Goal: Transaction & Acquisition: Purchase product/service

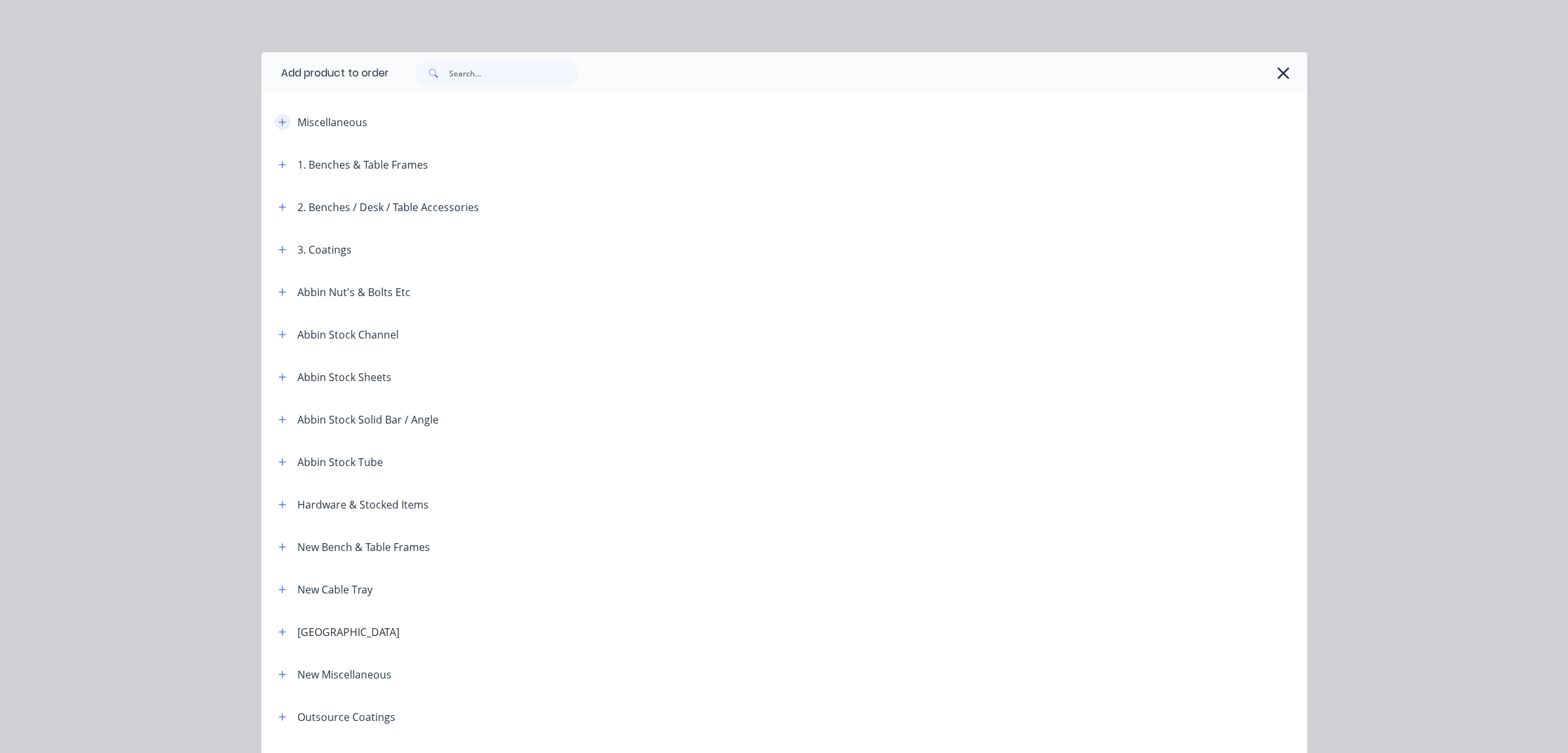
click at [278, 121] on icon "button" at bounding box center [282, 123] width 8 height 9
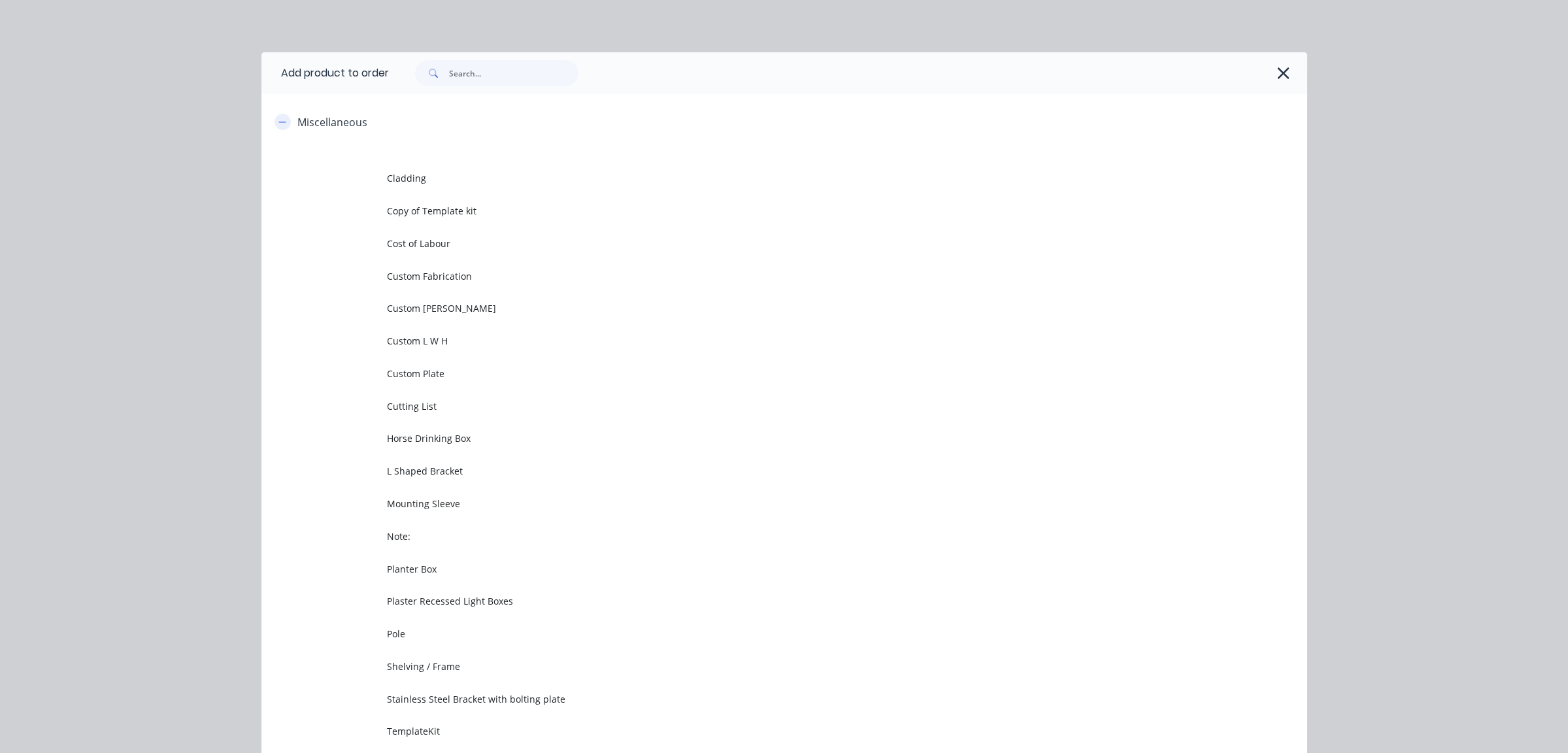
click at [274, 117] on button "button" at bounding box center [282, 122] width 17 height 17
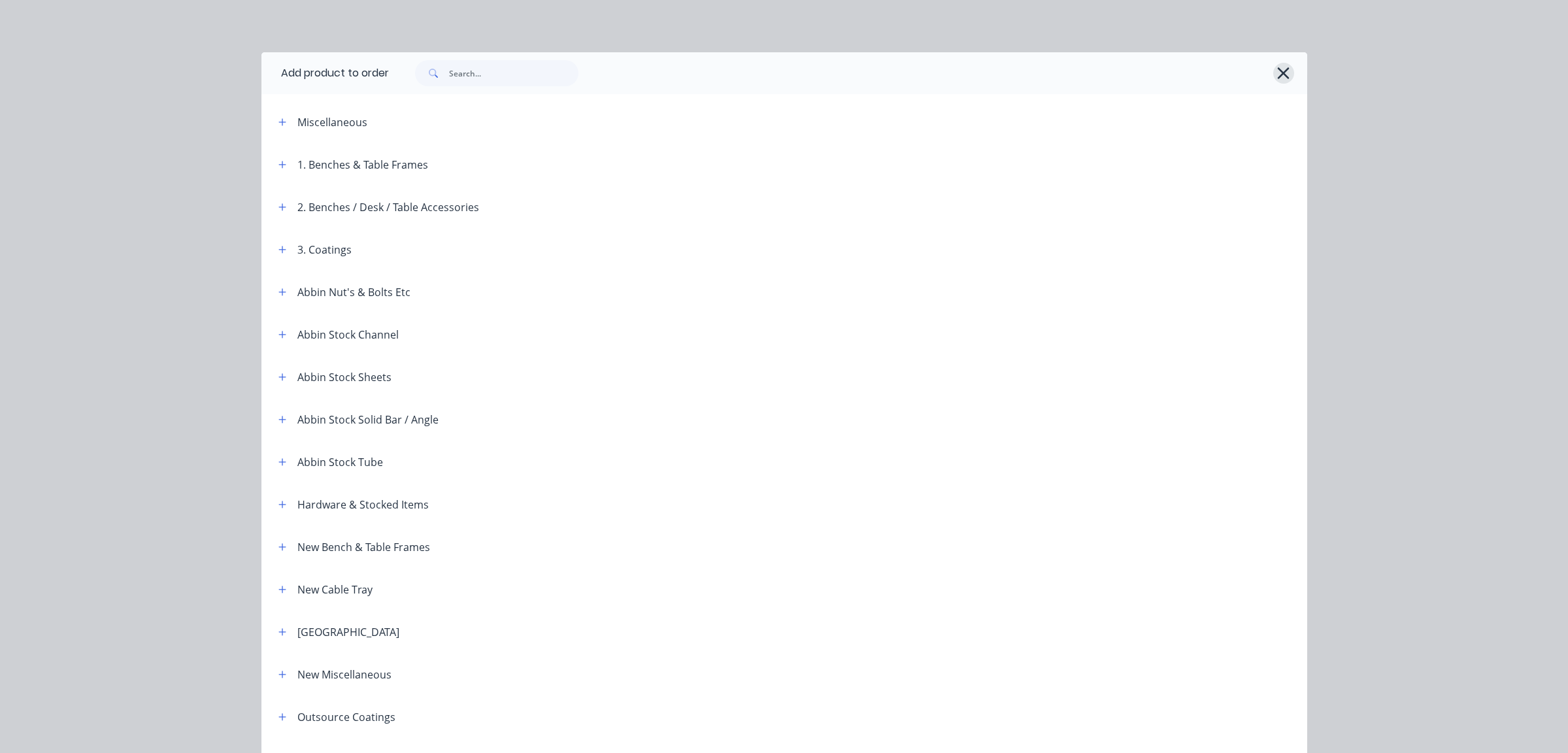
click at [1284, 76] on icon "button" at bounding box center [1283, 74] width 14 height 19
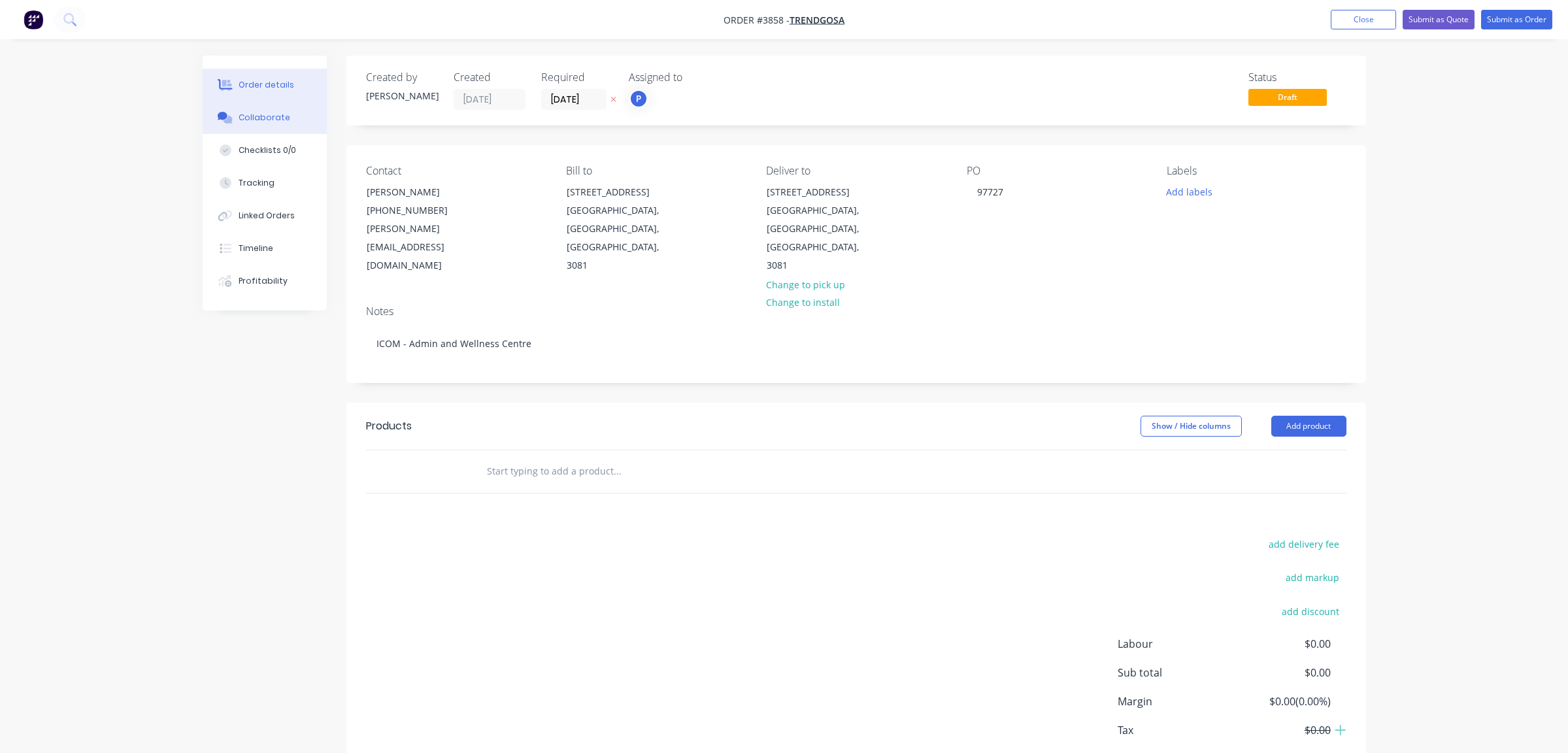
click at [249, 125] on button "Collaborate" at bounding box center [264, 117] width 124 height 32
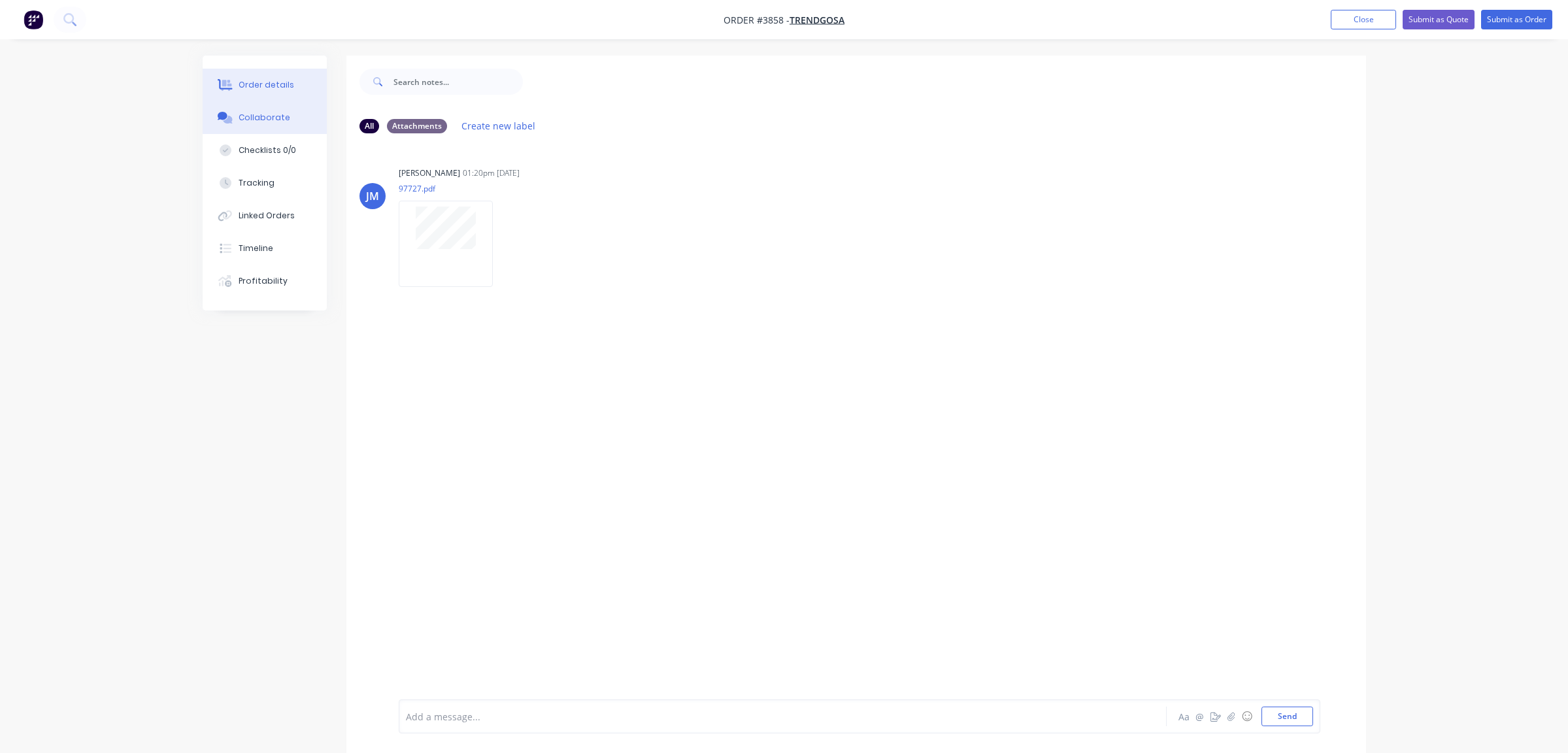
click at [276, 81] on div "Order details" at bounding box center [266, 85] width 56 height 12
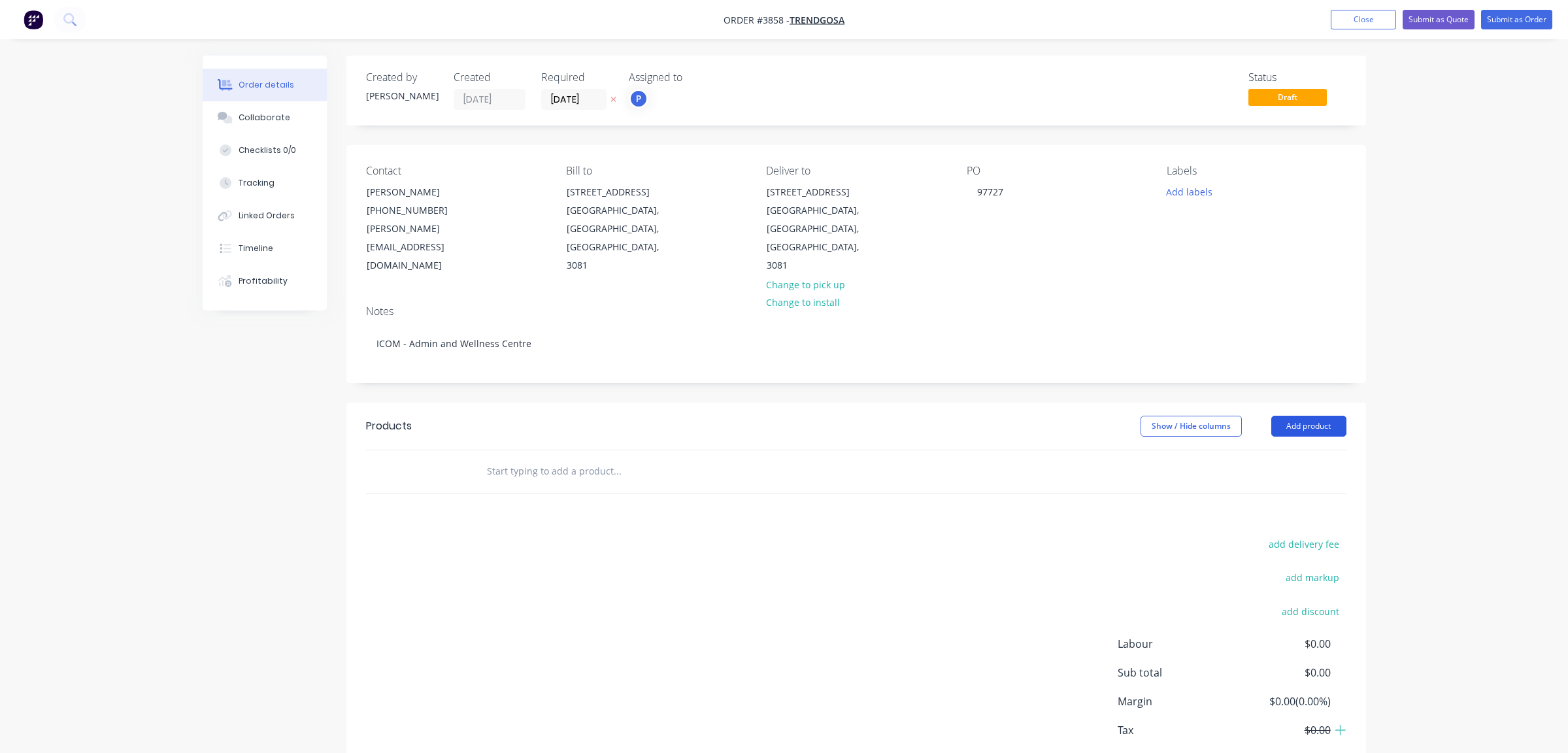
click at [1278, 416] on button "Add product" at bounding box center [1309, 426] width 75 height 21
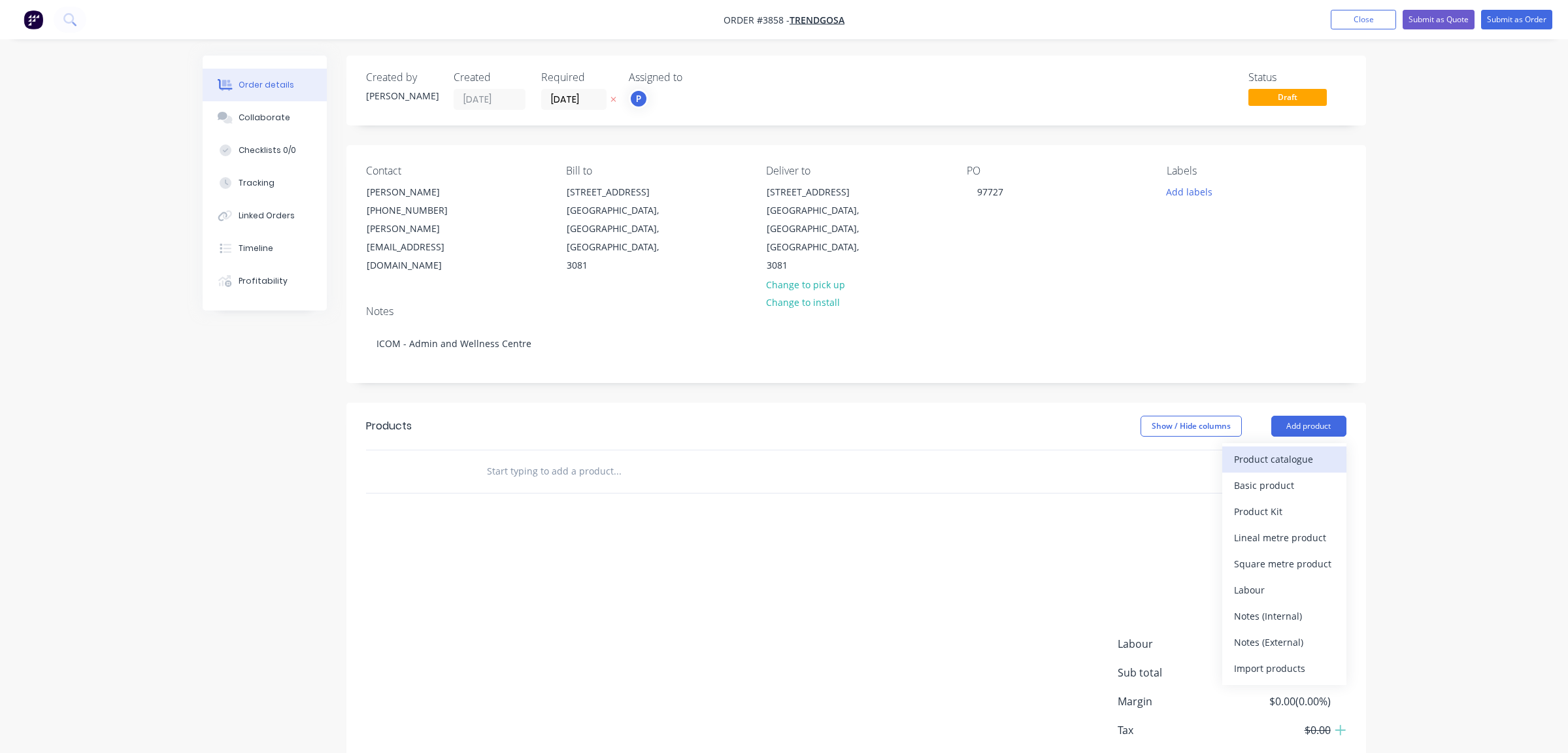
click at [1267, 450] on div "Product catalogue" at bounding box center [1284, 459] width 101 height 19
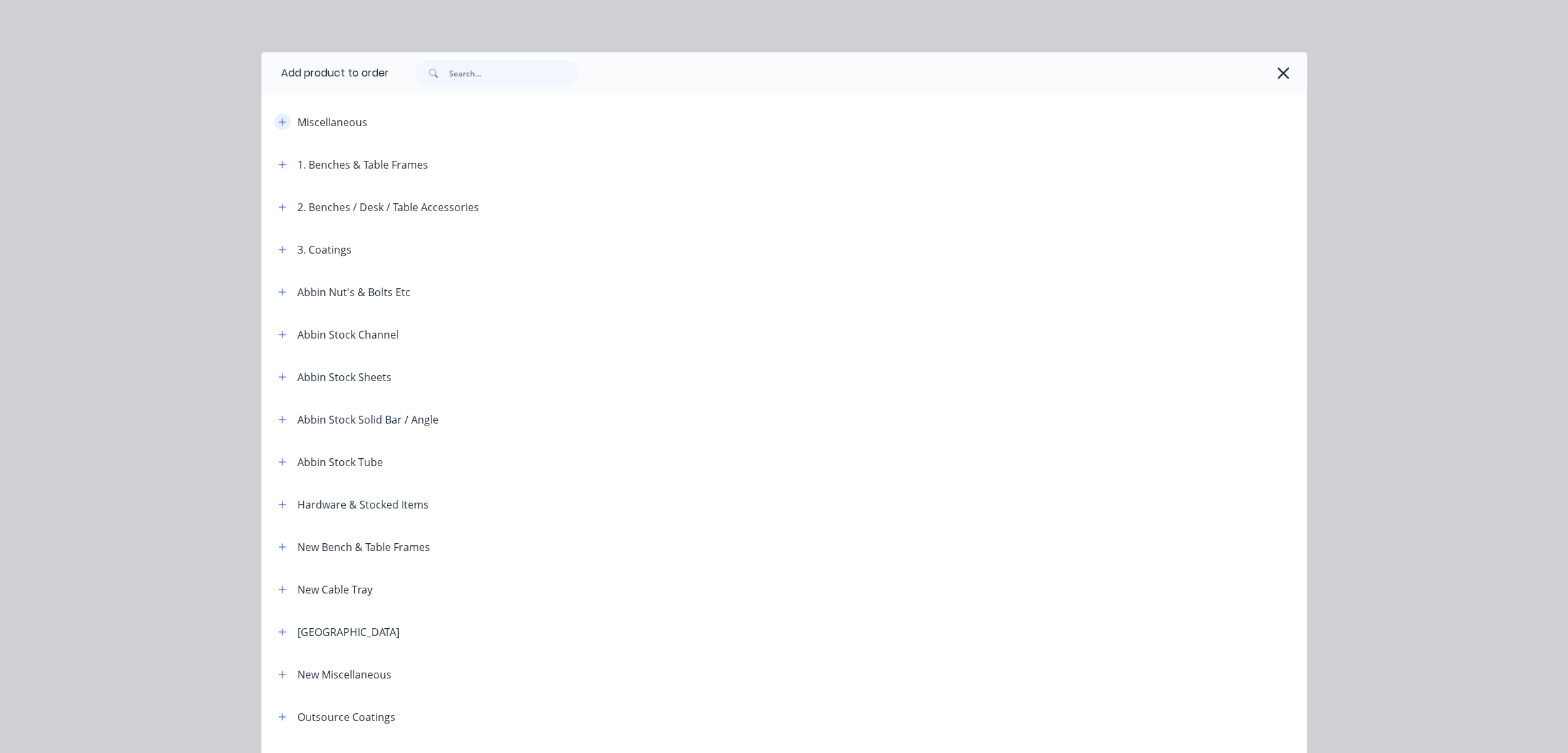
click at [274, 120] on button "button" at bounding box center [282, 122] width 17 height 17
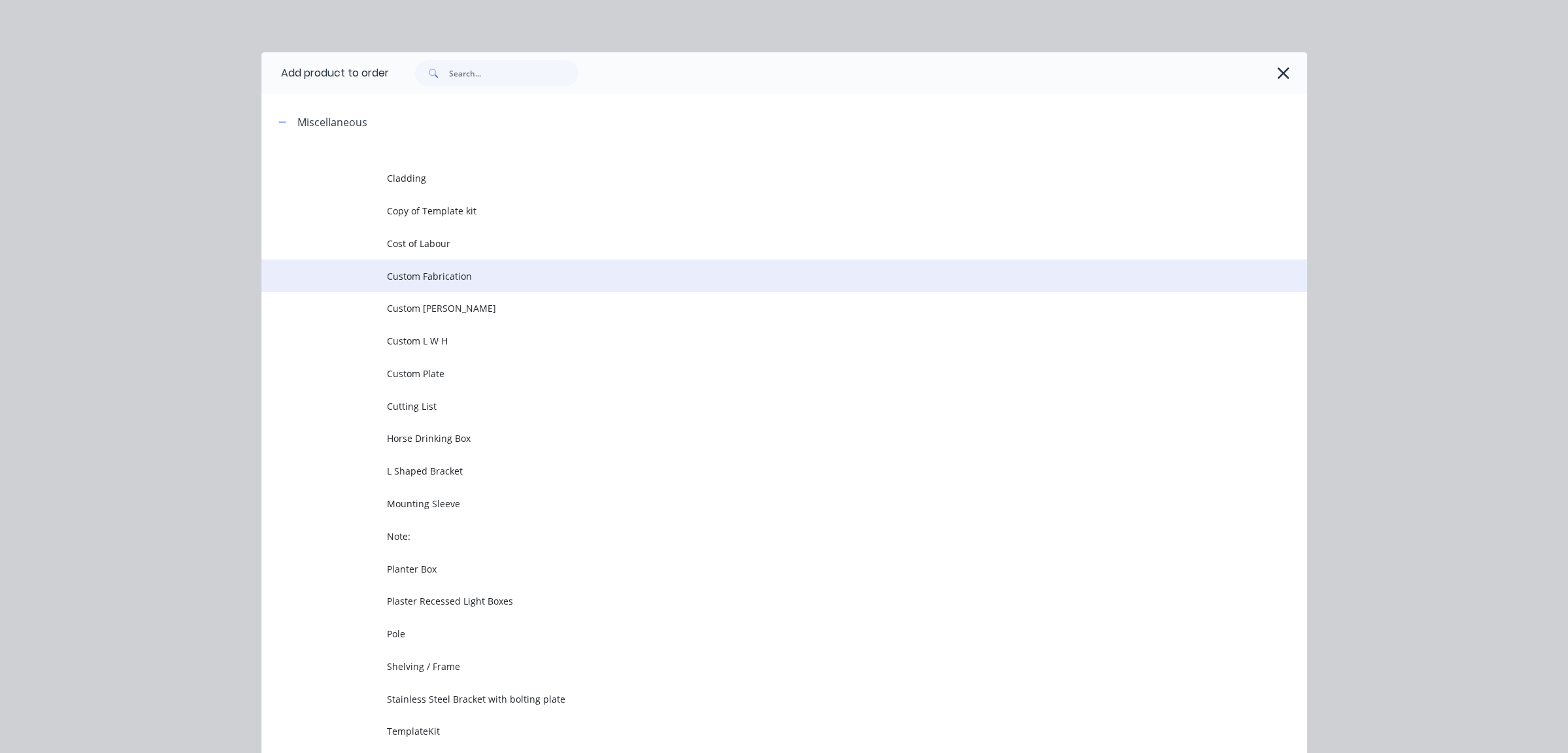
click at [435, 274] on span "Custom Fabrication" at bounding box center [755, 276] width 736 height 14
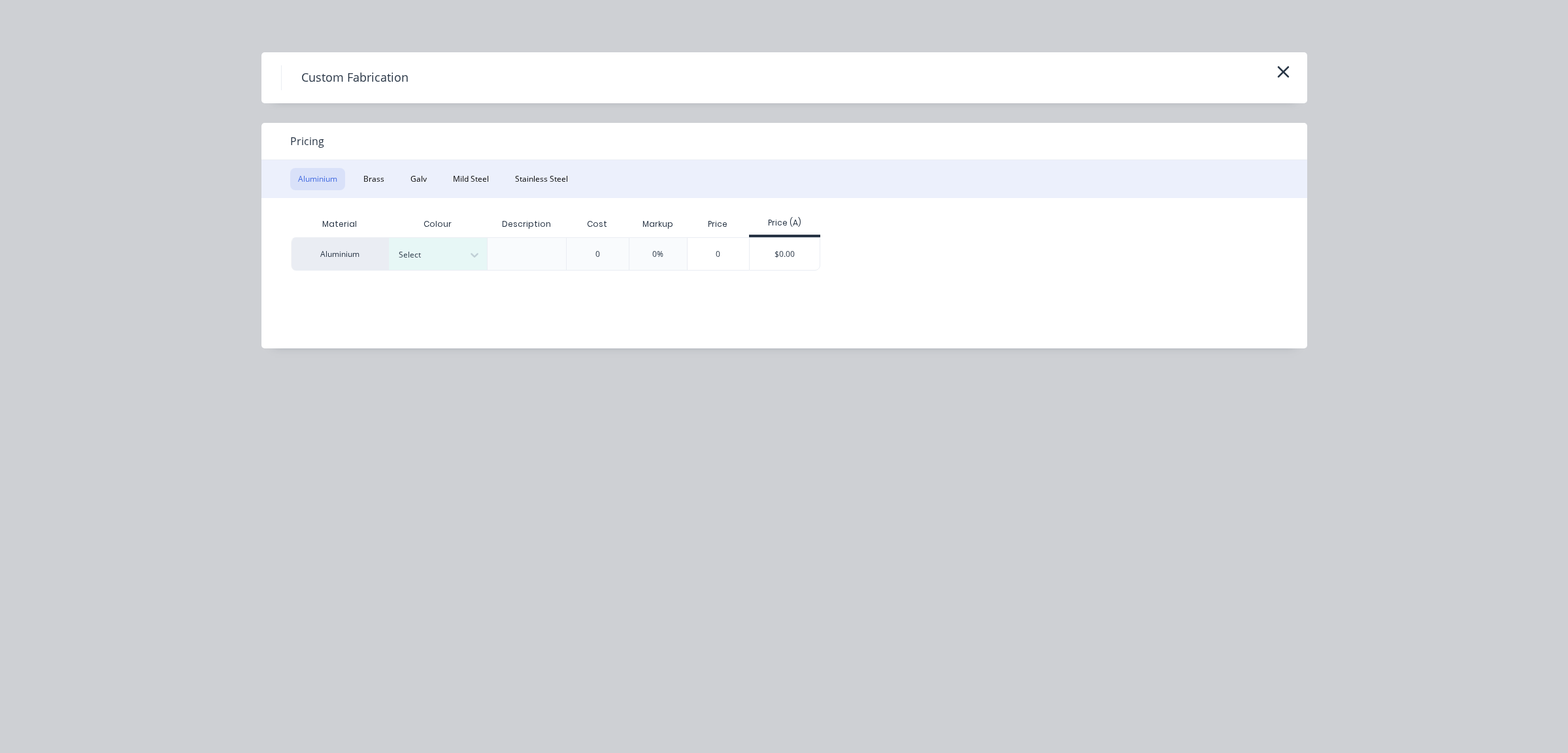
click at [453, 148] on div "Pricing" at bounding box center [785, 141] width 1046 height 37
click at [458, 174] on button "Mild Steel" at bounding box center [471, 180] width 52 height 23
click at [671, 266] on div "$0.00" at bounding box center [687, 253] width 70 height 31
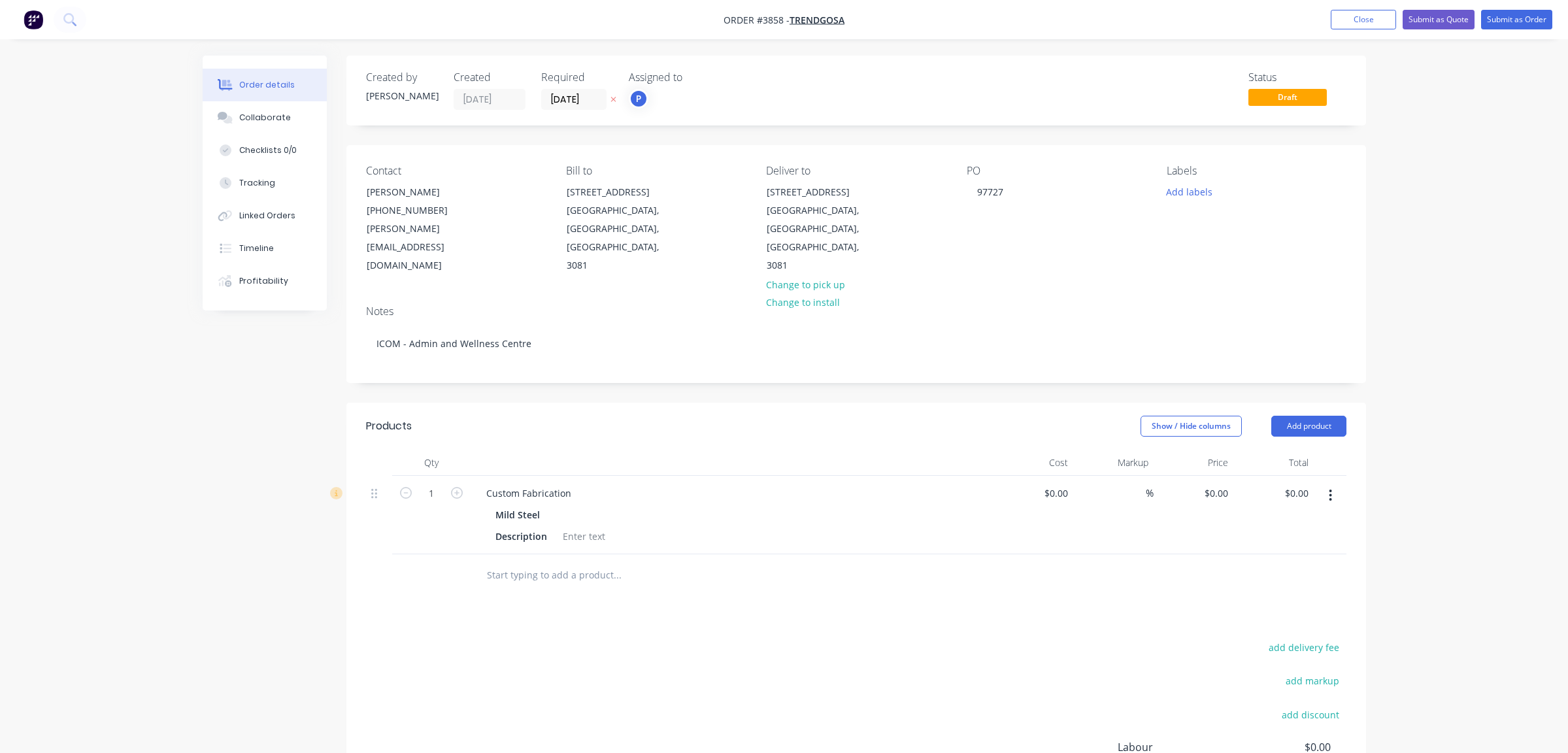
scroll to position [141, 0]
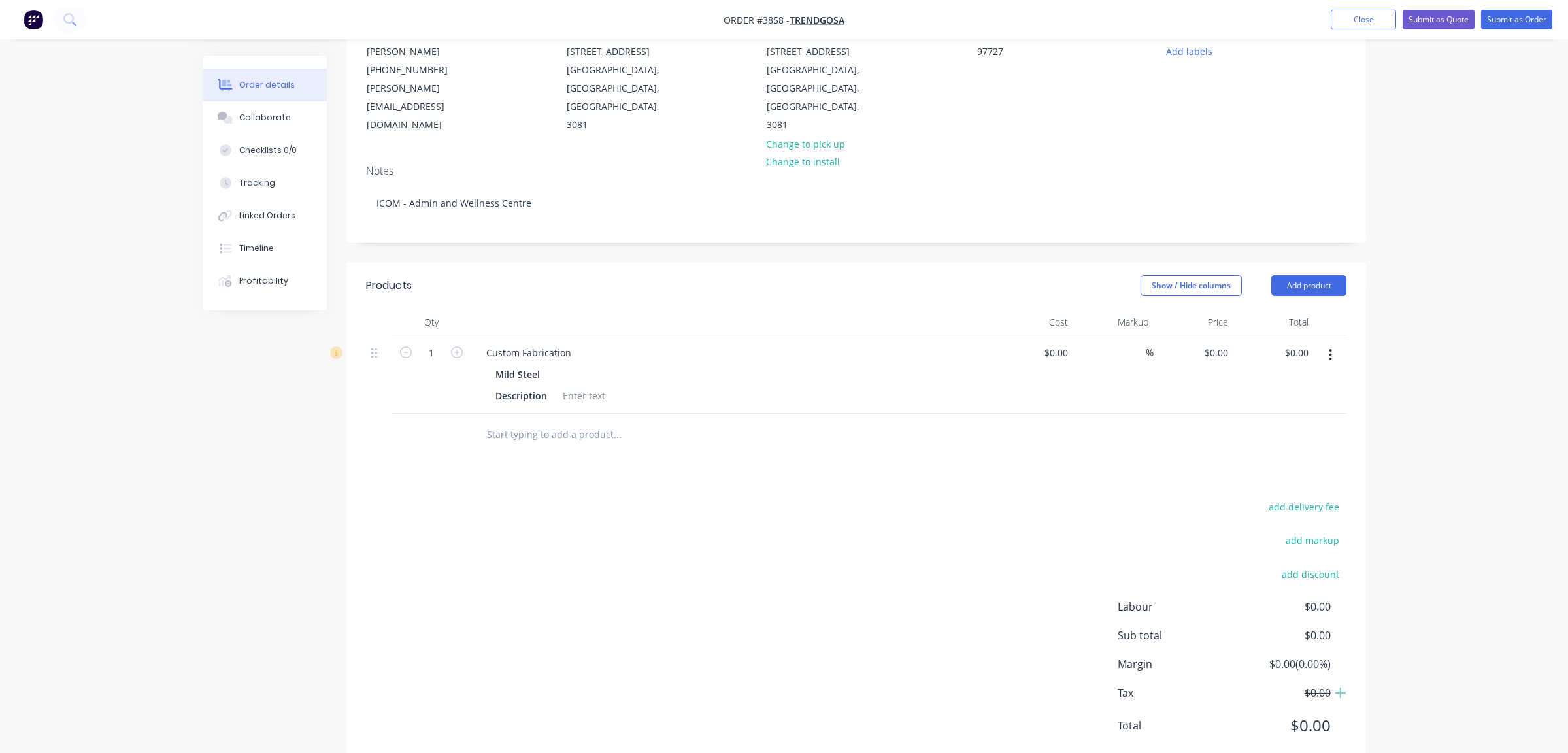
click at [521, 335] on div "Custom Fabrication Mild Steel Description" at bounding box center [732, 375] width 523 height 78
drag, startPoint x: 492, startPoint y: 318, endPoint x: 679, endPoint y: 312, distance: 187.1
click at [679, 343] on div "Custom Fabrication" at bounding box center [732, 353] width 512 height 19
click at [634, 498] on div "add delivery fee add markup add discount Labour $0.00 Sub total $0.00 Margin $0…" at bounding box center [856, 624] width 981 height 253
click at [598, 386] on div at bounding box center [584, 396] width 53 height 19
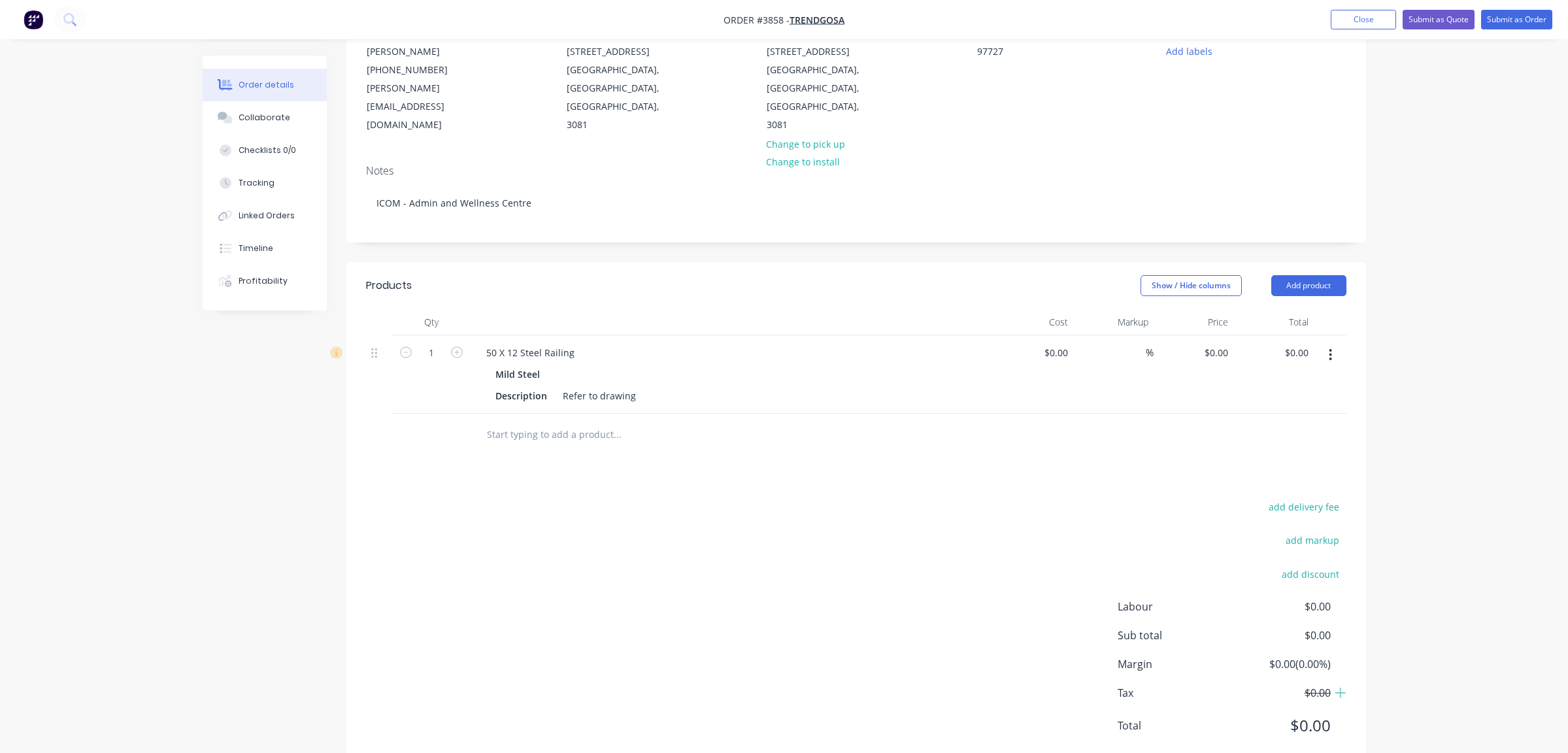
click at [782, 551] on div "add delivery fee add markup add discount Labour $0.00 Sub total $0.00 Margin $0…" at bounding box center [856, 624] width 981 height 253
click at [528, 386] on div "Description" at bounding box center [522, 396] width 62 height 19
drag, startPoint x: 531, startPoint y: 415, endPoint x: 713, endPoint y: 425, distance: 182.3
click at [532, 415] on div at bounding box center [706, 435] width 471 height 42
click at [941, 451] on div "Products Show / Hide columns Add product Qty Cost Markup Price Total 1 50 X 12 …" at bounding box center [856, 516] width 1020 height 508
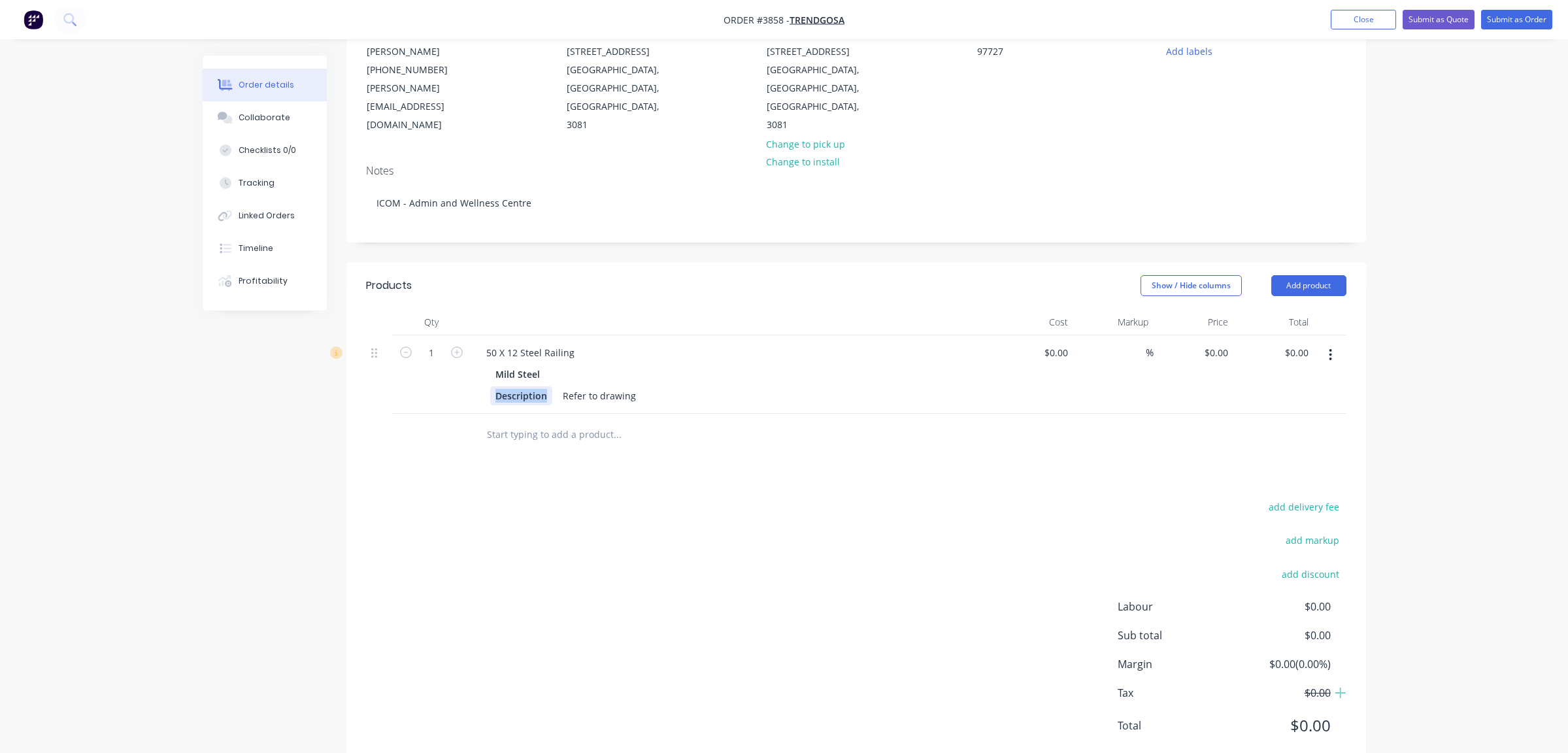
drag, startPoint x: 549, startPoint y: 357, endPoint x: 319, endPoint y: 343, distance: 230.4
click at [232, 343] on div "Created by [PERSON_NAME] Created [DATE] Required [DATE] Assigned to P Status Dr…" at bounding box center [785, 353] width 1164 height 875
drag, startPoint x: 1137, startPoint y: 546, endPoint x: 786, endPoint y: 382, distance: 387.4
click at [1137, 540] on div "add delivery fee add markup add discount Labour $0.00 Sub total $0.00 Margin $0…" at bounding box center [856, 624] width 981 height 253
drag, startPoint x: 606, startPoint y: 357, endPoint x: 1051, endPoint y: 340, distance: 445.3
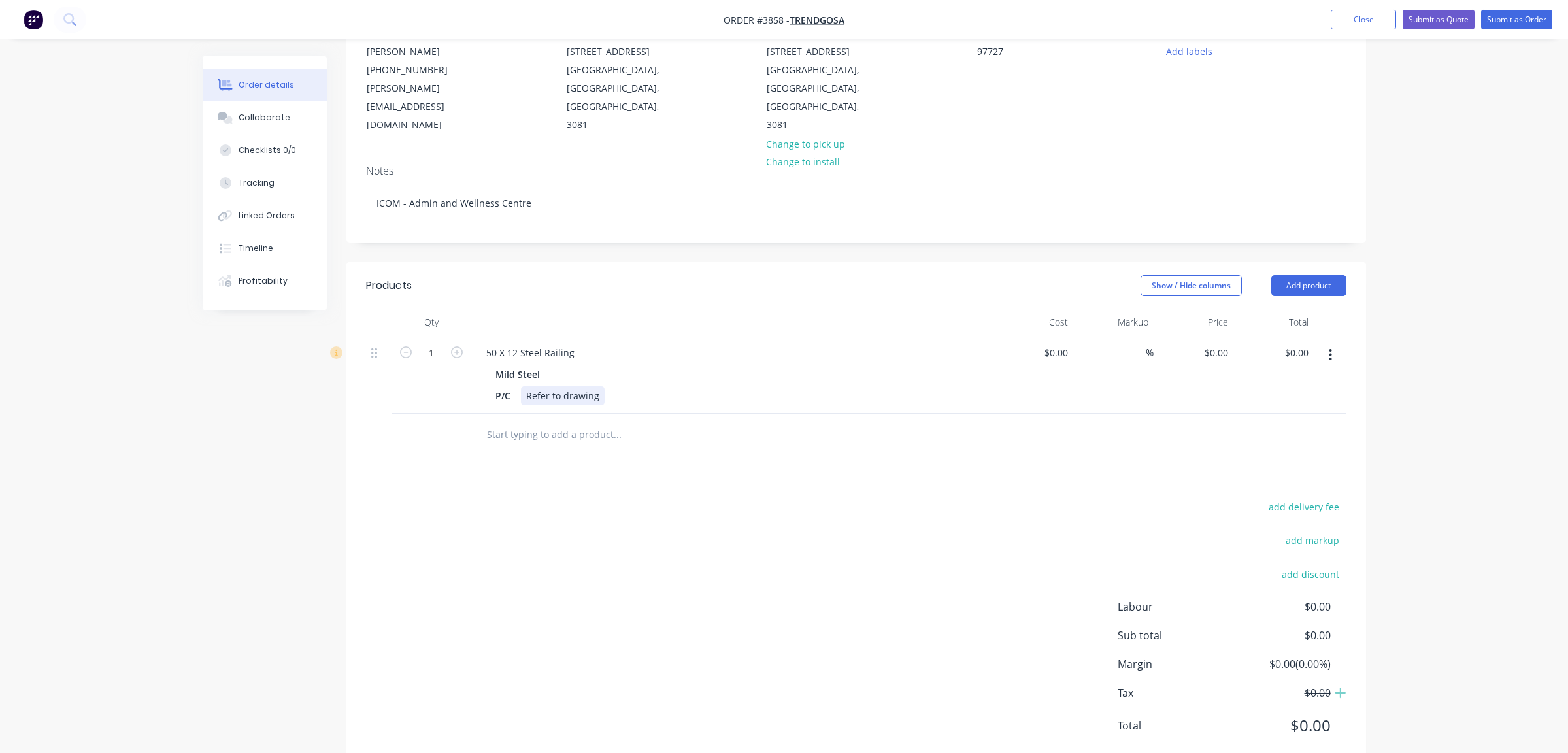
click at [1141, 344] on div "1 50 X 12 Steel Railing Mild Steel P/C Refer to drawing $0.00 $0.00 % $0.00 $0.…" at bounding box center [856, 375] width 981 height 78
click at [787, 550] on div "add delivery fee add markup add discount Labour $0.00 Sub total $0.00 Margin $0…" at bounding box center [856, 624] width 981 height 253
drag, startPoint x: 521, startPoint y: 355, endPoint x: 693, endPoint y: 343, distance: 172.4
click at [654, 386] on div "P/C V" at bounding box center [730, 396] width 478 height 19
drag, startPoint x: 693, startPoint y: 343, endPoint x: 663, endPoint y: 359, distance: 34.0
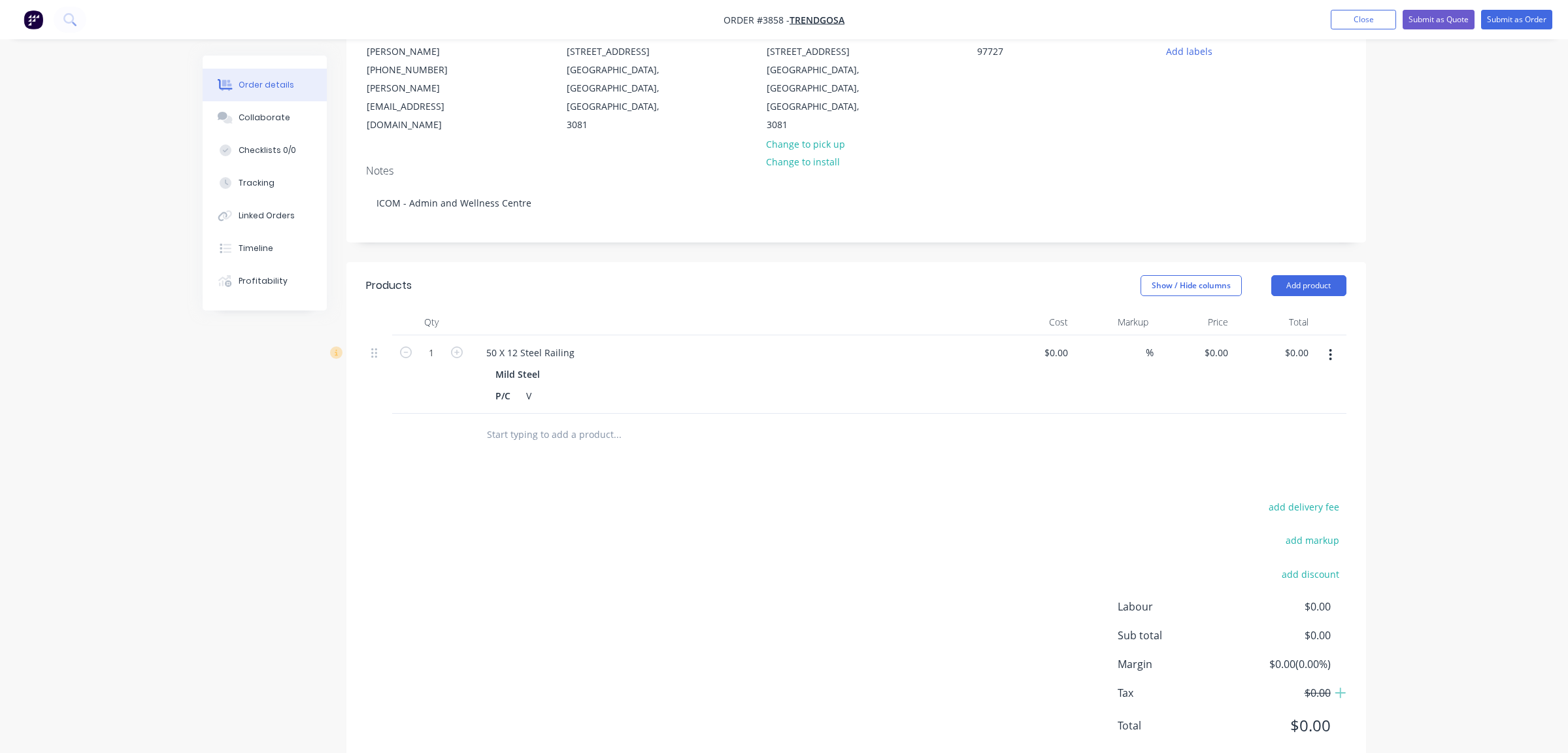
drag, startPoint x: 663, startPoint y: 359, endPoint x: 570, endPoint y: 384, distance: 96.3
click at [476, 532] on div "add delivery fee add markup add discount Labour $0.00 Sub total $0.00 Margin $0…" at bounding box center [856, 624] width 981 height 253
click at [537, 386] on div "V" at bounding box center [531, 396] width 20 height 19
click at [537, 386] on div "V Dulux Aged Brass Kinetic" at bounding box center [555, 402] width 69 height 32
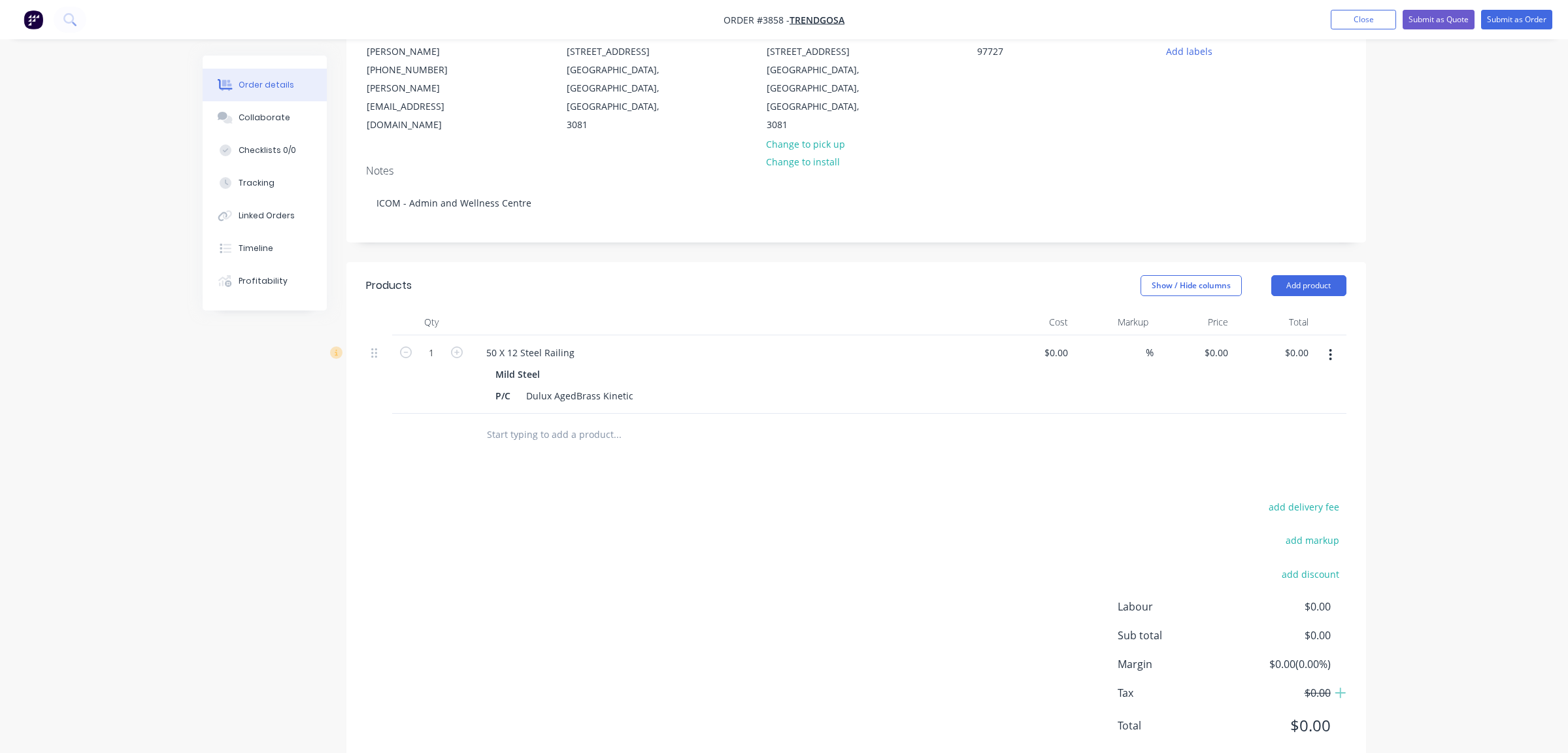
drag, startPoint x: 936, startPoint y: 481, endPoint x: 942, endPoint y: 483, distance: 6.3
click at [942, 498] on div "add delivery fee add markup add discount Labour $0.00 Sub total $0.00 Margin $0…" at bounding box center [856, 624] width 981 height 253
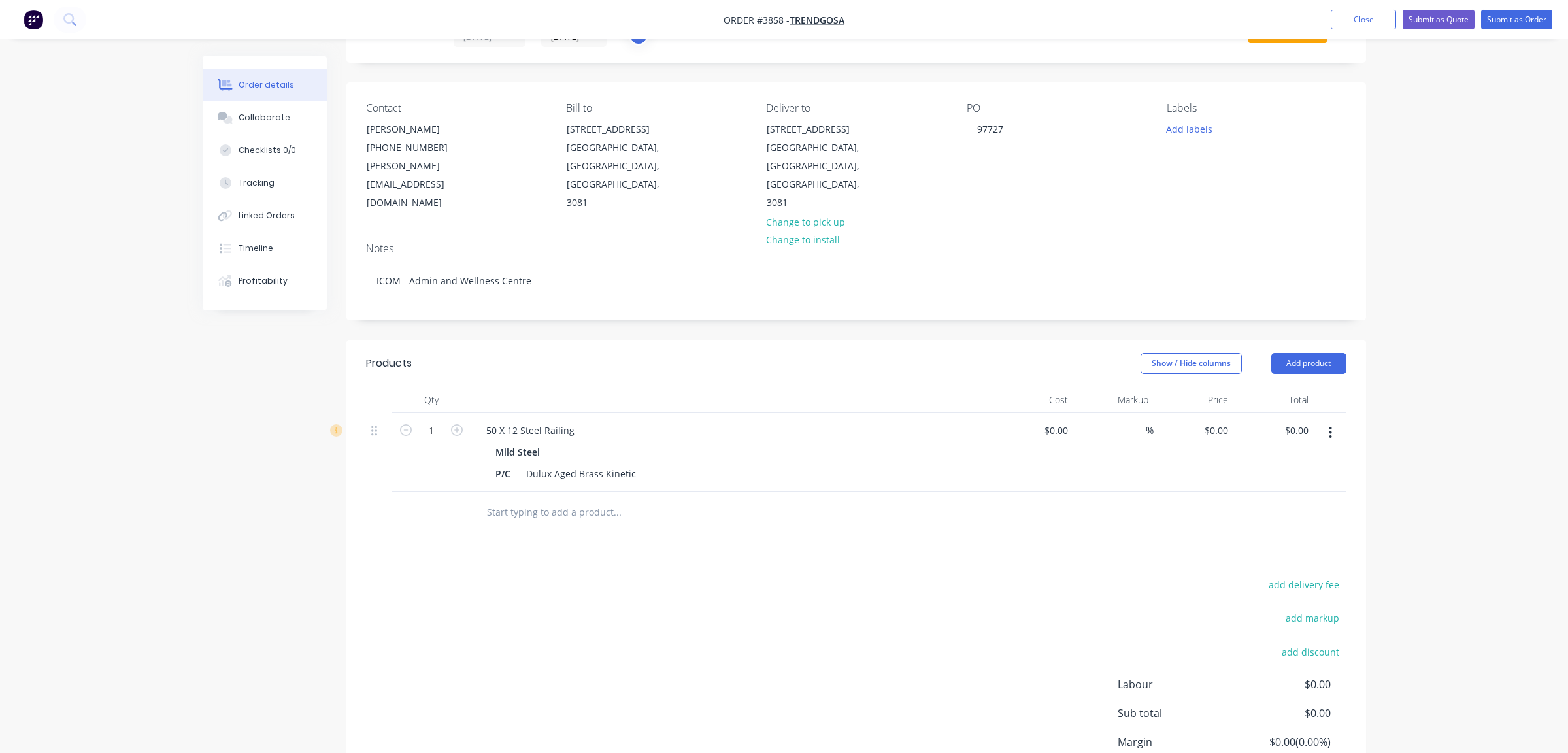
scroll to position [0, 0]
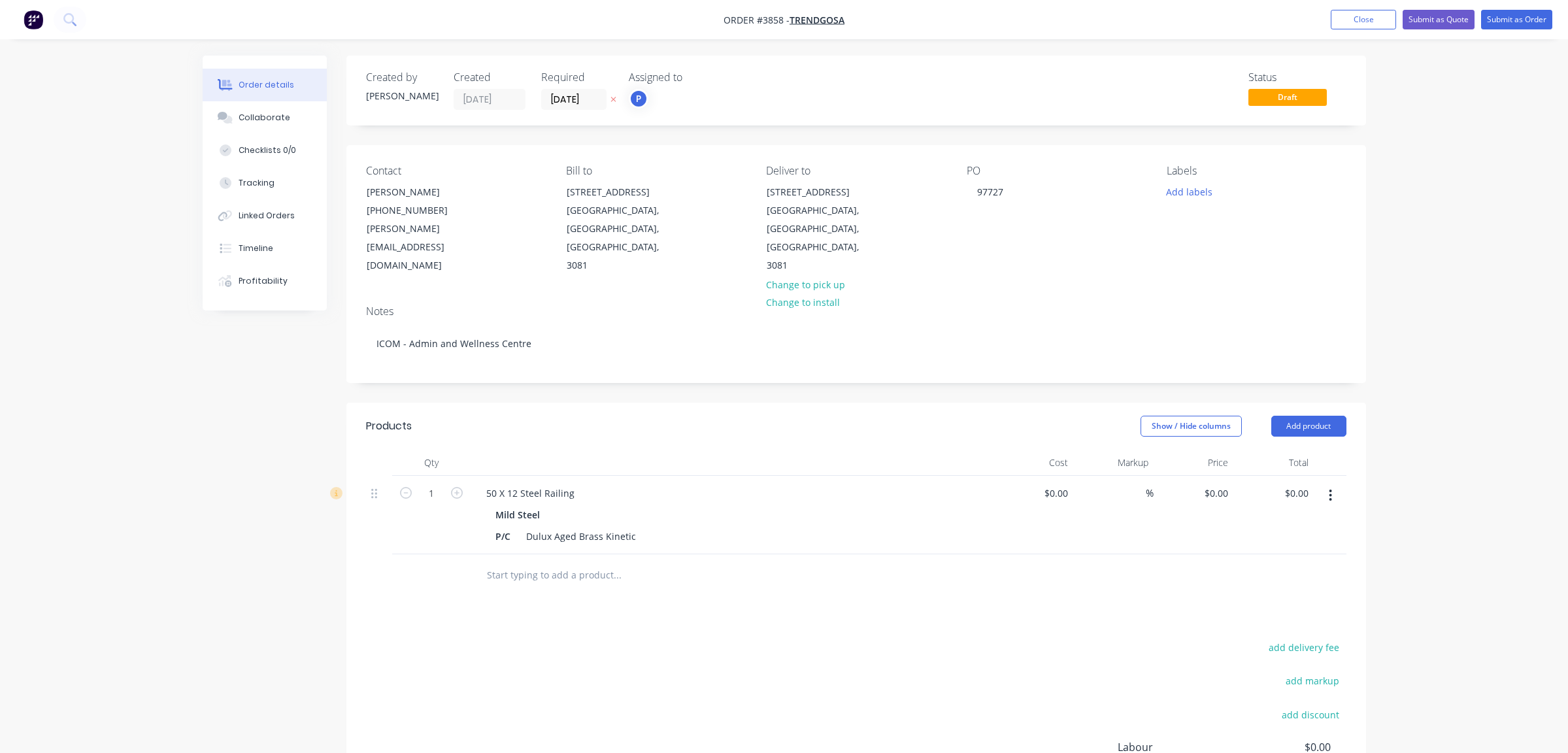
drag, startPoint x: 716, startPoint y: 675, endPoint x: 720, endPoint y: 660, distance: 15.5
click at [719, 675] on div "add delivery fee add markup add discount Labour $0.00 Sub total $0.00 Margin $0…" at bounding box center [856, 765] width 981 height 253
click at [1192, 190] on button "Add labels" at bounding box center [1190, 191] width 60 height 18
click at [1235, 337] on div "A1-Cutting (Saw)" at bounding box center [1239, 335] width 74 height 15
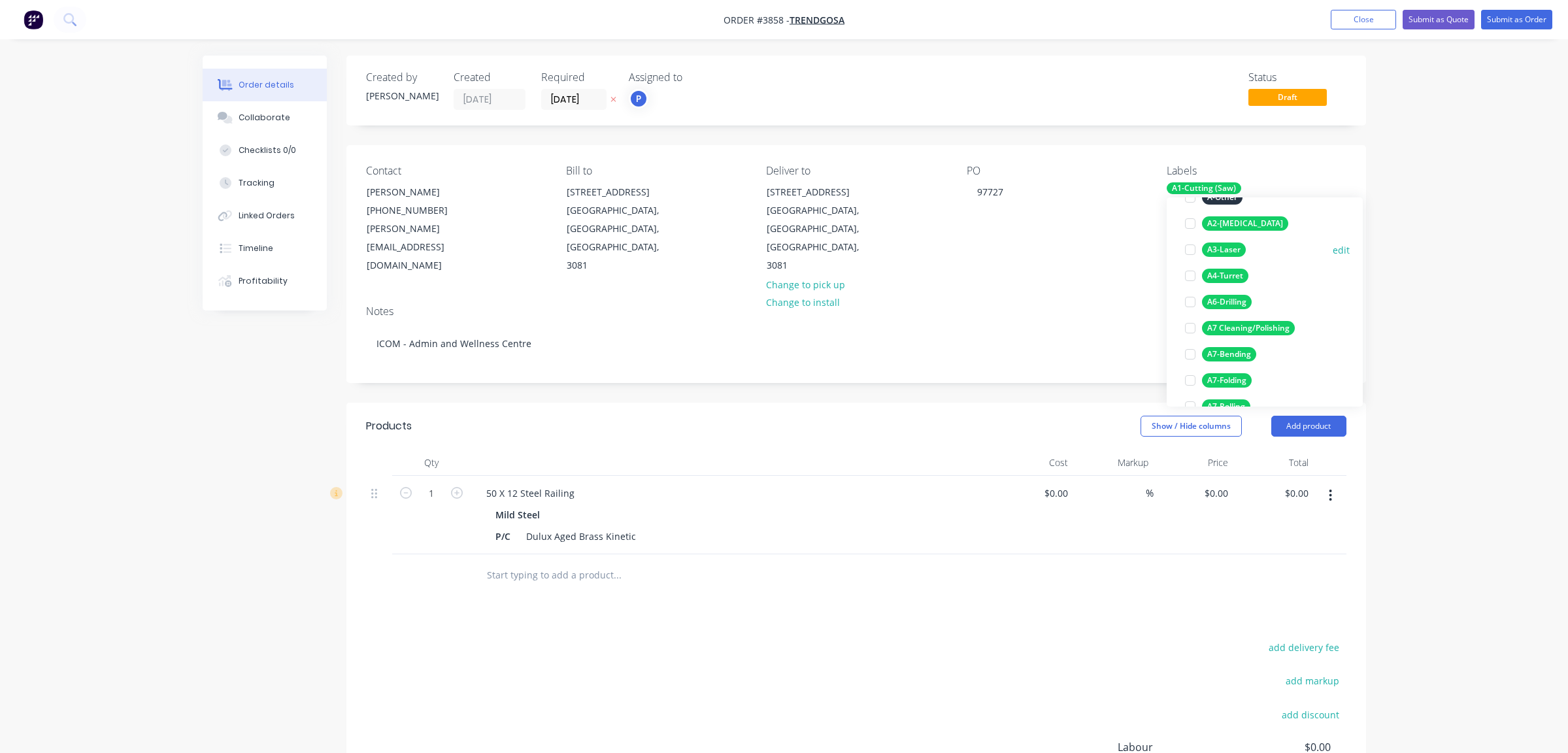
click at [1238, 253] on div "A3-Laser" at bounding box center [1224, 250] width 44 height 15
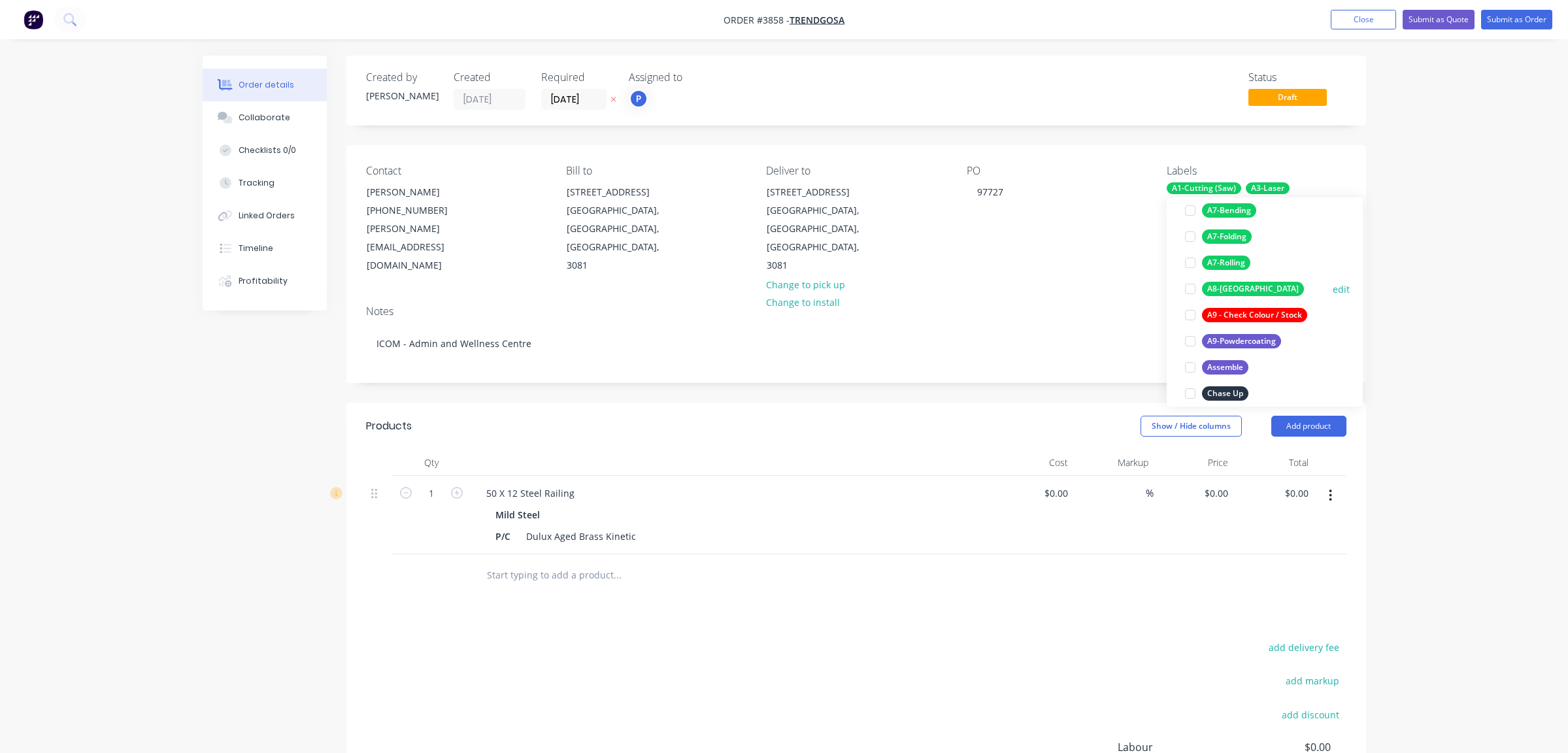
click at [1245, 292] on div "A8-[GEOGRAPHIC_DATA]" at bounding box center [1253, 289] width 102 height 15
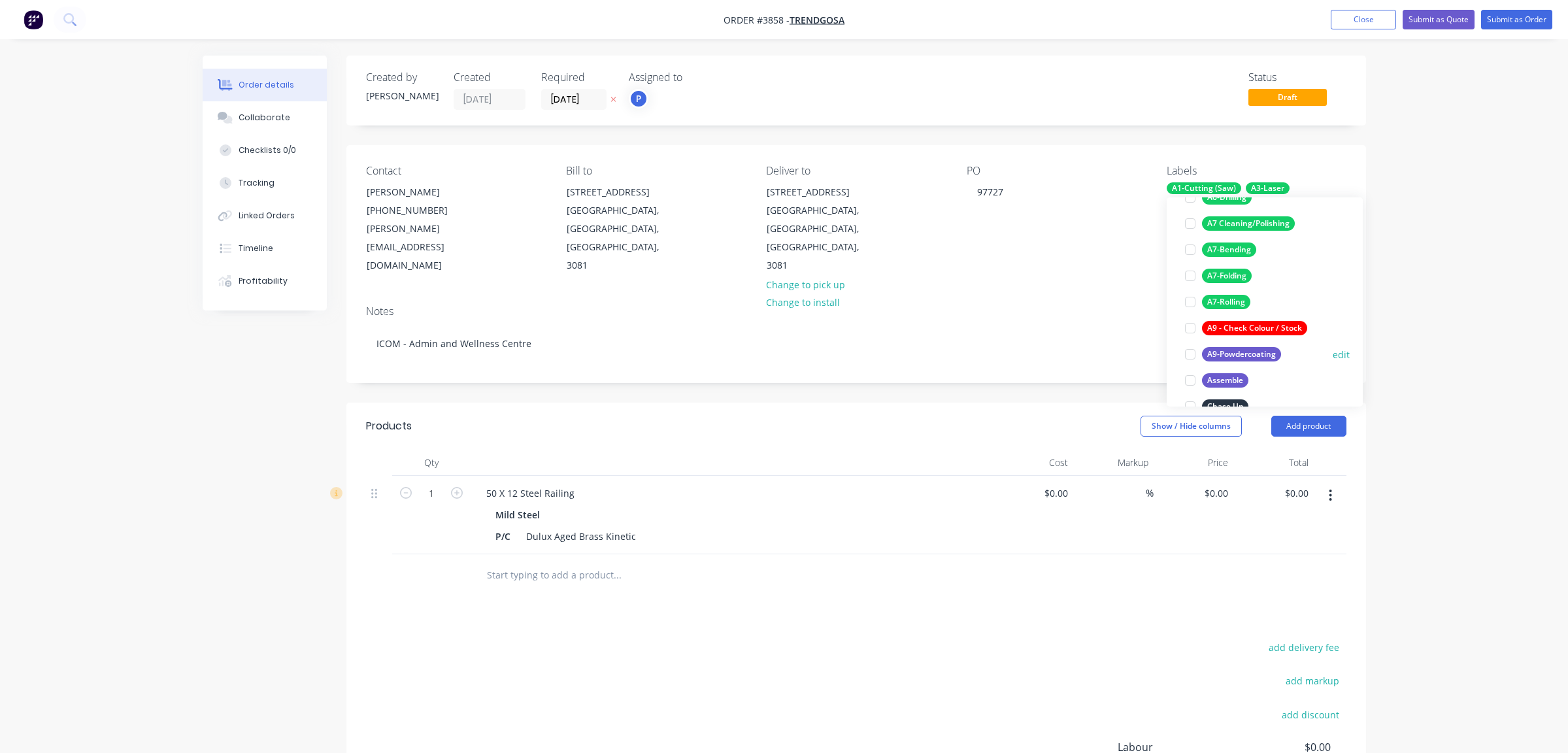
click at [1245, 357] on div "A9-Powdercoating" at bounding box center [1241, 355] width 79 height 15
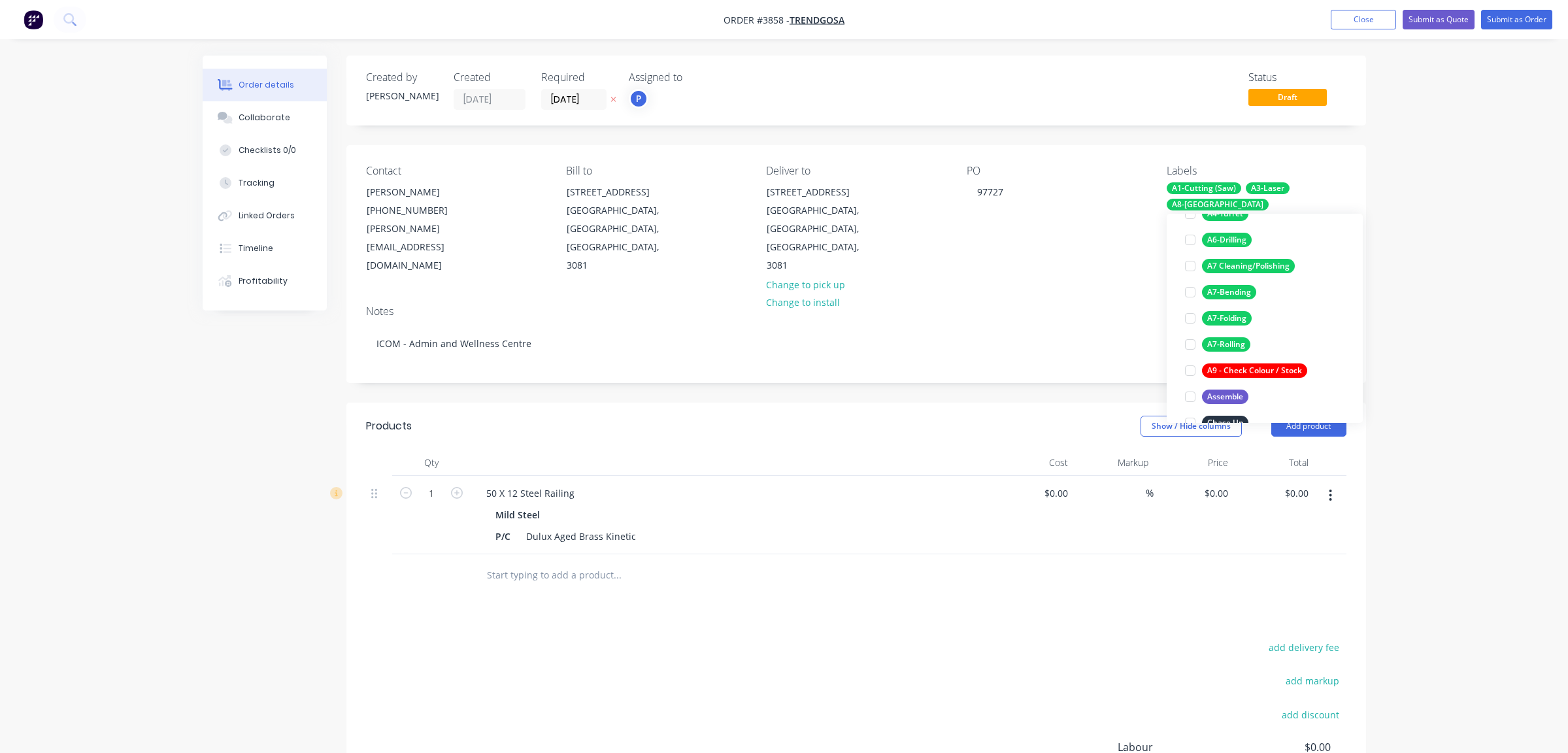
scroll to position [26, 0]
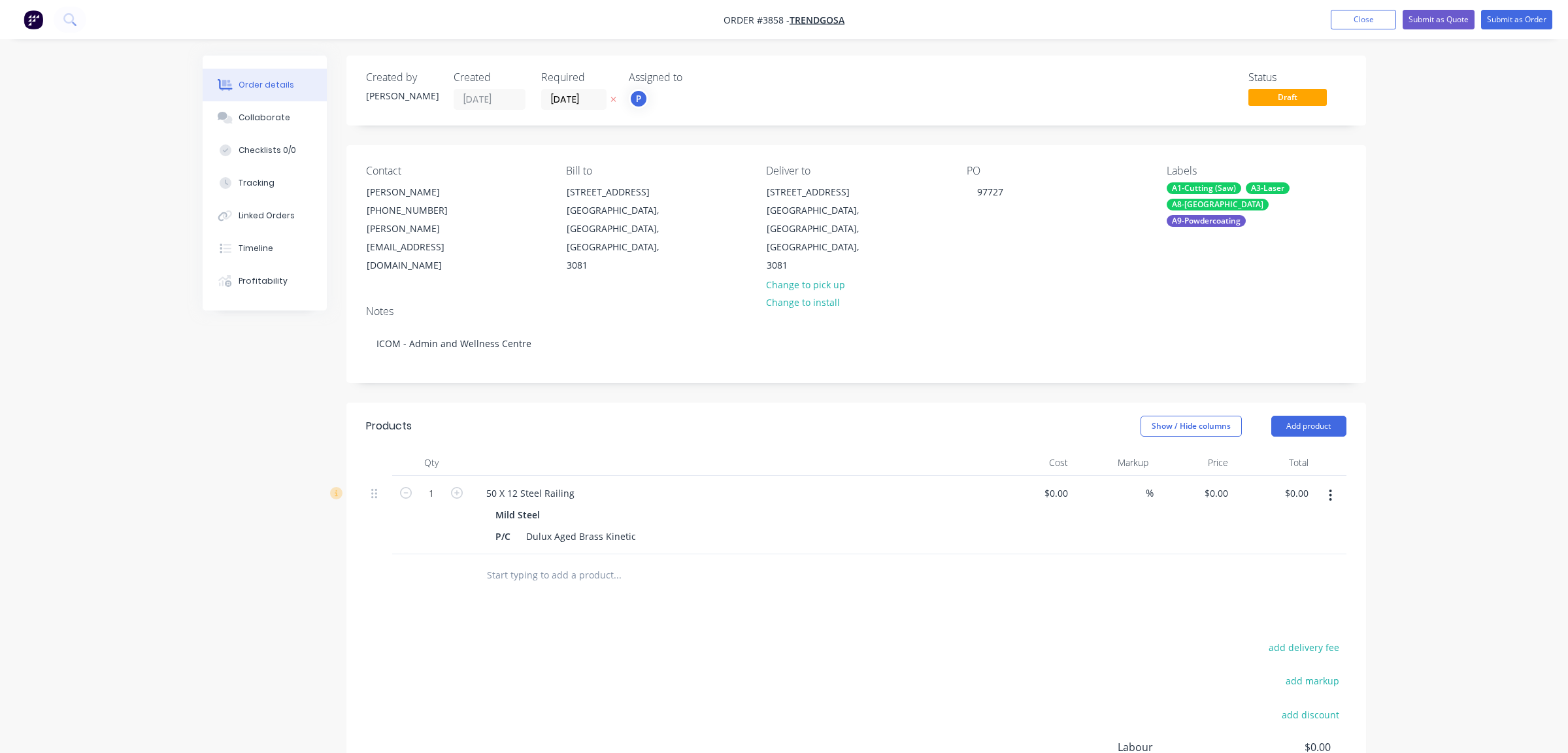
click at [1464, 169] on div "Order details Collaborate Checklists 0/0 Tracking Linked Orders Timeline Profit…" at bounding box center [784, 465] width 1568 height 931
click at [1492, 25] on button "Submit as Order" at bounding box center [1517, 20] width 72 height 20
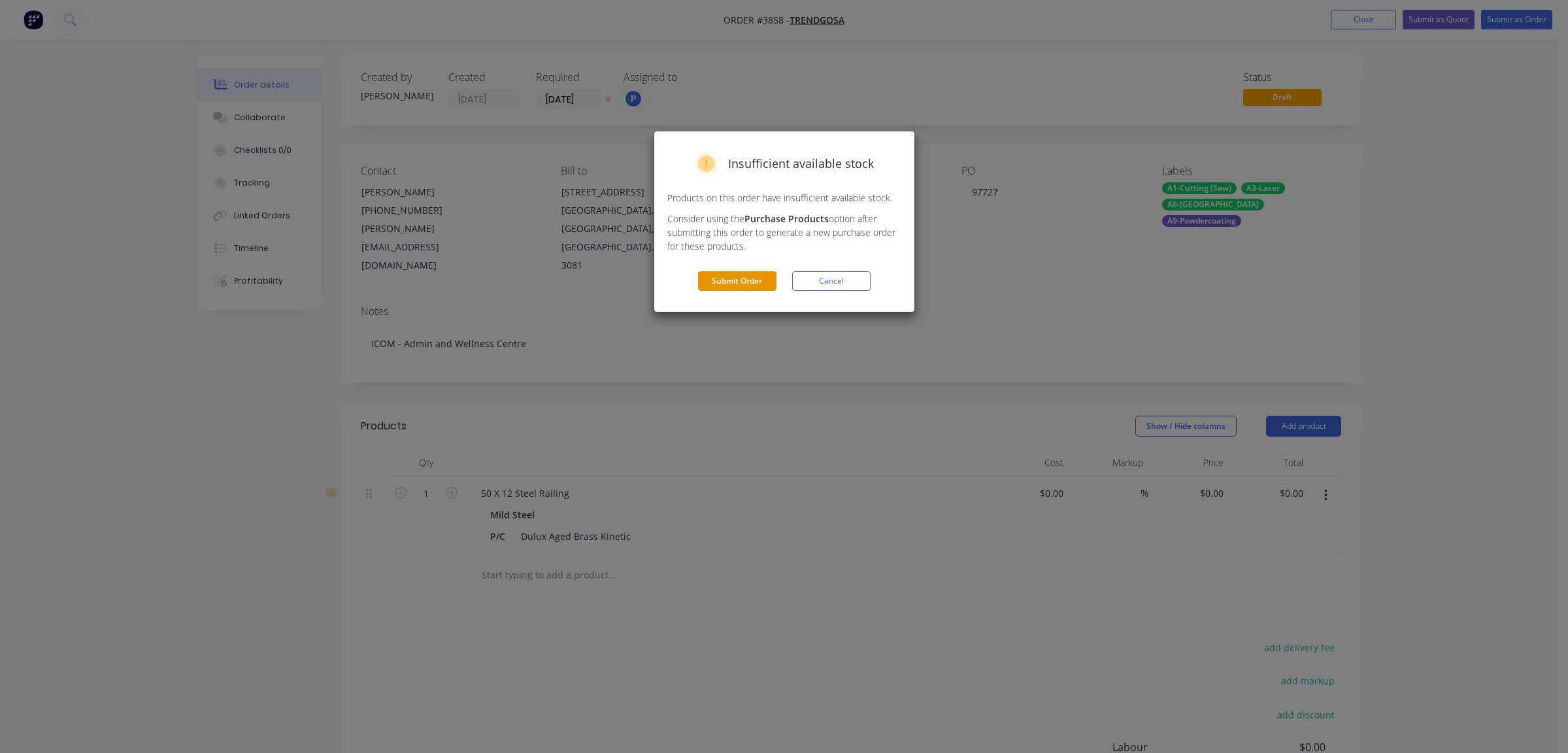
click at [746, 284] on button "Submit Order" at bounding box center [737, 281] width 78 height 20
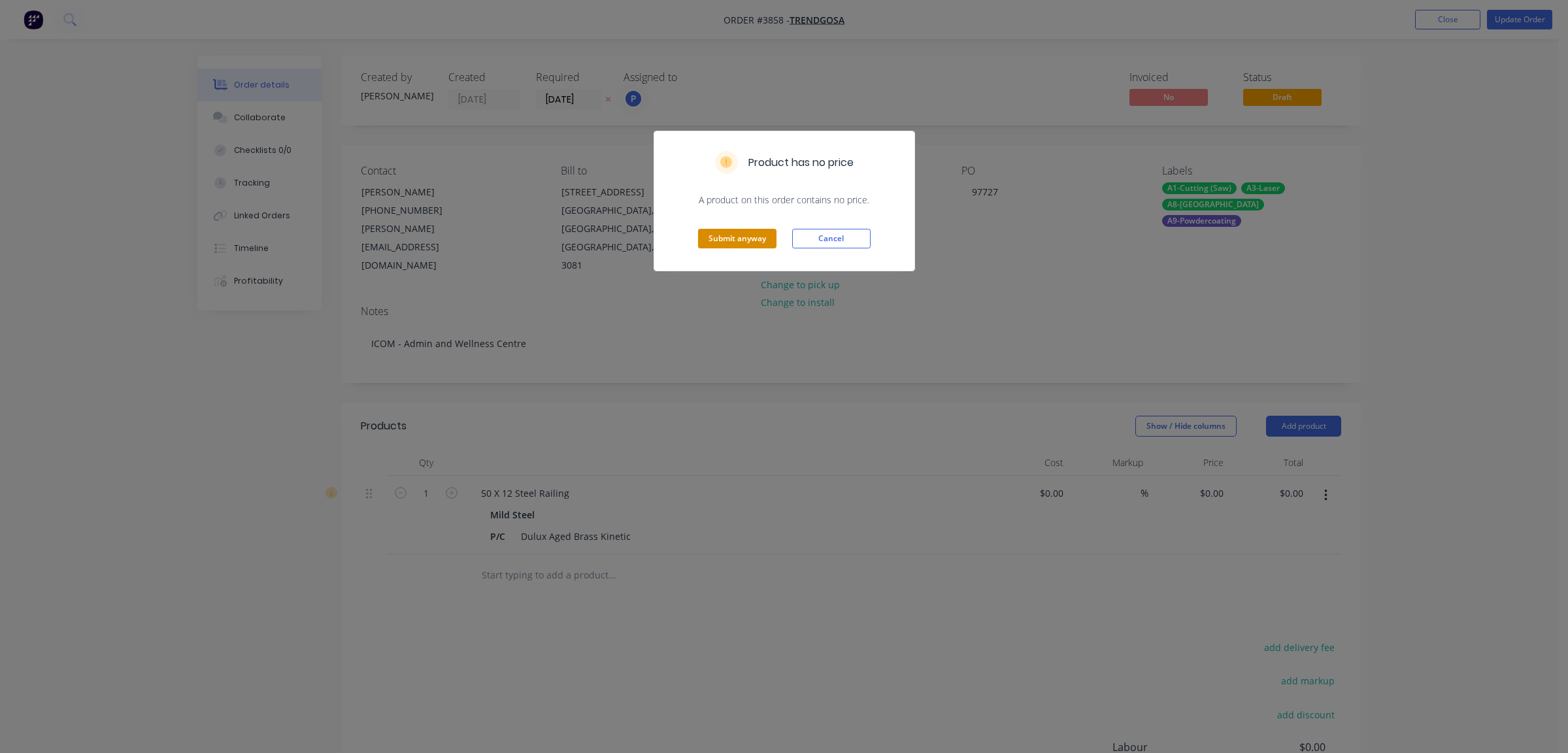
click at [744, 237] on button "Submit anyway" at bounding box center [737, 239] width 78 height 20
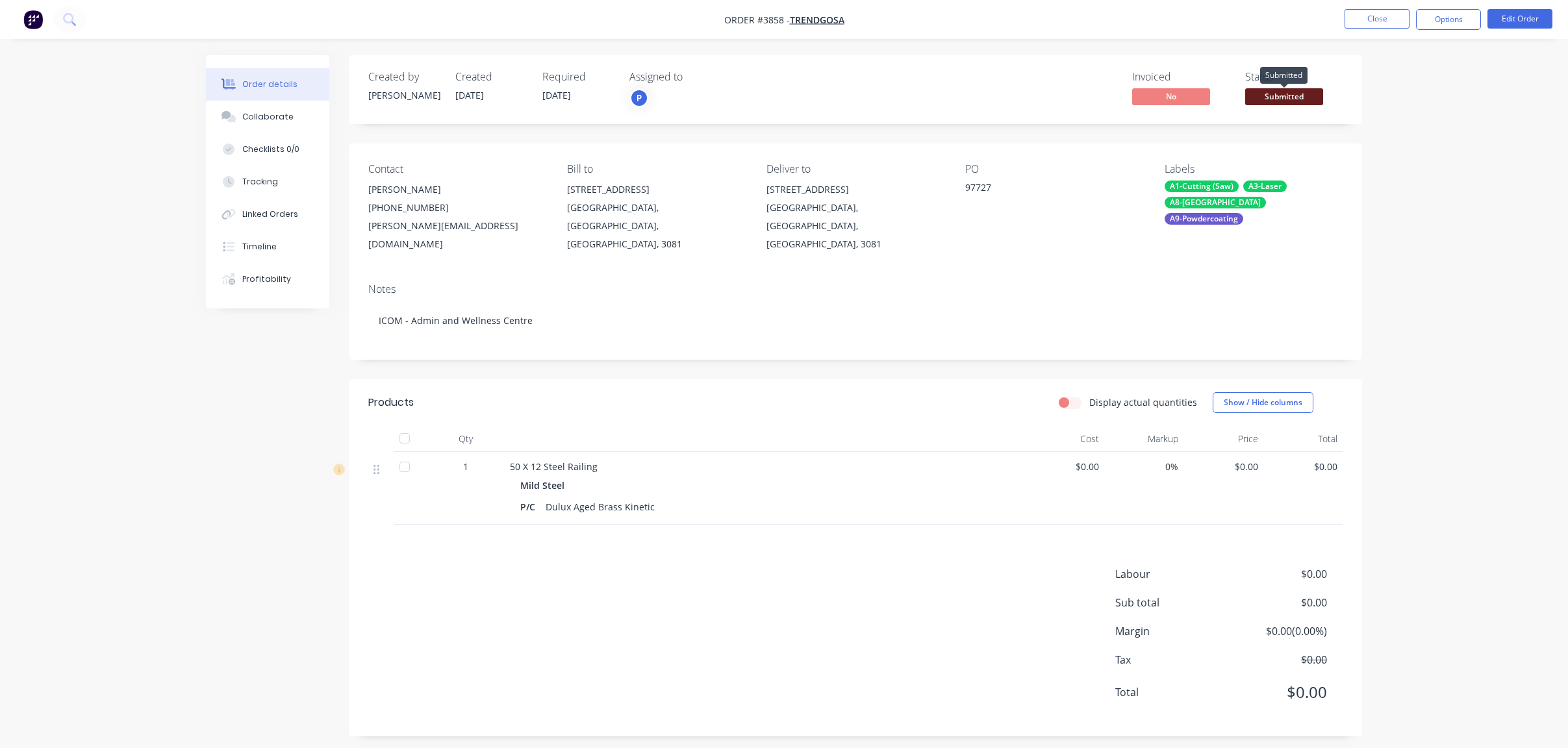
click at [1318, 95] on span "Submitted" at bounding box center [1284, 96] width 78 height 16
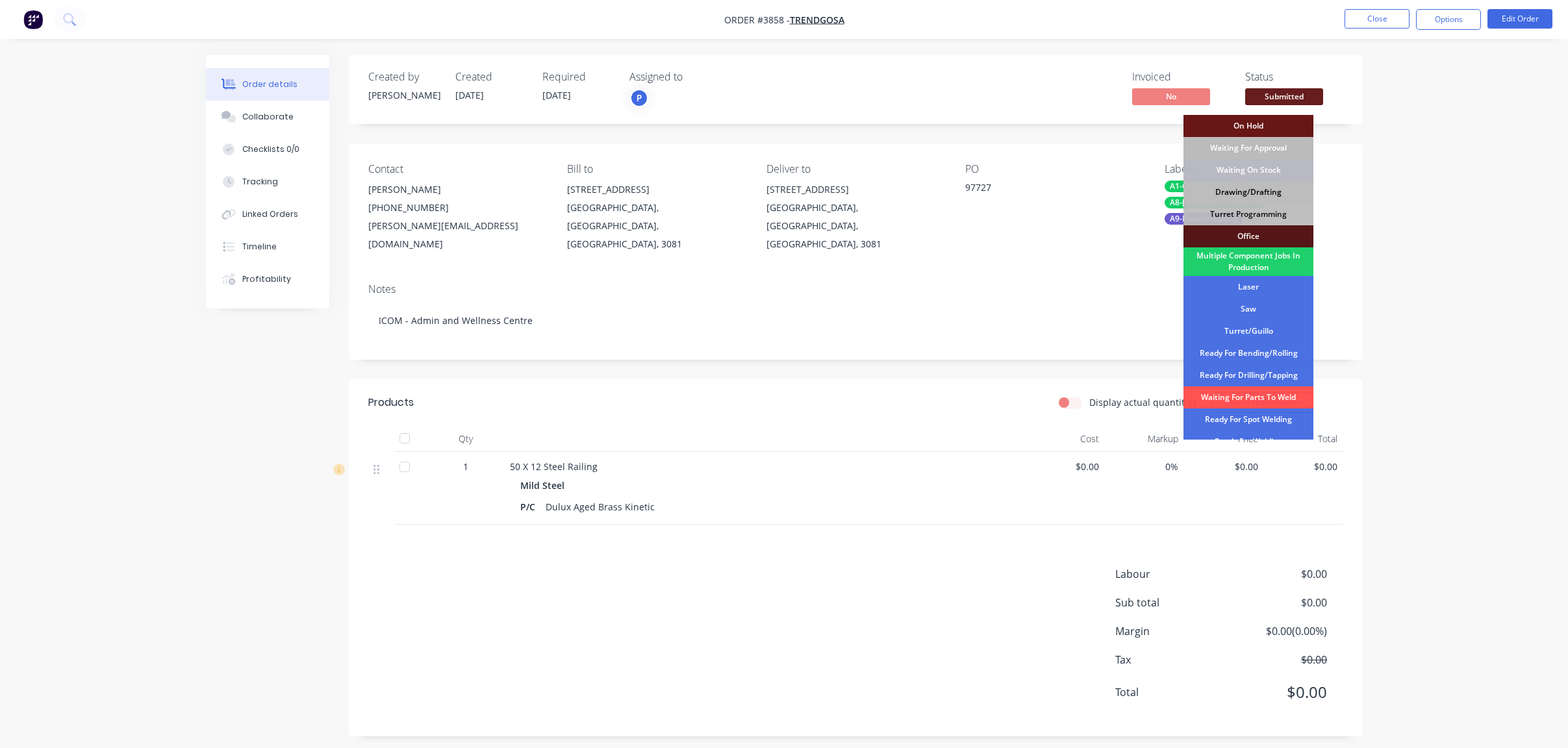
click at [1285, 188] on div "Drawing/Drafting" at bounding box center [1248, 192] width 130 height 22
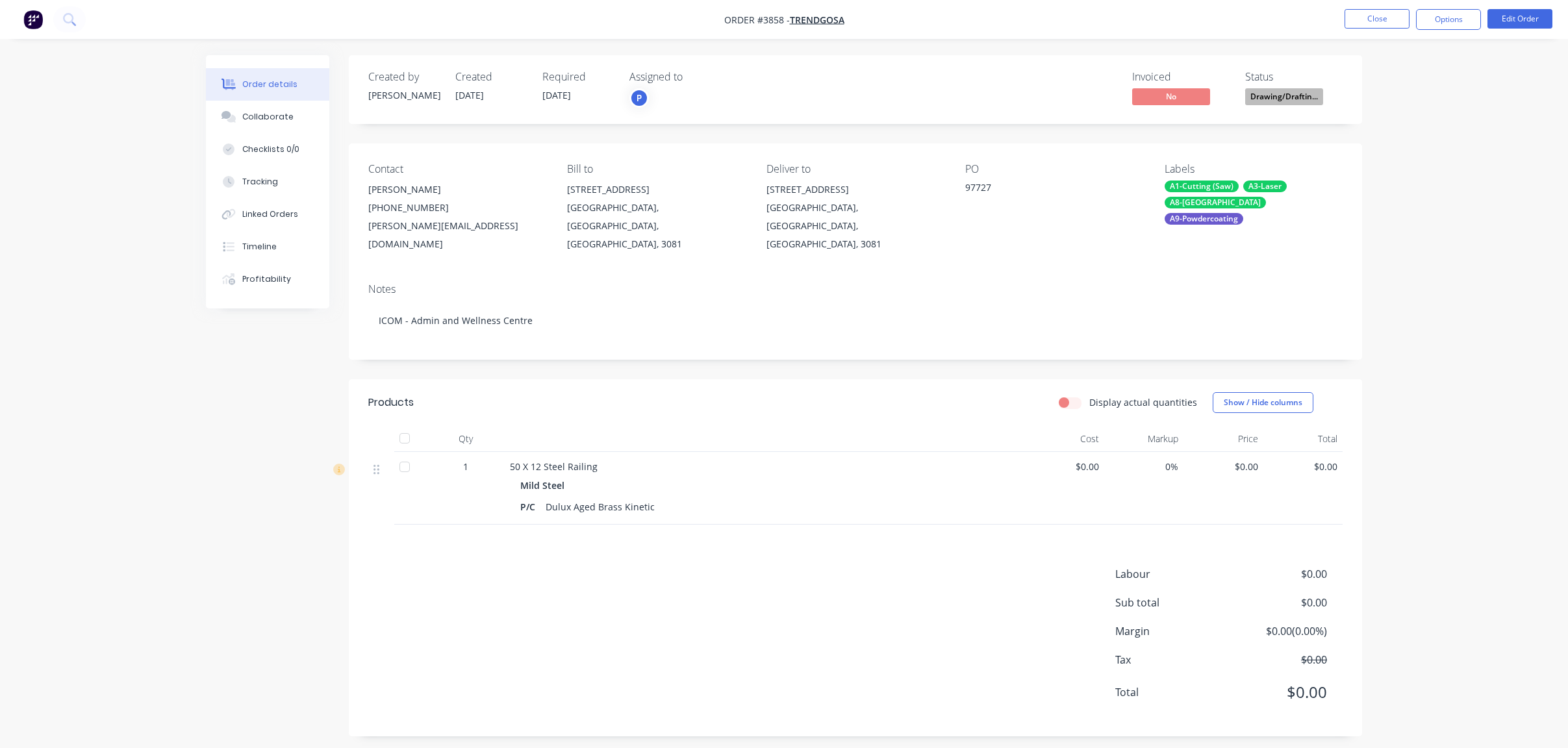
drag, startPoint x: 1481, startPoint y: 149, endPoint x: 1453, endPoint y: 45, distance: 107.7
click at [1481, 142] on div "Order details Collaborate Checklists 0/0 Tracking Linked Orders Timeline Profit…" at bounding box center [784, 378] width 1568 height 756
click at [1452, 16] on button "Options" at bounding box center [1448, 20] width 65 height 21
click at [1393, 163] on div "Work Order" at bounding box center [1410, 157] width 120 height 19
click at [1392, 135] on div "Without pricing" at bounding box center [1410, 130] width 120 height 19
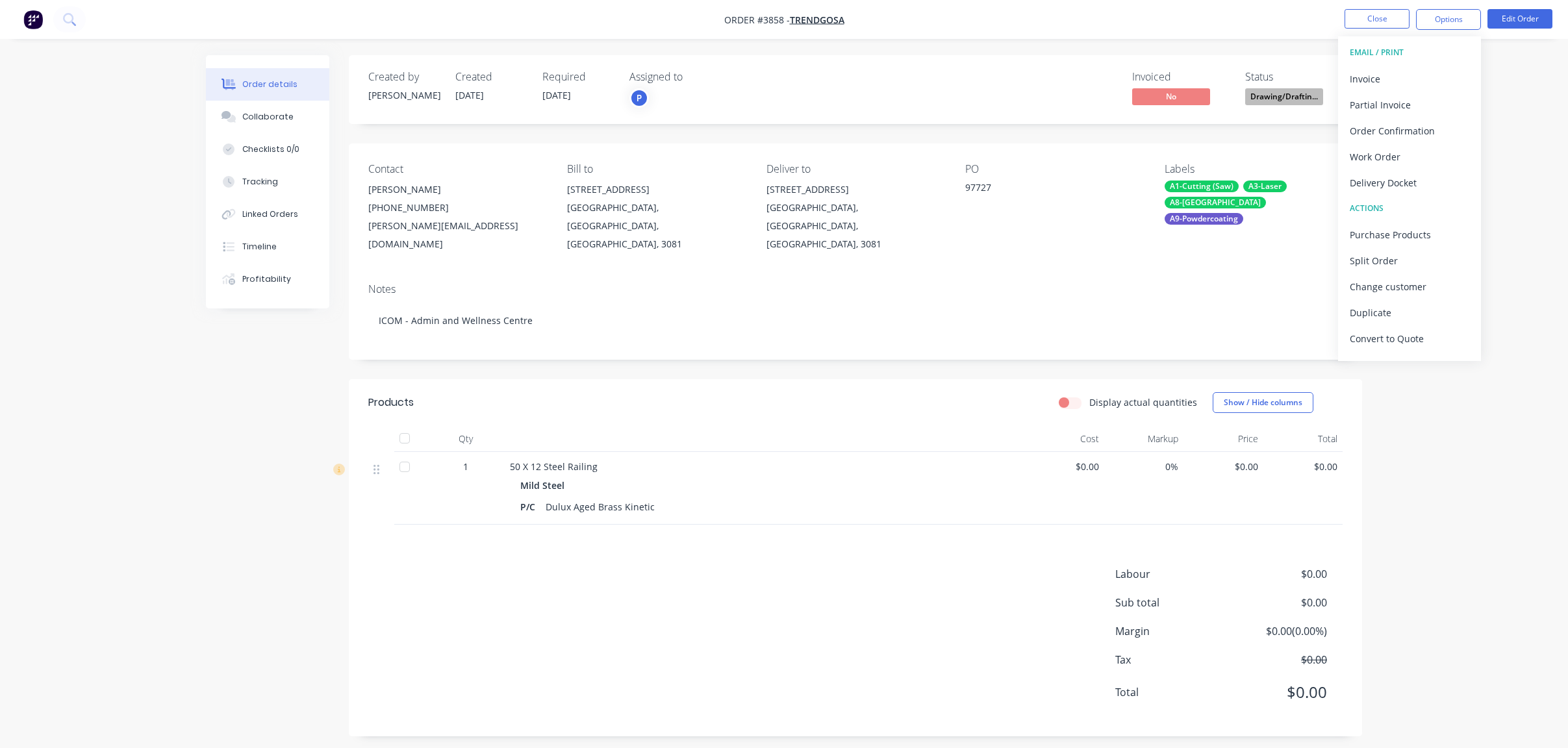
click at [134, 208] on div "Order details Collaborate Checklists 0/0 Tracking Linked Orders Timeline Profit…" at bounding box center [784, 378] width 1568 height 756
click at [1376, 11] on button "Close" at bounding box center [1377, 19] width 65 height 20
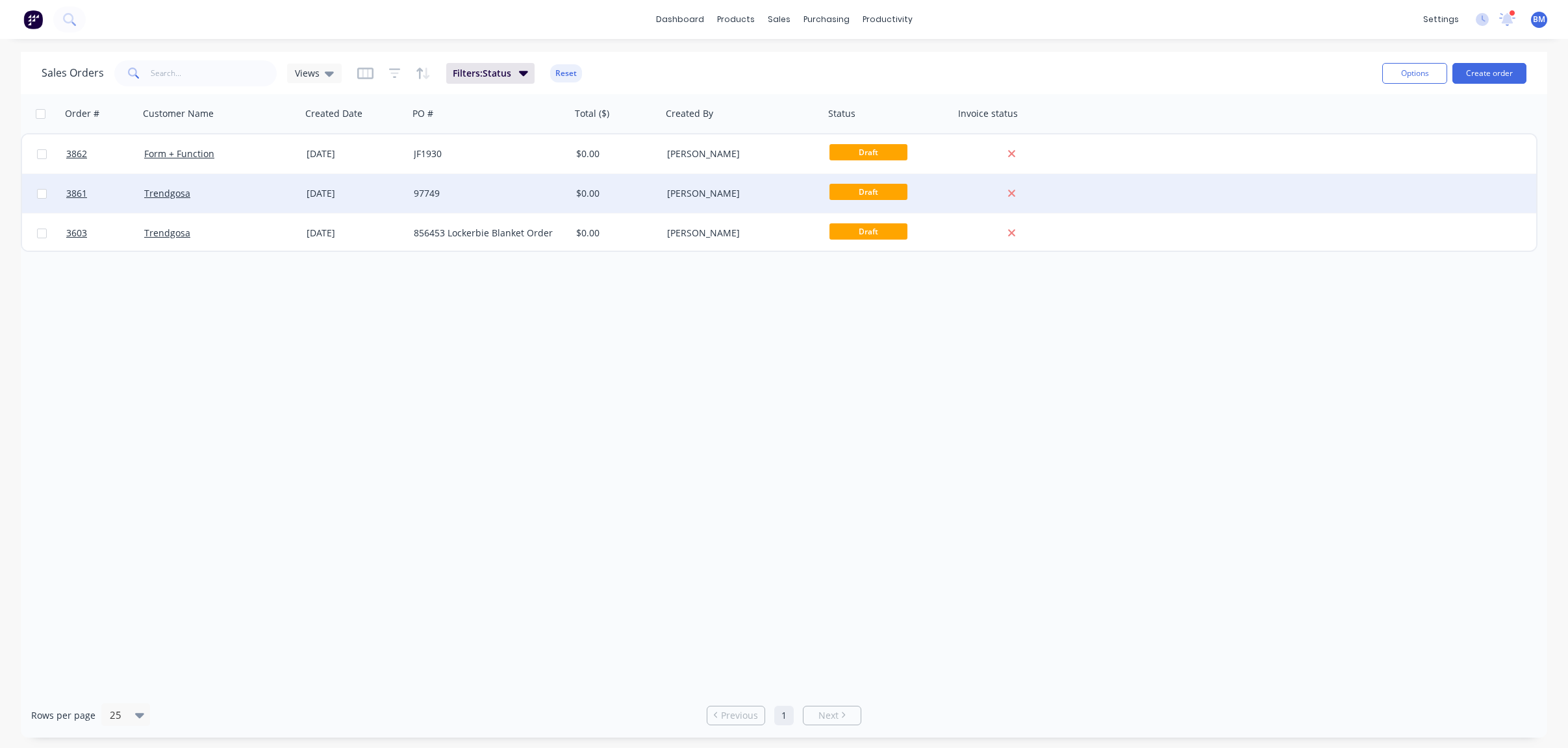
click at [353, 199] on div "[DATE]" at bounding box center [355, 194] width 97 height 13
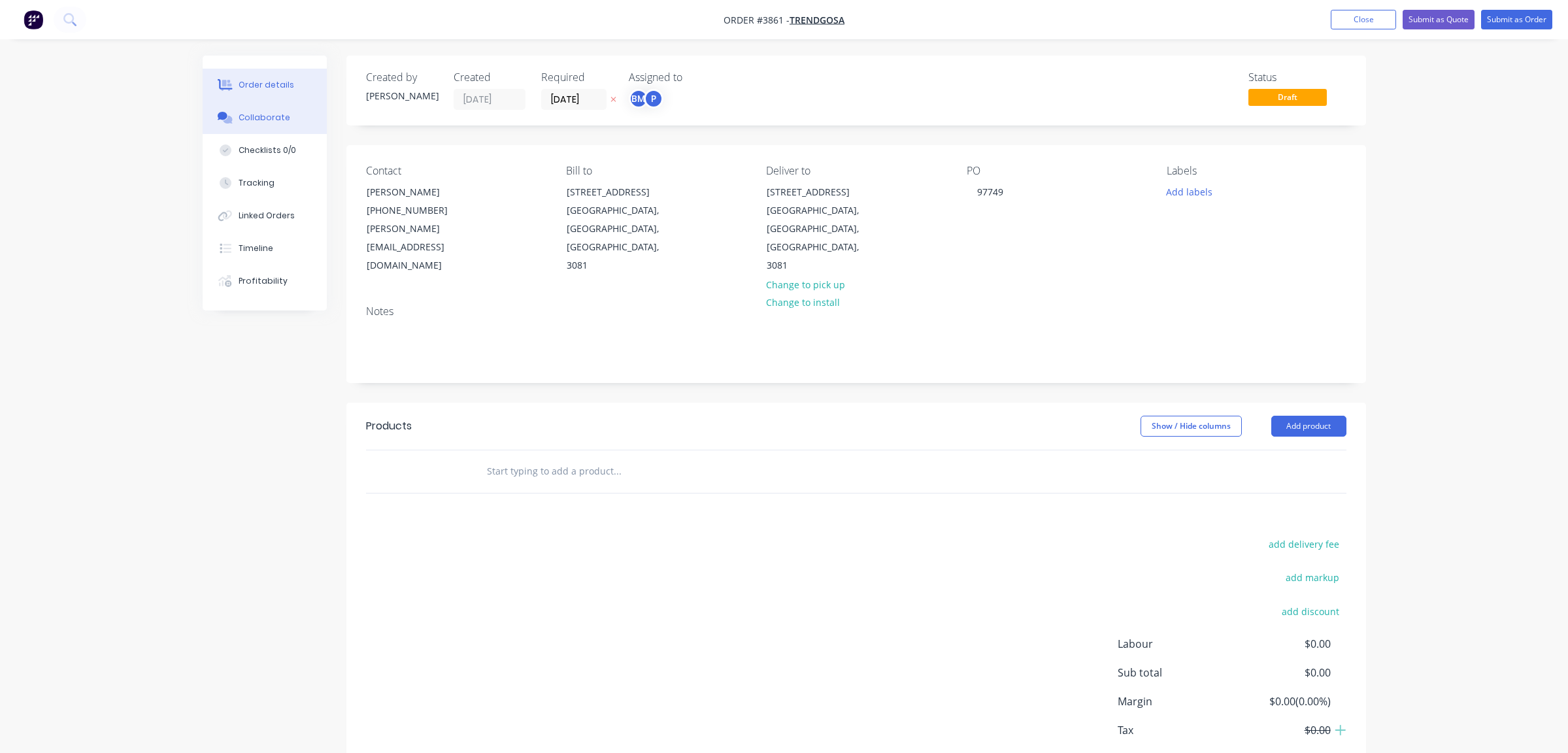
click at [273, 115] on div "Collaborate" at bounding box center [264, 118] width 52 height 12
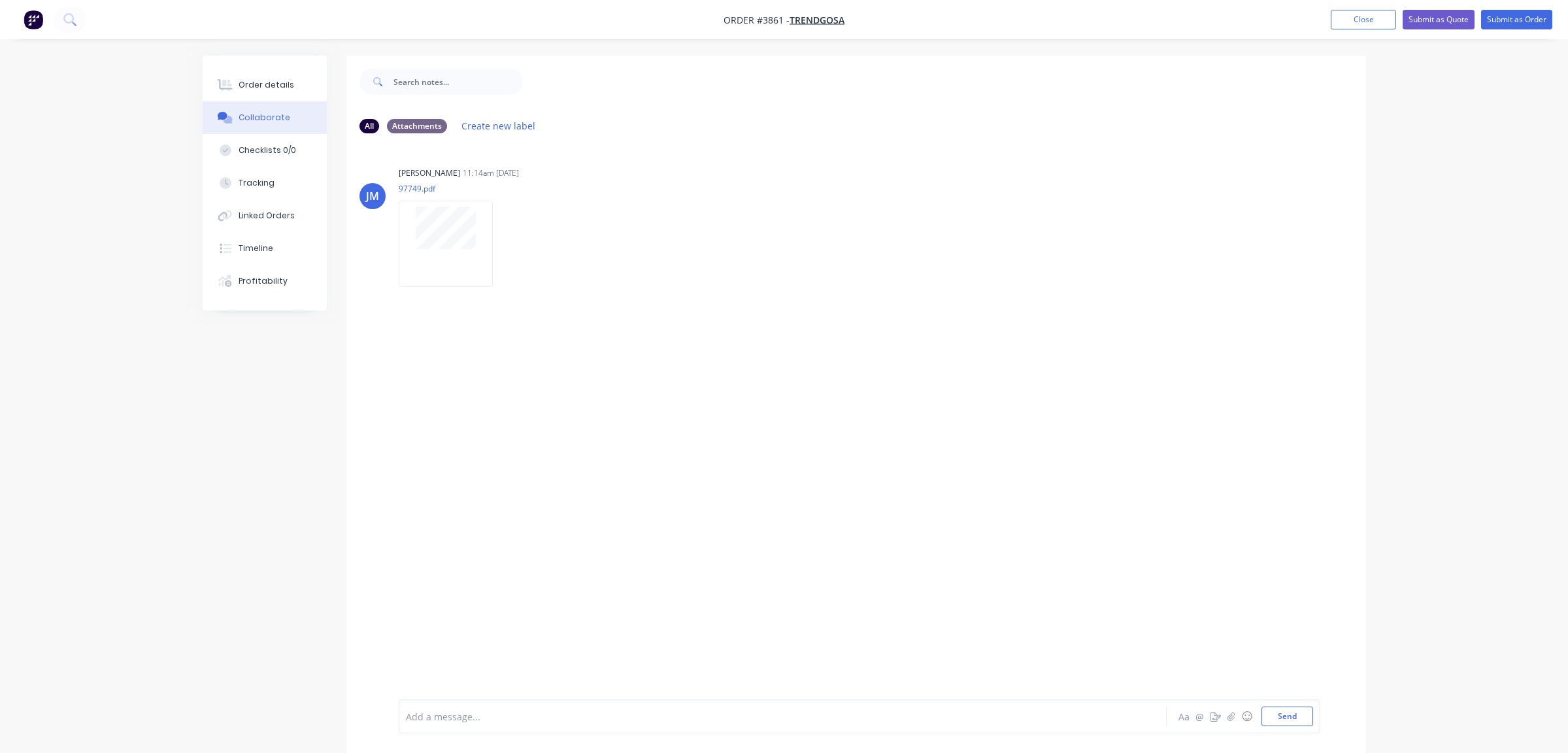
drag, startPoint x: 306, startPoint y: 96, endPoint x: 305, endPoint y: 105, distance: 9.1
click at [306, 95] on button "Order details" at bounding box center [264, 85] width 124 height 32
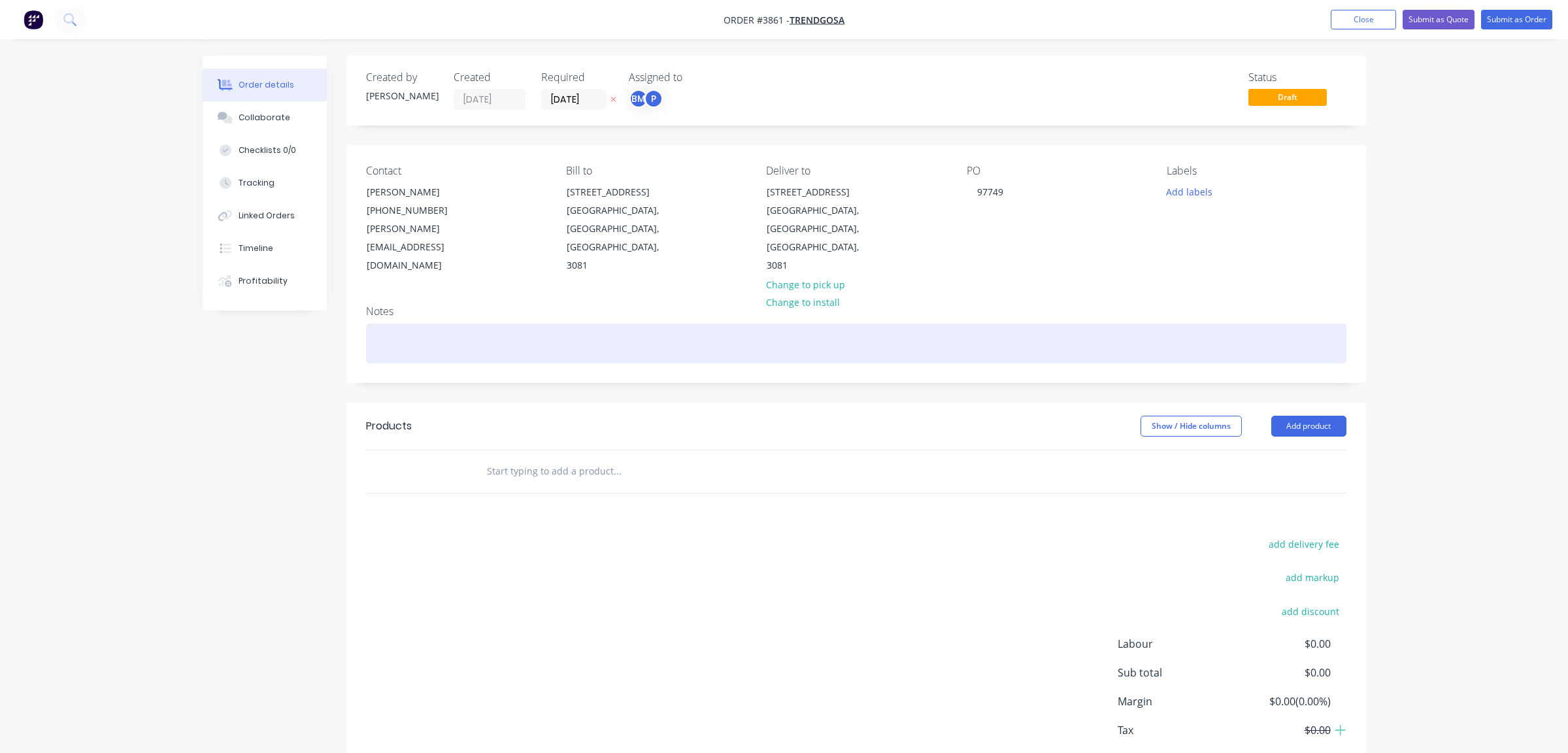
click at [432, 323] on div at bounding box center [856, 343] width 981 height 40
paste div
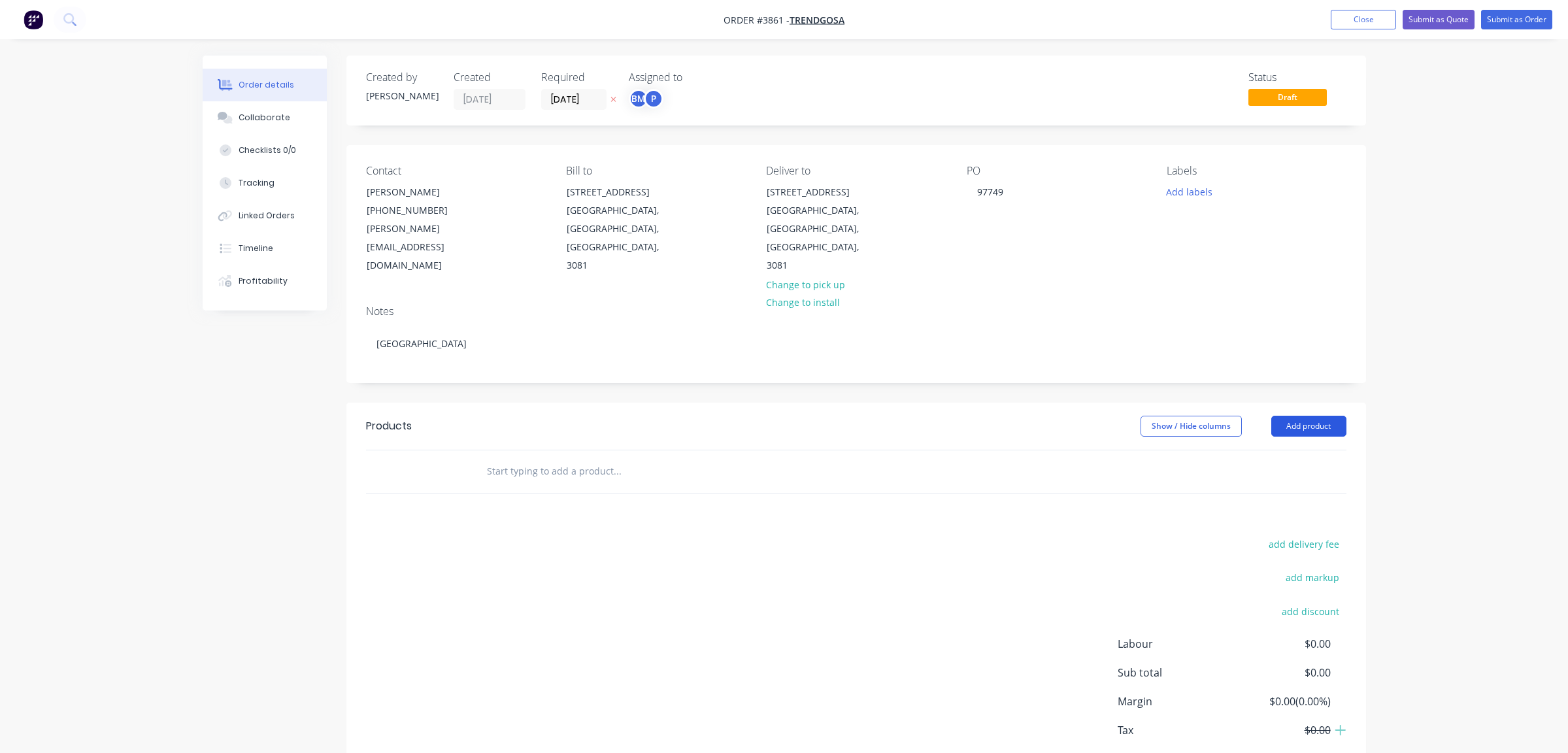
click at [1296, 416] on button "Add product" at bounding box center [1309, 426] width 75 height 21
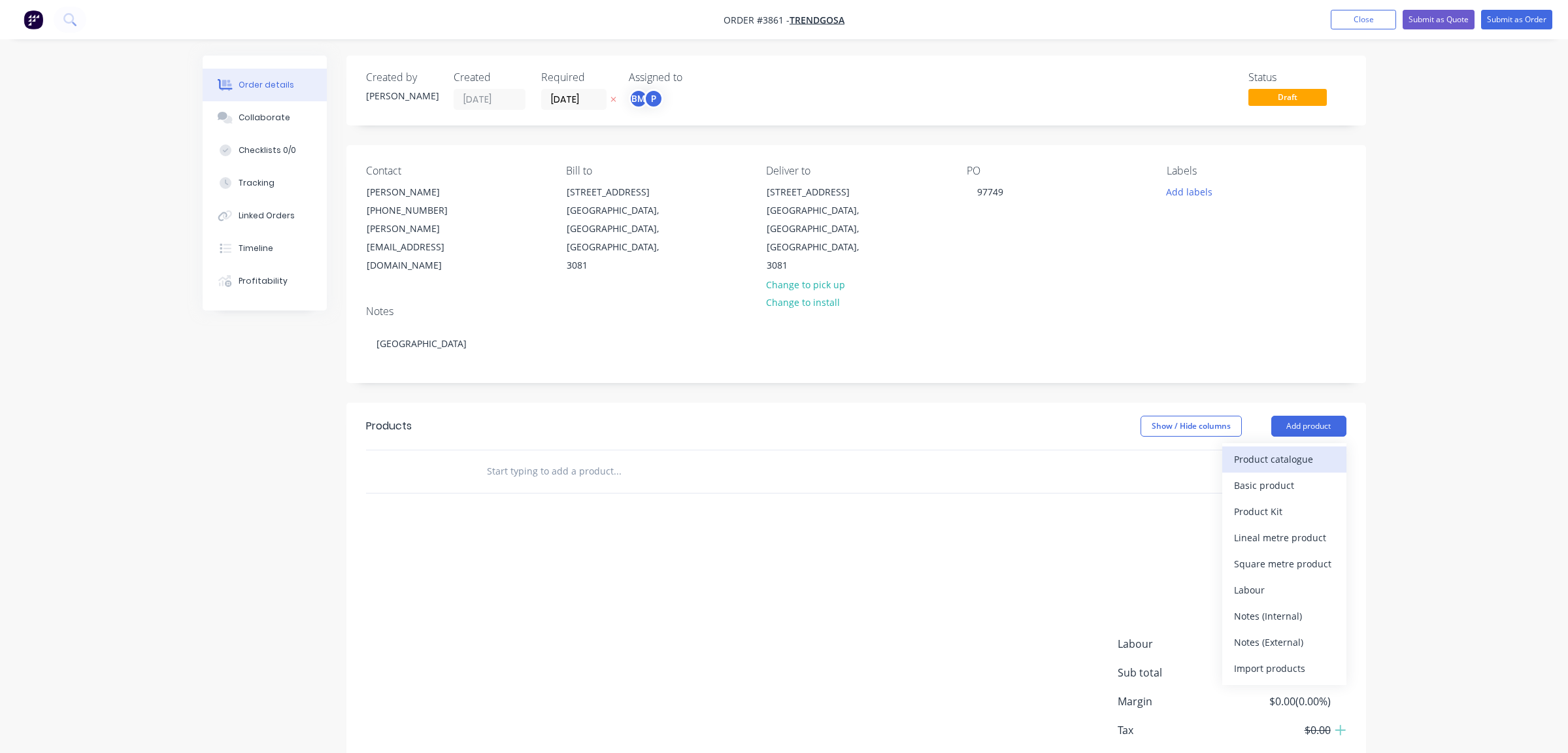
click at [1294, 450] on div "Product catalogue" at bounding box center [1284, 459] width 101 height 19
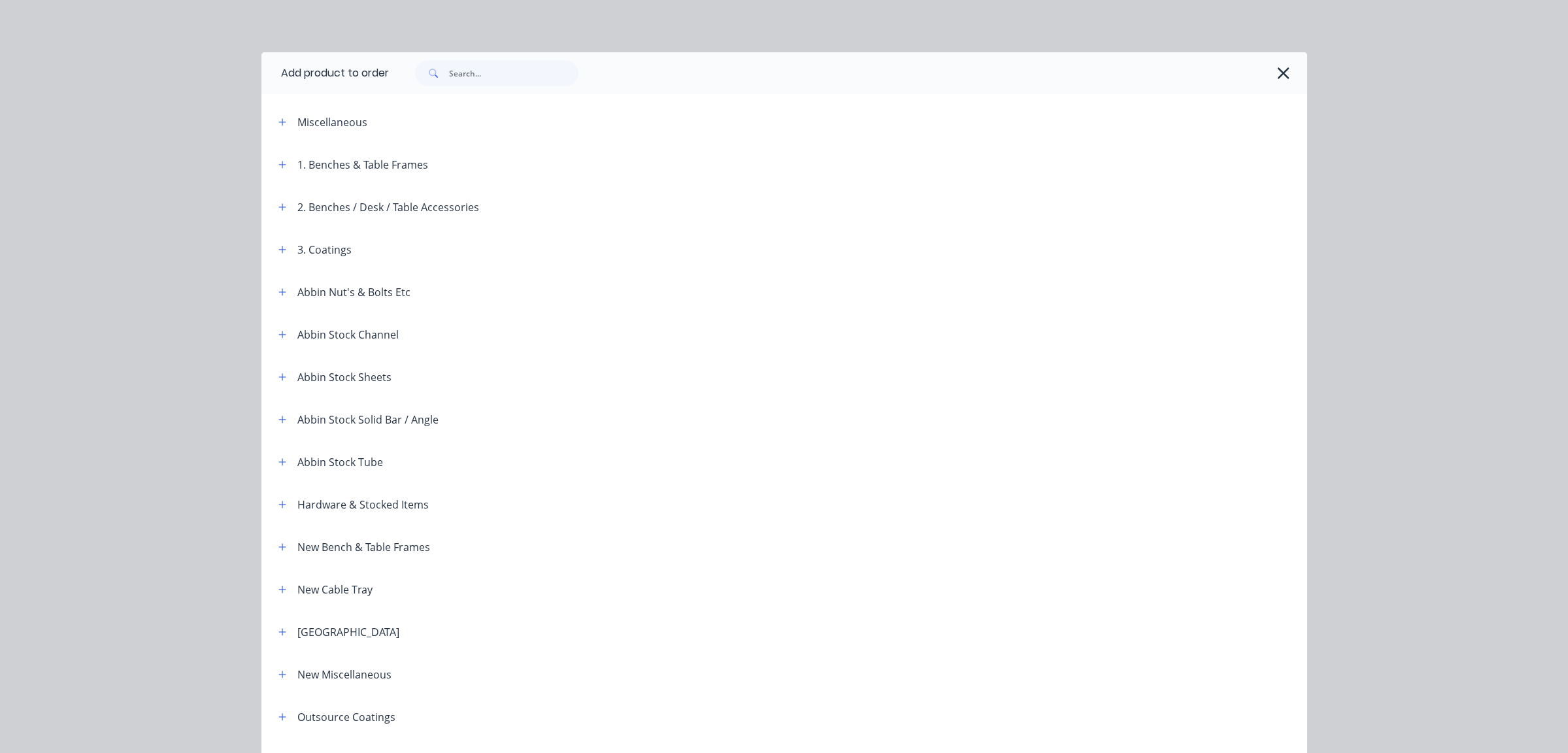
click at [287, 125] on div "Miscellaneous" at bounding box center [378, 122] width 222 height 17
click at [279, 121] on icon "button" at bounding box center [282, 122] width 7 height 7
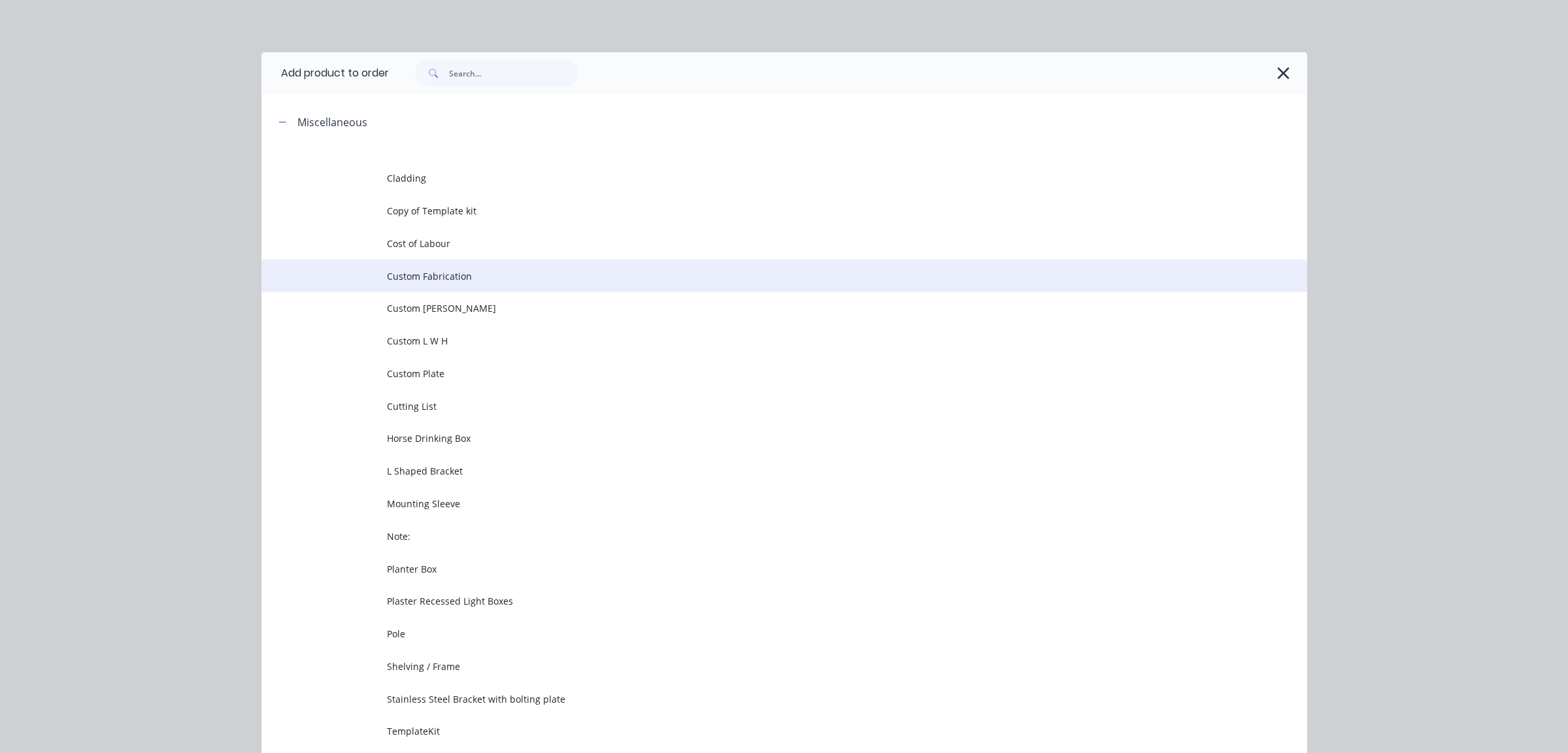
click at [447, 280] on span "Custom Fabrication" at bounding box center [755, 276] width 736 height 14
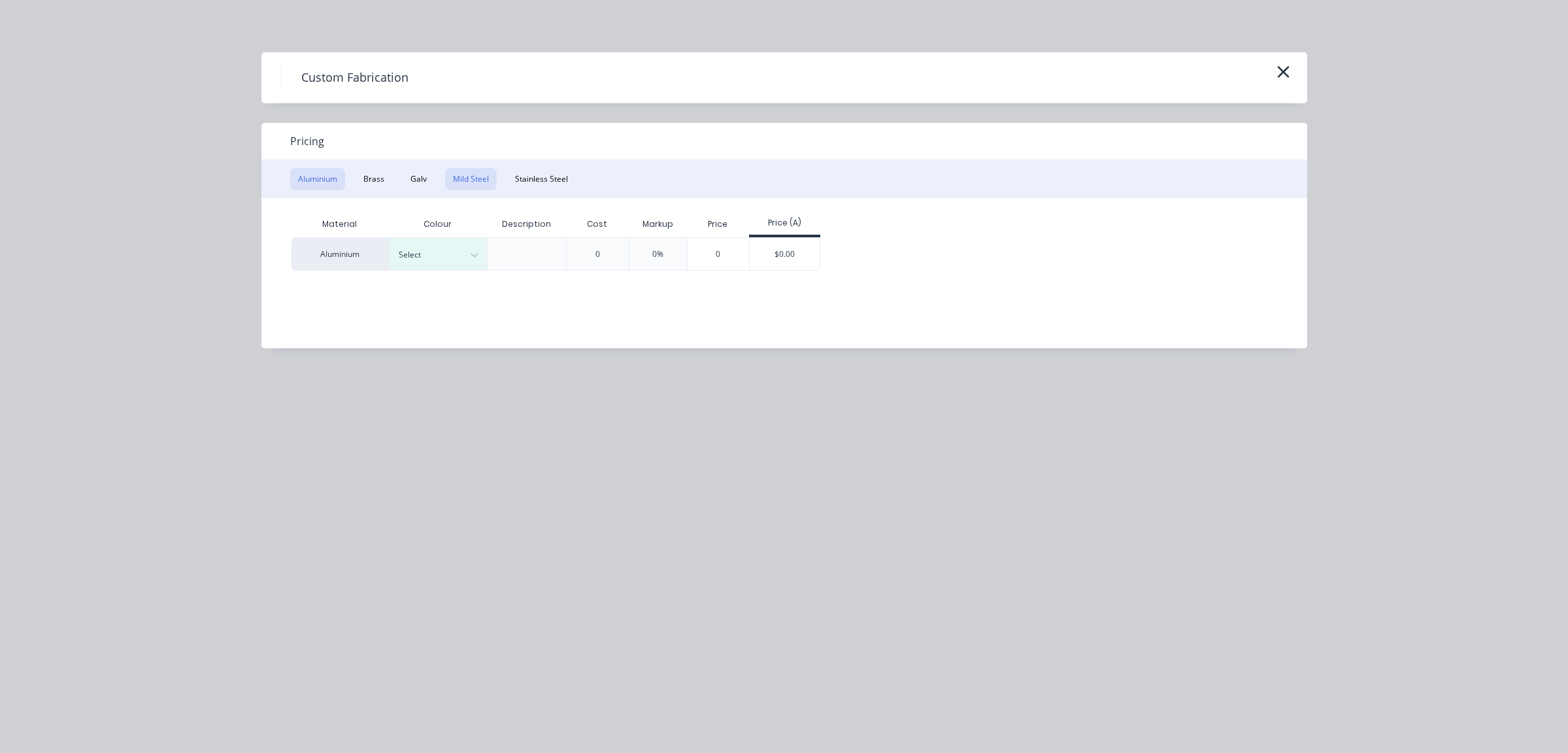
click at [450, 176] on button "Mild Steel" at bounding box center [471, 180] width 52 height 23
click at [704, 264] on div "$0.00" at bounding box center [687, 253] width 70 height 31
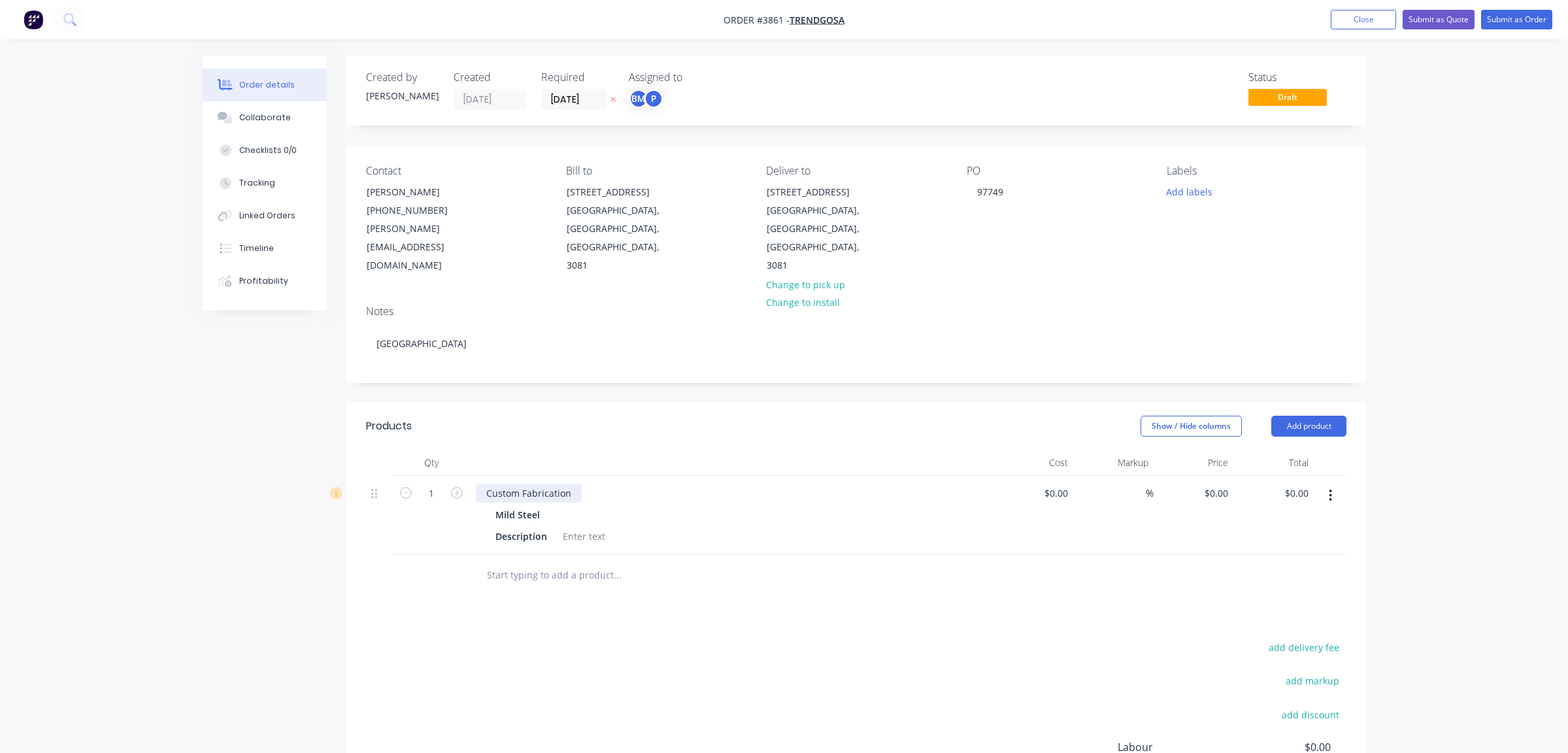
click at [566, 484] on div "Custom Fabrication" at bounding box center [529, 493] width 106 height 19
drag, startPoint x: 577, startPoint y: 455, endPoint x: 375, endPoint y: 396, distance: 210.4
click at [370, 403] on div "Products Show / Hide columns Add product Qty Cost Markup Price Total 1 Custom F…" at bounding box center [856, 500] width 1020 height 194
paste div
click at [555, 562] on input "text" at bounding box center [617, 575] width 262 height 26
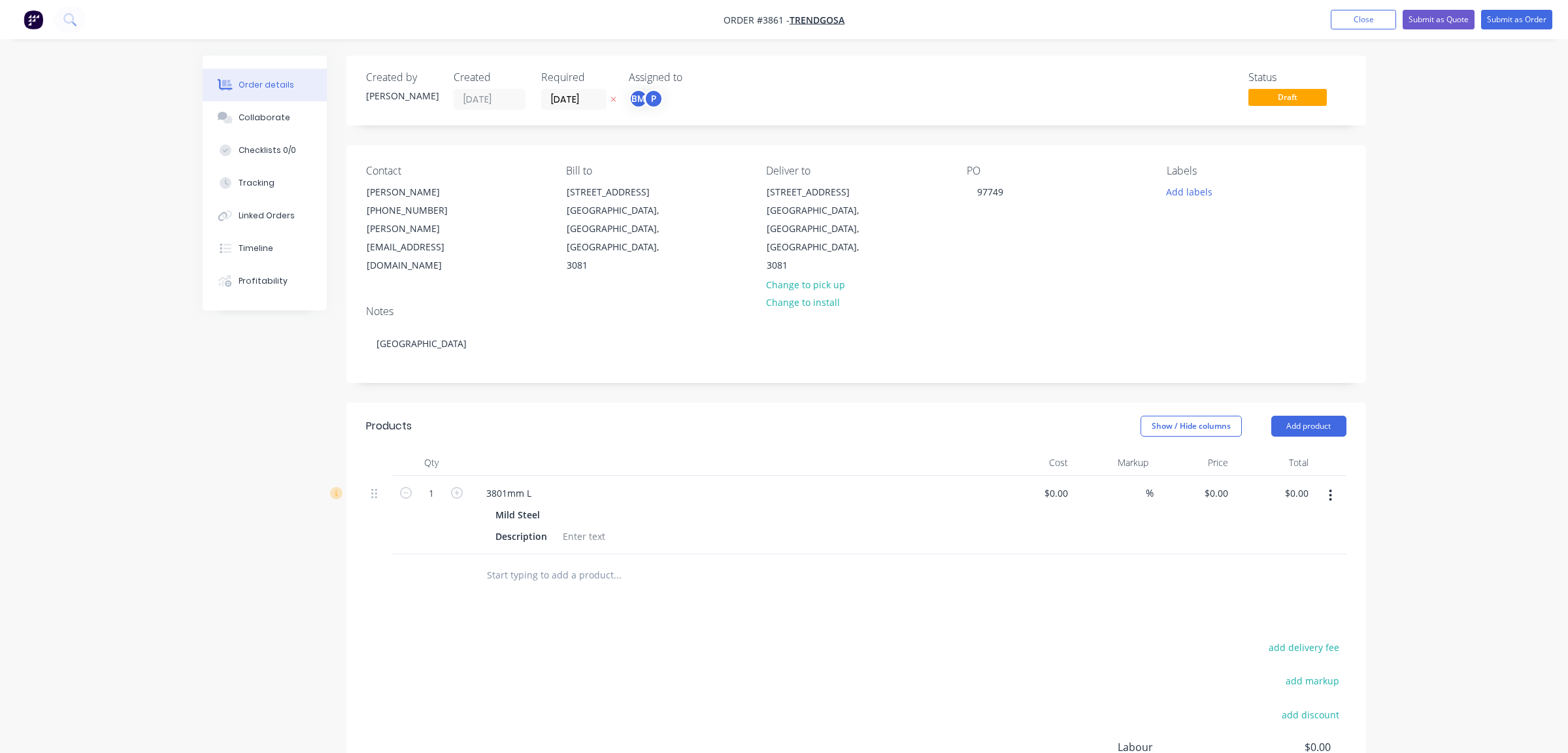
scroll to position [141, 0]
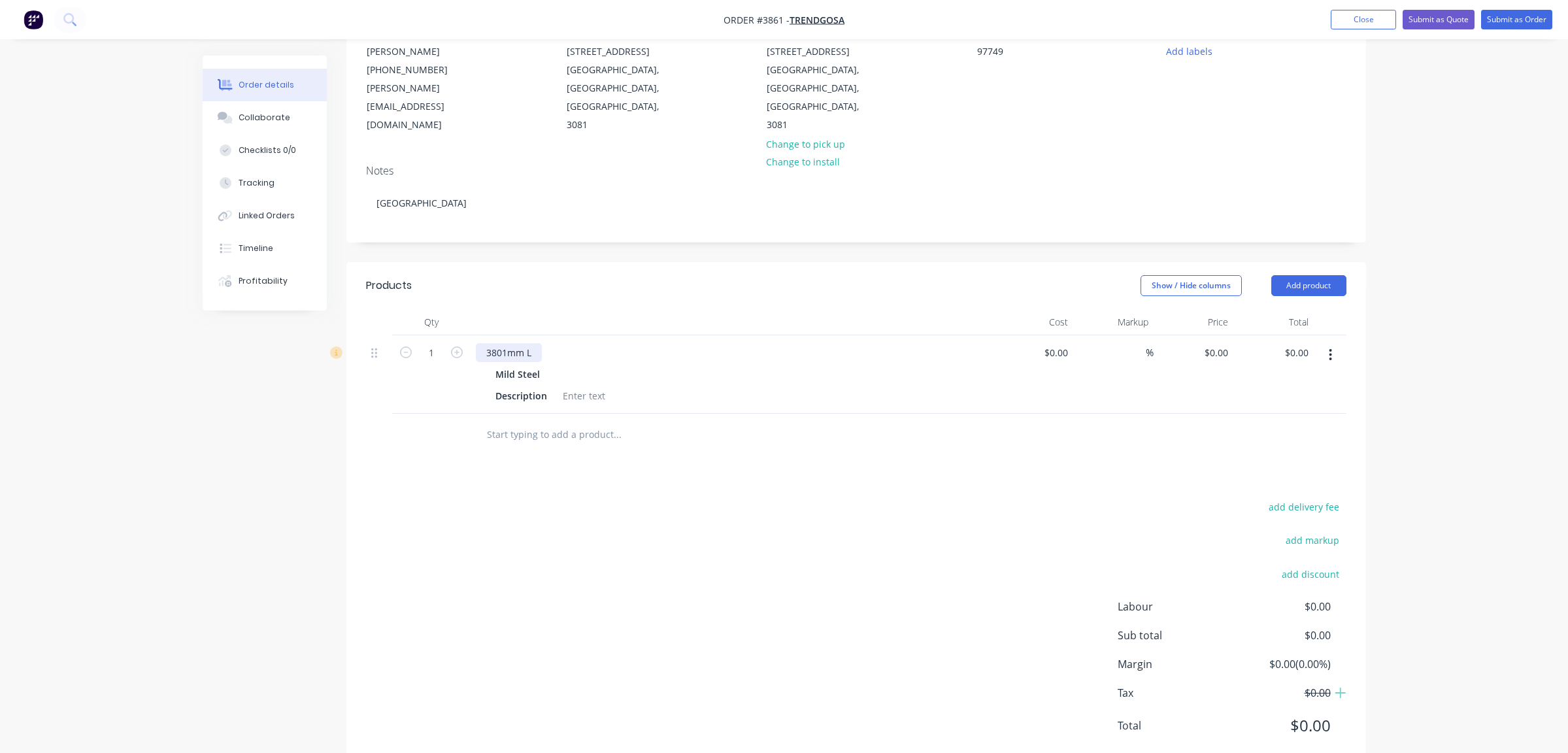
click at [480, 343] on div "3801mm L" at bounding box center [509, 353] width 66 height 19
click at [577, 443] on div "Products Show / Hide columns Add product Qty Cost Markup Price Total 1 Metal Fo…" at bounding box center [856, 516] width 1020 height 508
click at [506, 435] on div "Products Show / Hide columns Add product Qty Cost Markup Price Total 1 Metal Fo…" at bounding box center [856, 516] width 1020 height 508
click at [583, 386] on div at bounding box center [584, 396] width 53 height 19
drag, startPoint x: 637, startPoint y: 732, endPoint x: 647, endPoint y: 553, distance: 179.3
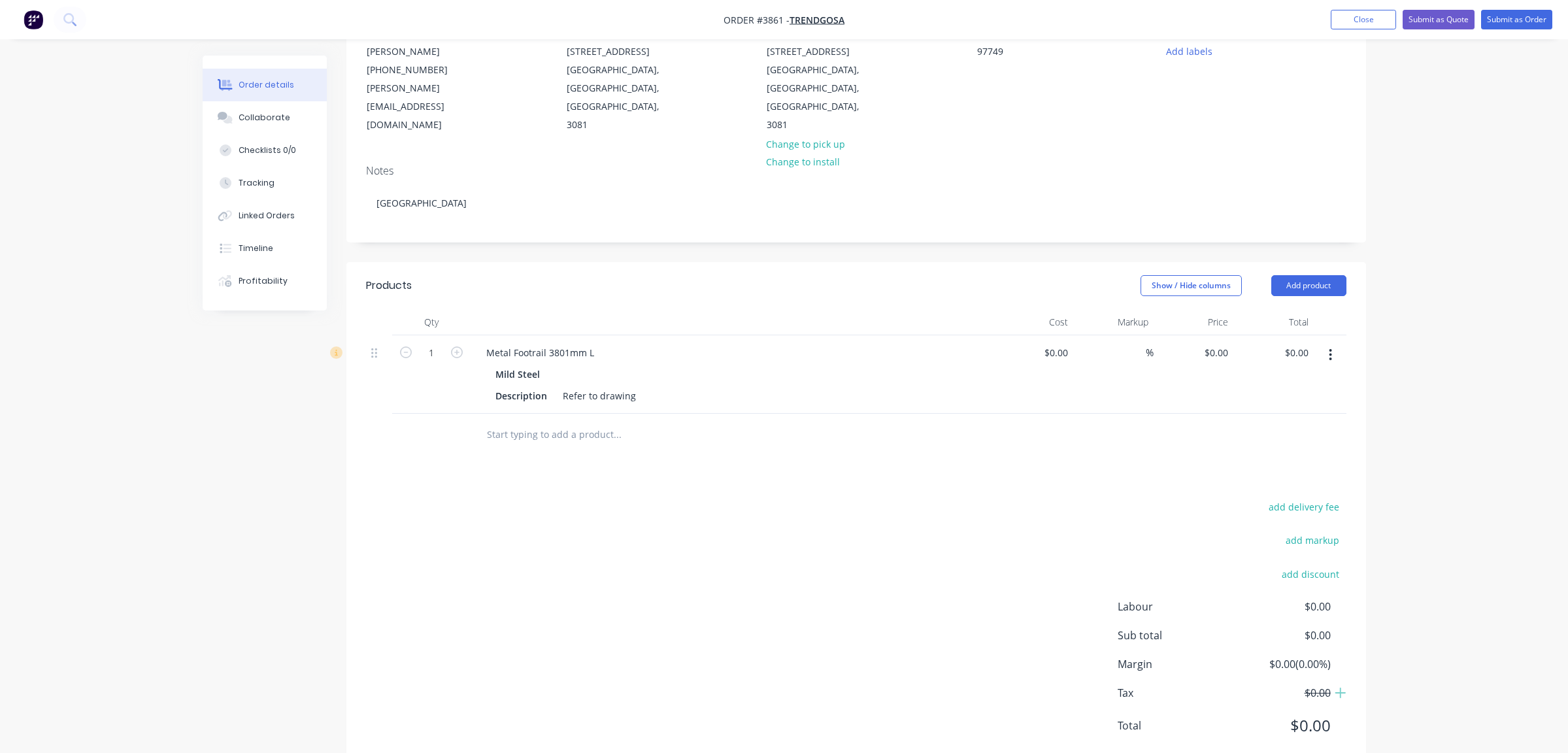
click at [645, 688] on div "Products Show / Hide columns Add product Qty Cost Markup Price Total 1 Metal Fo…" at bounding box center [856, 516] width 1020 height 508
click at [1333, 343] on button "button" at bounding box center [1331, 355] width 30 height 24
drag, startPoint x: 1304, startPoint y: 376, endPoint x: 583, endPoint y: 353, distance: 721.4
click at [1294, 406] on div "Duplicate" at bounding box center [1284, 416] width 101 height 19
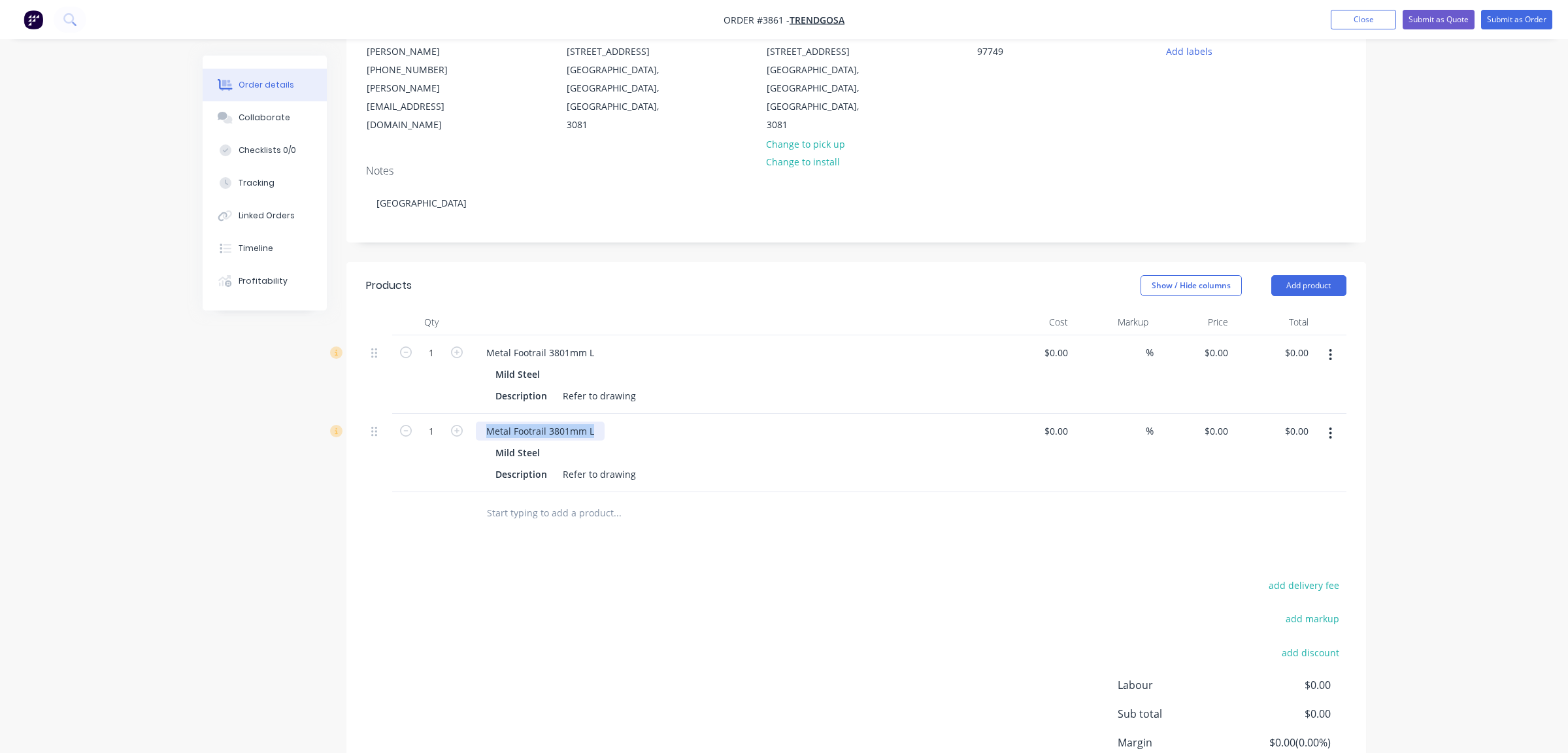
drag, startPoint x: 486, startPoint y: 395, endPoint x: 771, endPoint y: 400, distance: 285.0
click at [771, 422] on div "Metal Footrail 3801mm L" at bounding box center [732, 431] width 512 height 19
paste div
click at [550, 422] on div "Metal Foot Rail" at bounding box center [518, 431] width 85 height 19
click at [549, 422] on div "Metal Foot RailL Shaped 8697mm L" at bounding box center [563, 431] width 174 height 19
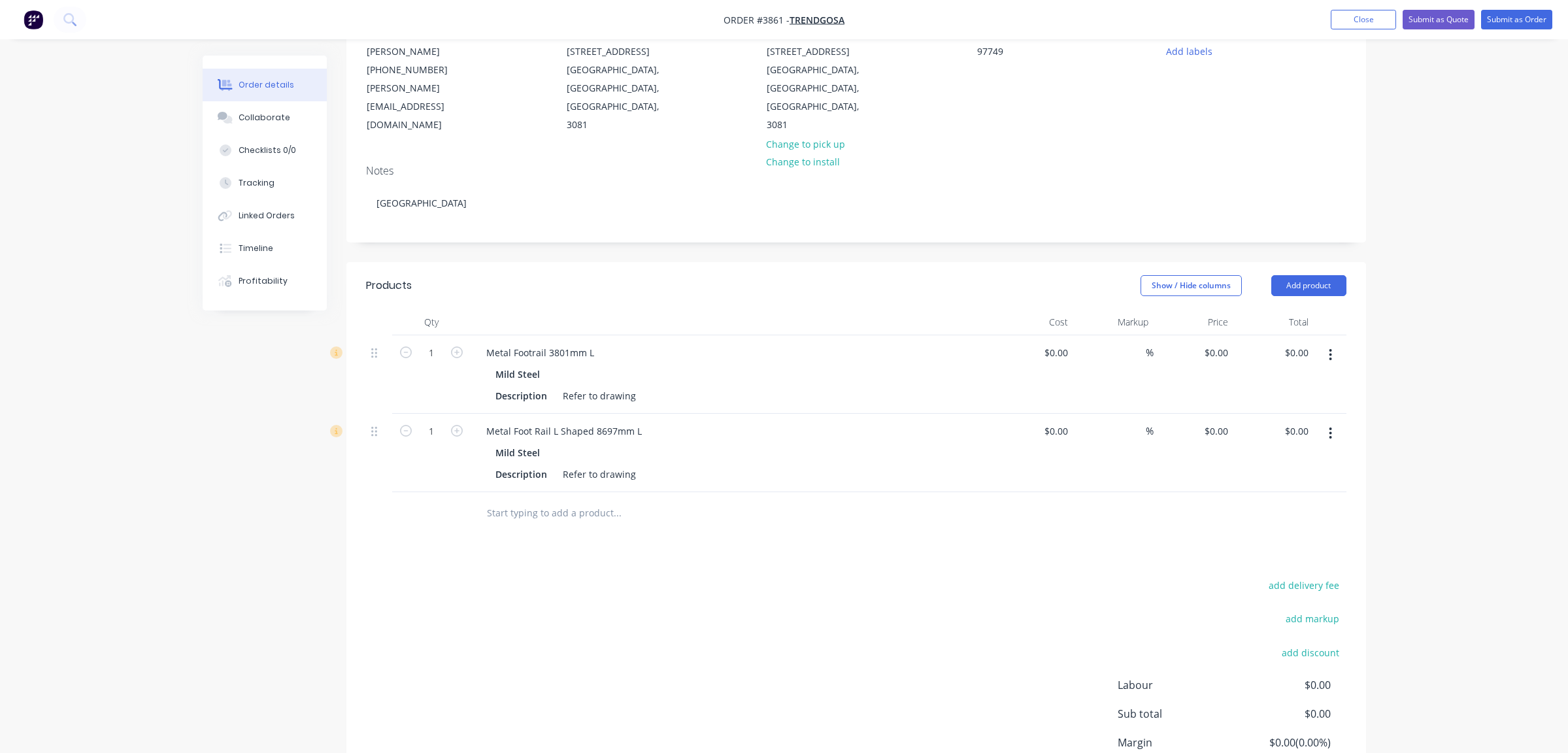
click at [742, 539] on div "Products Show / Hide columns Add product Qty Cost Markup Price Total 1 Metal Fo…" at bounding box center [856, 555] width 1020 height 587
click at [555, 500] on input "text" at bounding box center [617, 513] width 262 height 26
click at [1319, 275] on button "Add product" at bounding box center [1309, 286] width 75 height 21
click at [1231, 306] on button "Product catalogue" at bounding box center [1284, 319] width 124 height 26
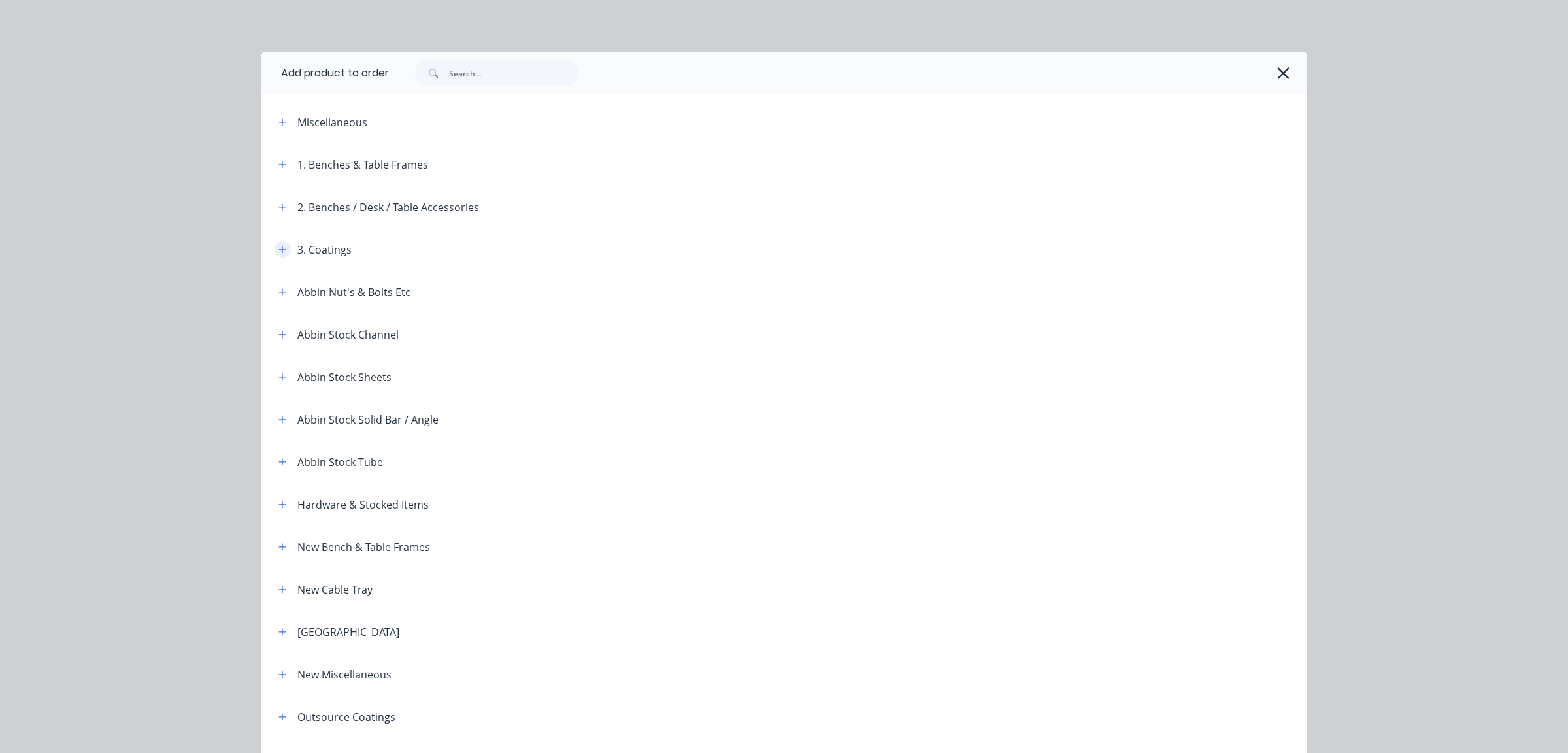
click at [277, 243] on button "button" at bounding box center [282, 249] width 17 height 17
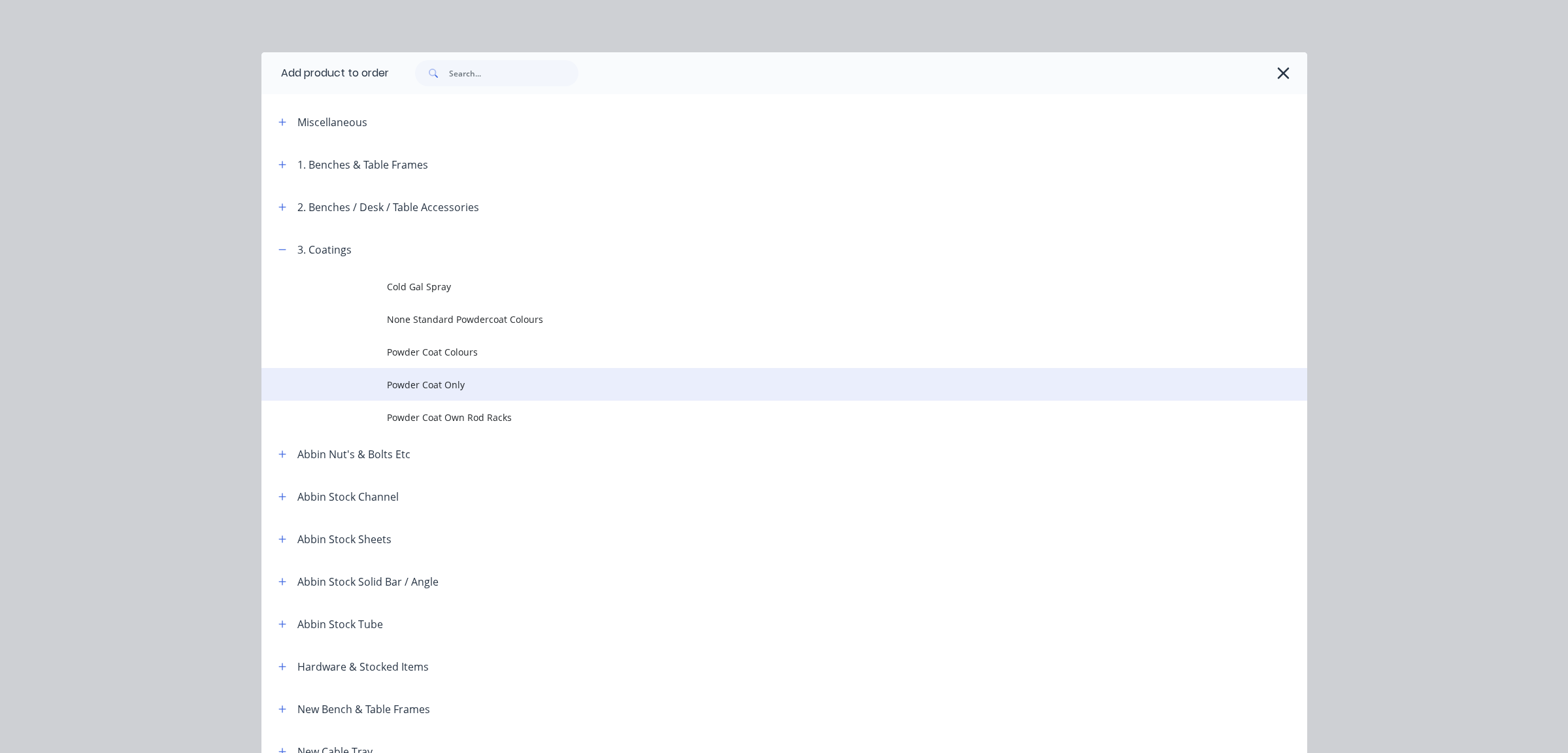
click at [439, 384] on span "Powder Coat Only" at bounding box center [755, 384] width 736 height 14
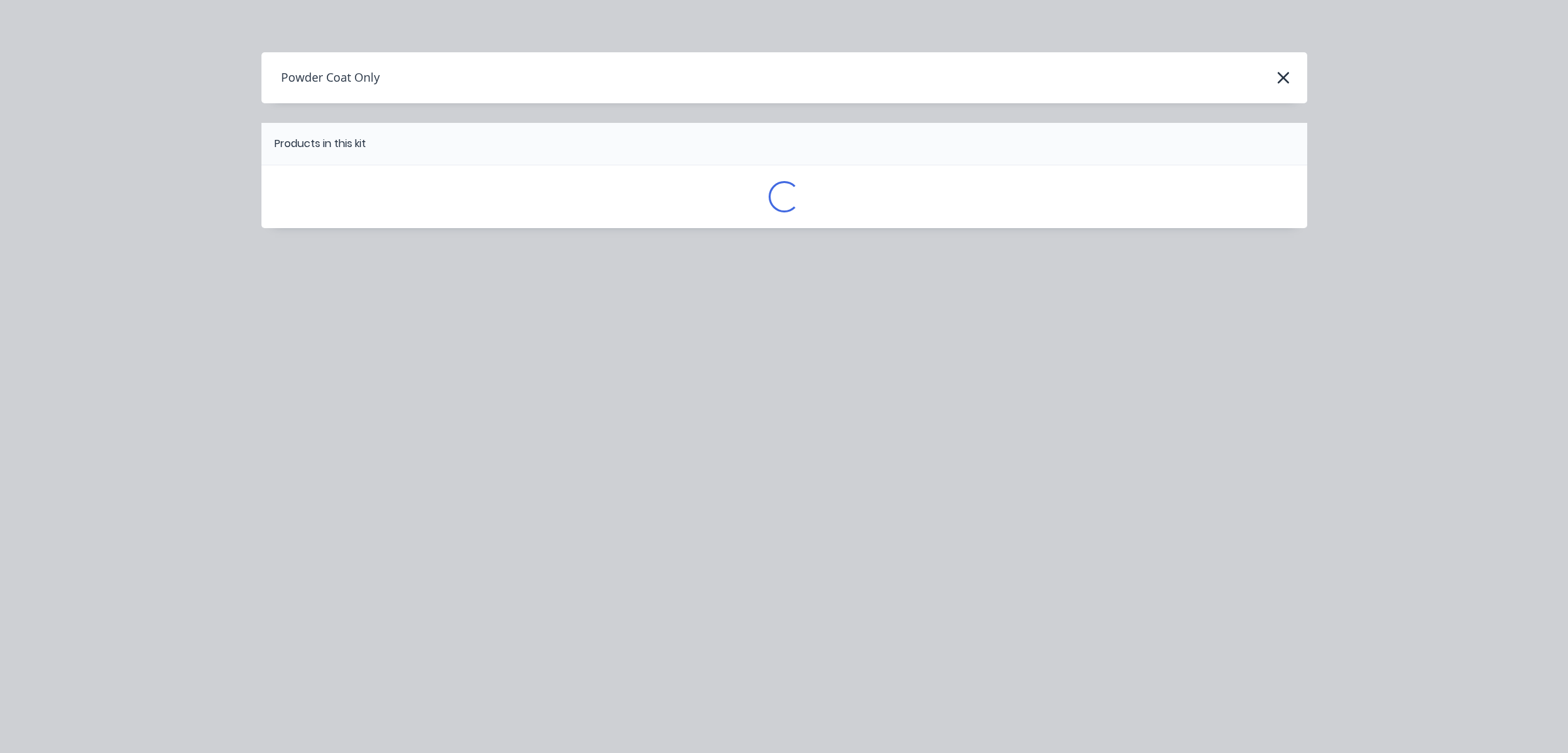
click at [439, 384] on div "Powder Coat Only Products in this kit Loading..." at bounding box center [784, 376] width 1568 height 753
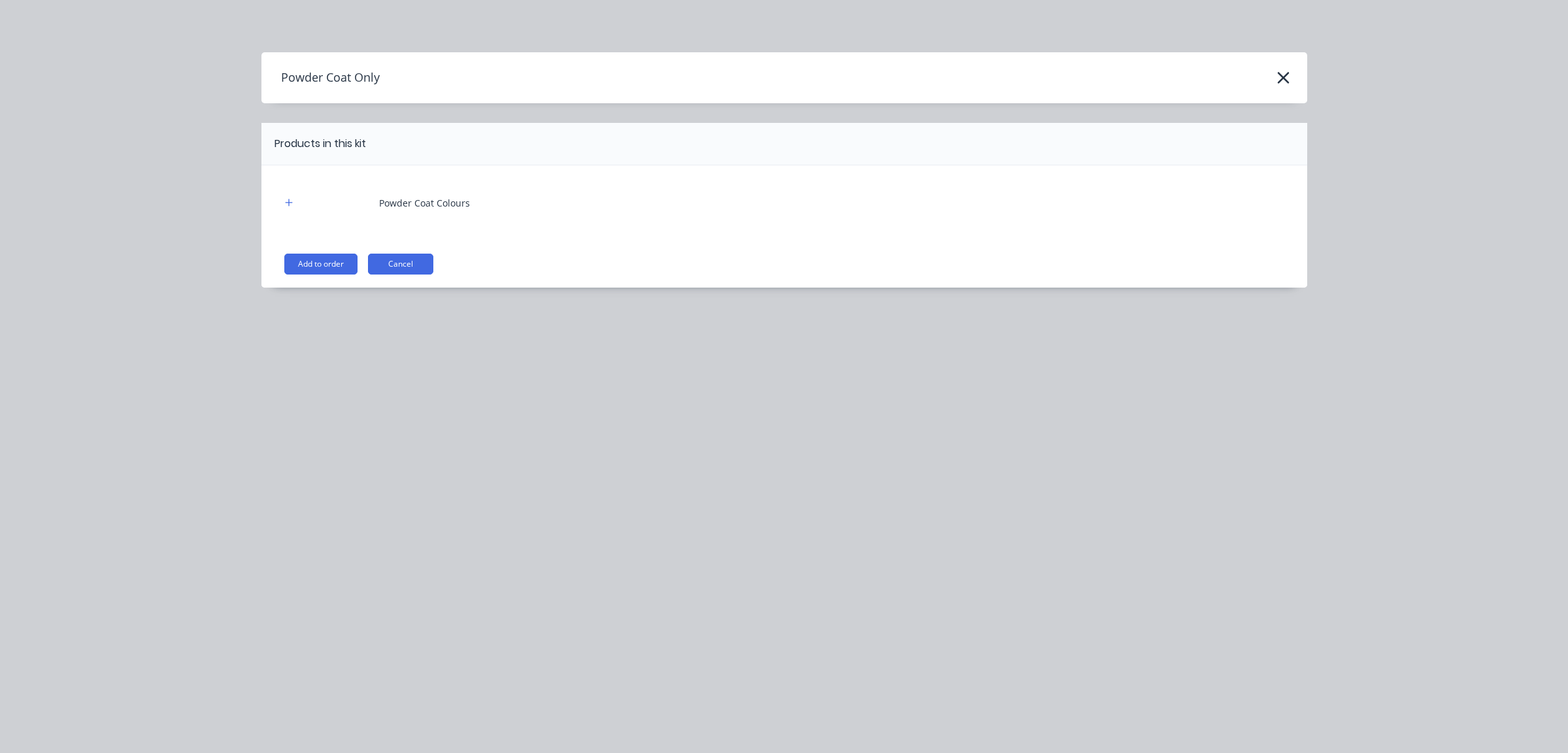
click at [1294, 66] on div "Powder Coat Only" at bounding box center [785, 78] width 1046 height 25
click at [1286, 78] on icon "button" at bounding box center [1283, 78] width 14 height 19
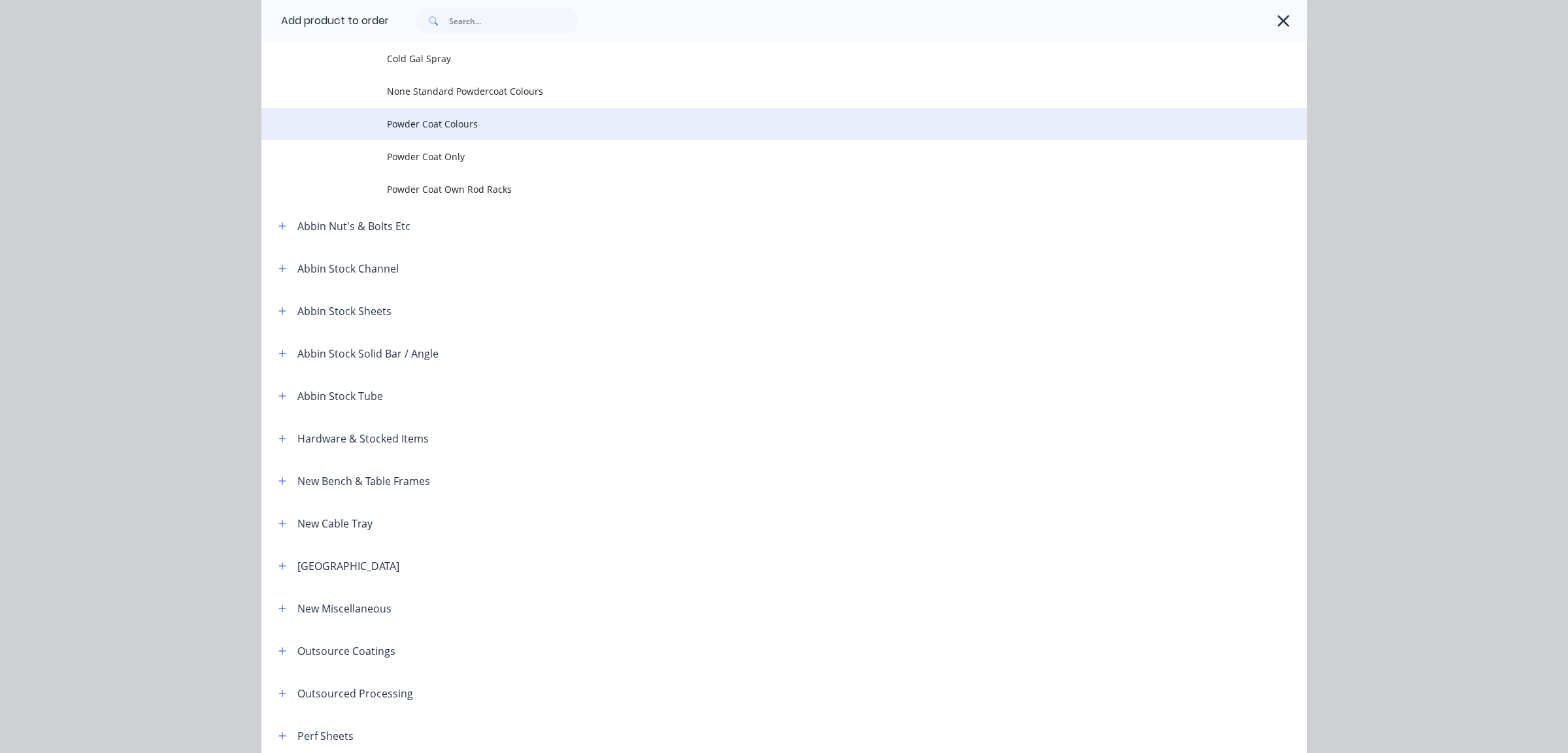
click at [442, 129] on span "Powder Coat Colours" at bounding box center [755, 124] width 736 height 14
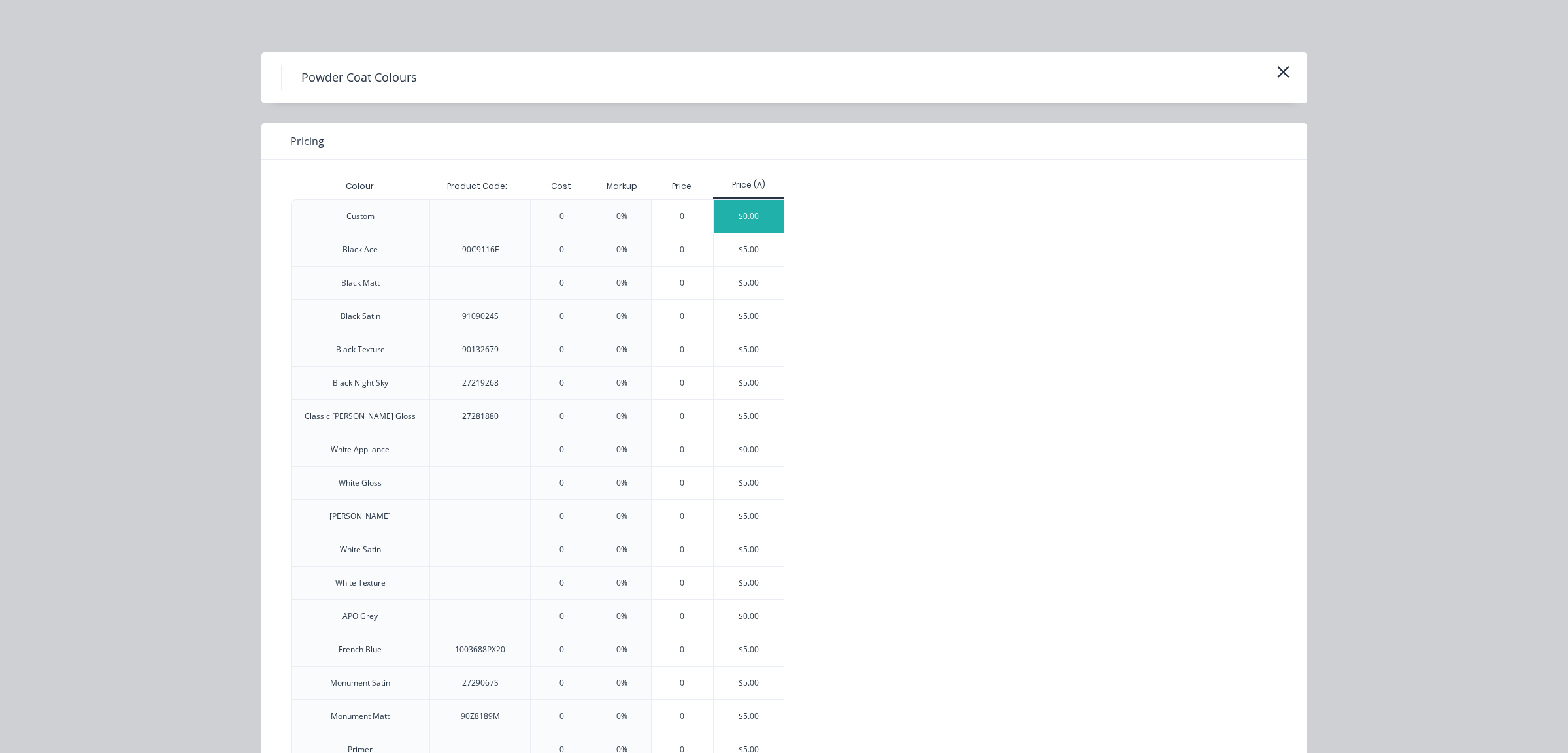
click at [732, 221] on div "$0.00" at bounding box center [749, 216] width 70 height 32
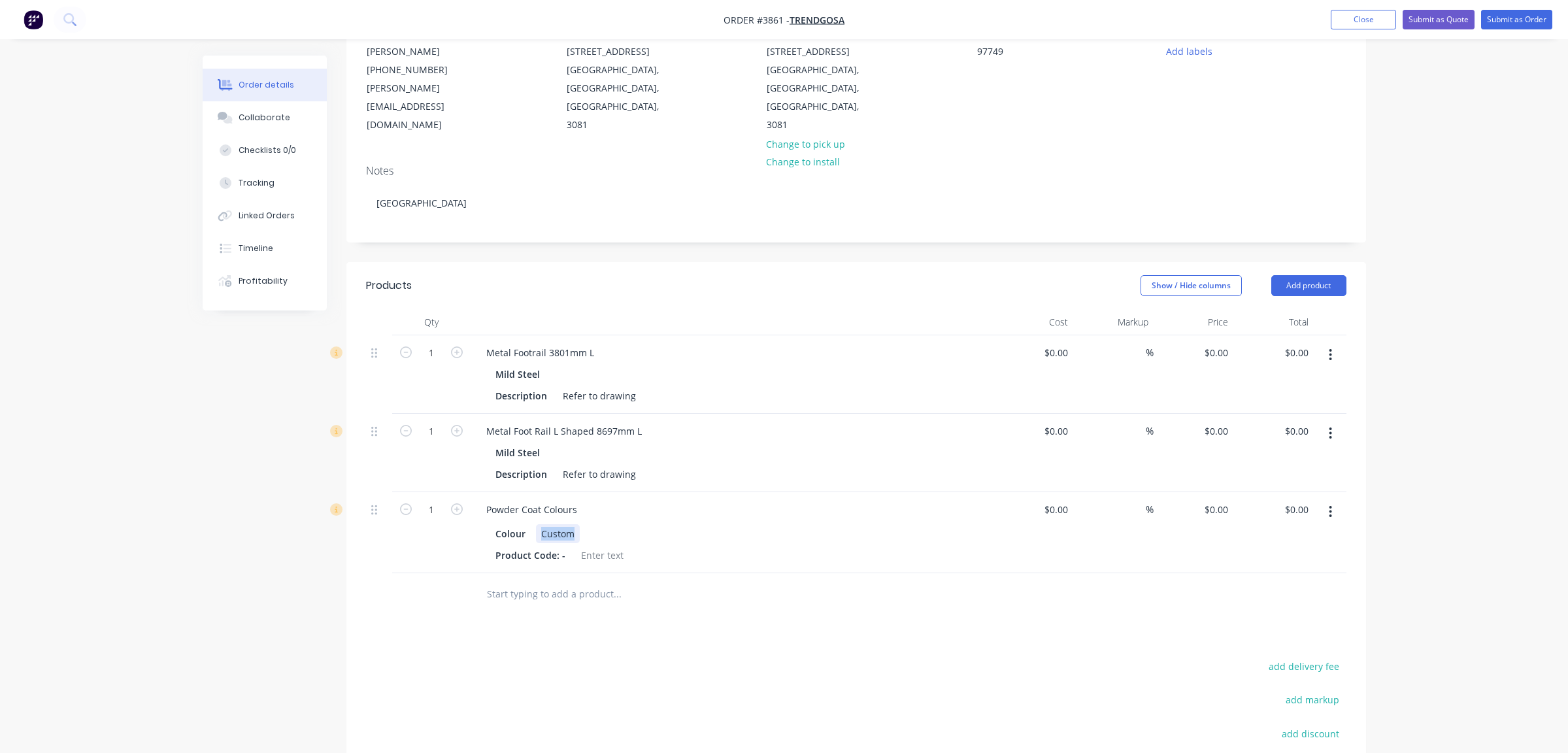
drag, startPoint x: 533, startPoint y: 496, endPoint x: 752, endPoint y: 449, distance: 224.0
click at [689, 522] on div "Colour Custom Product Code: -" at bounding box center [732, 543] width 512 height 43
drag, startPoint x: 712, startPoint y: 599, endPoint x: 693, endPoint y: 575, distance: 30.6
click at [709, 595] on div "Products Show / Hide columns Add product Qty Cost Markup Price Total 1 Metal Fo…" at bounding box center [856, 603] width 1020 height 681
click at [636, 524] on div "Dulux Electro MediumBronze Kinetic Flat" at bounding box center [631, 534] width 190 height 19
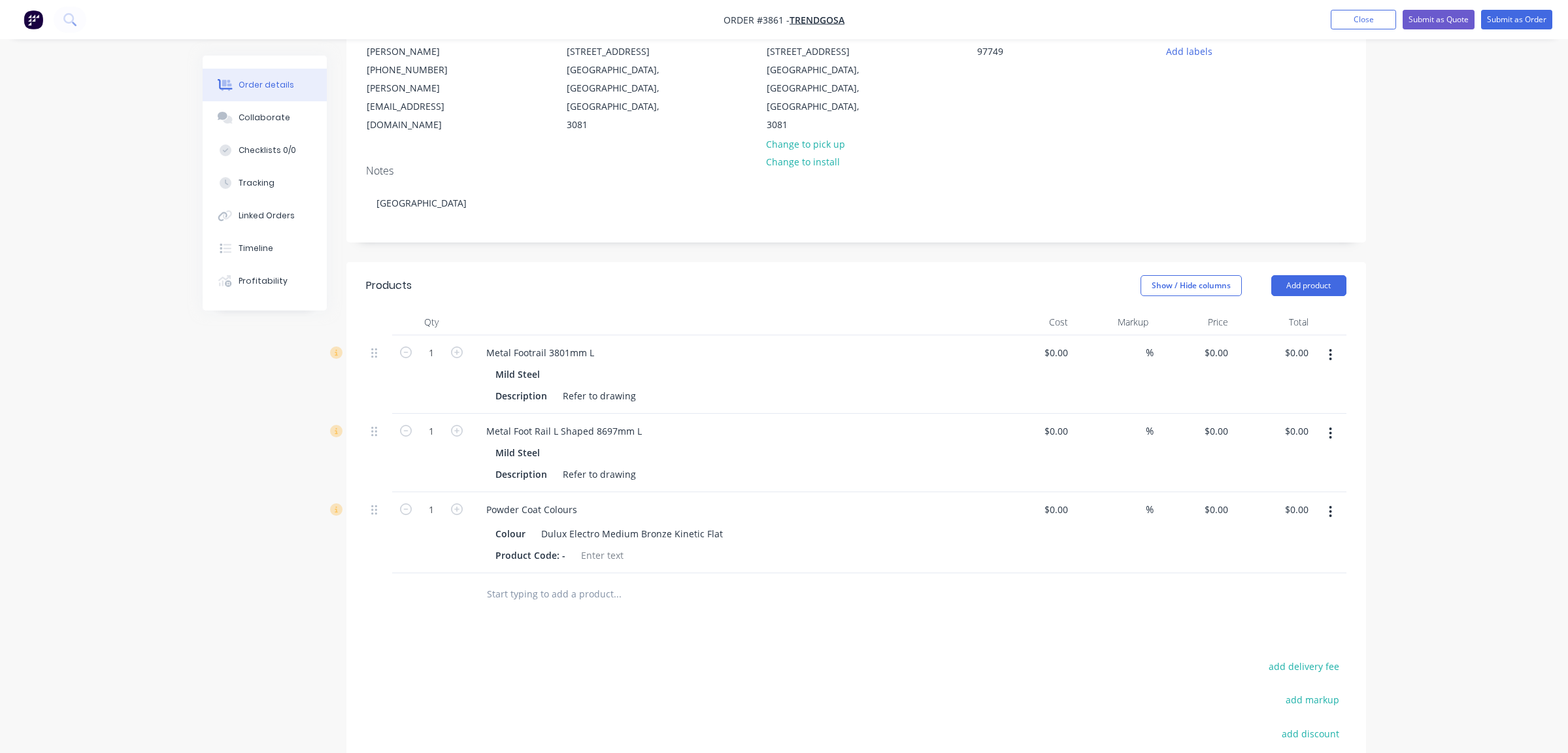
click at [770, 573] on div at bounding box center [706, 595] width 471 height 42
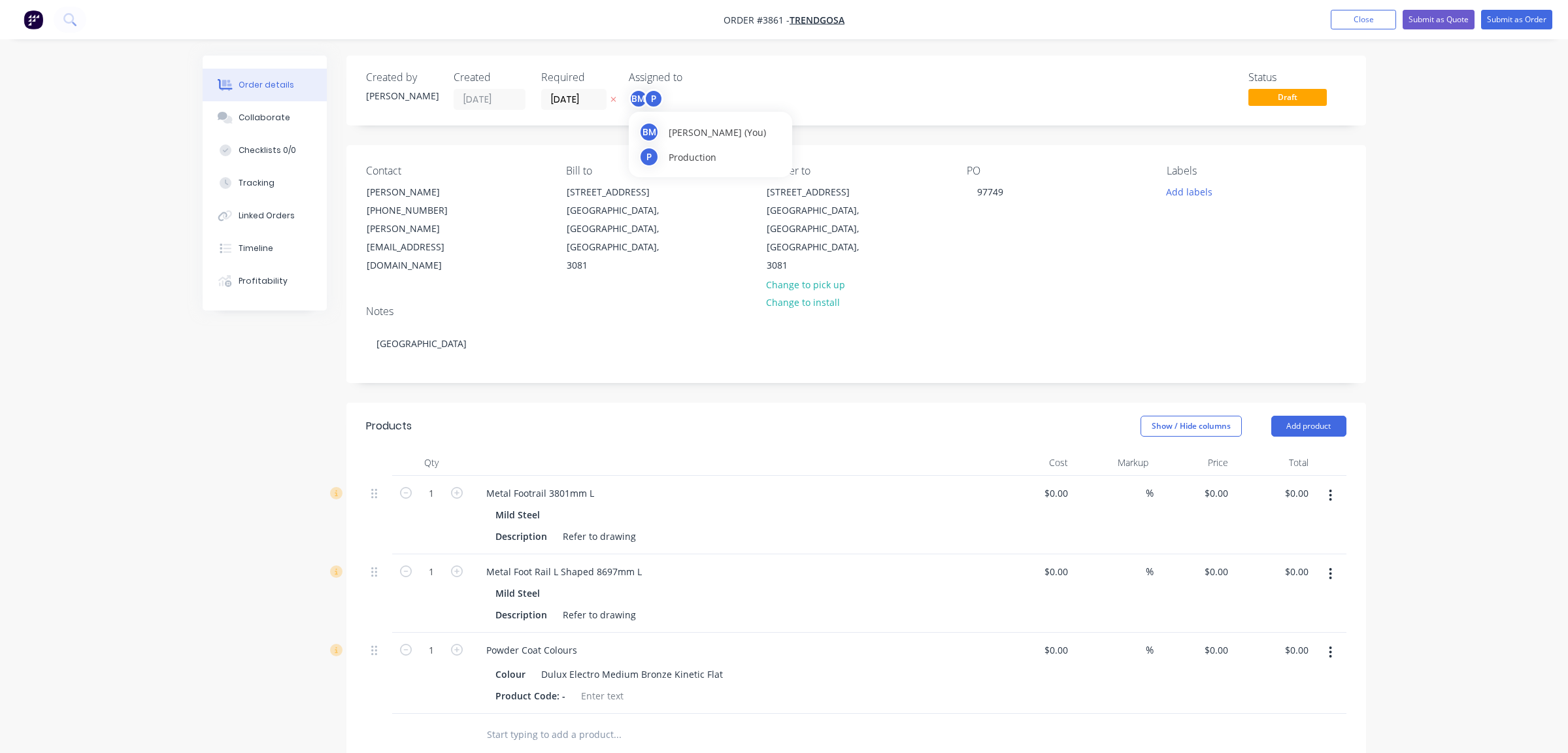
click at [652, 96] on div "P" at bounding box center [654, 99] width 20 height 20
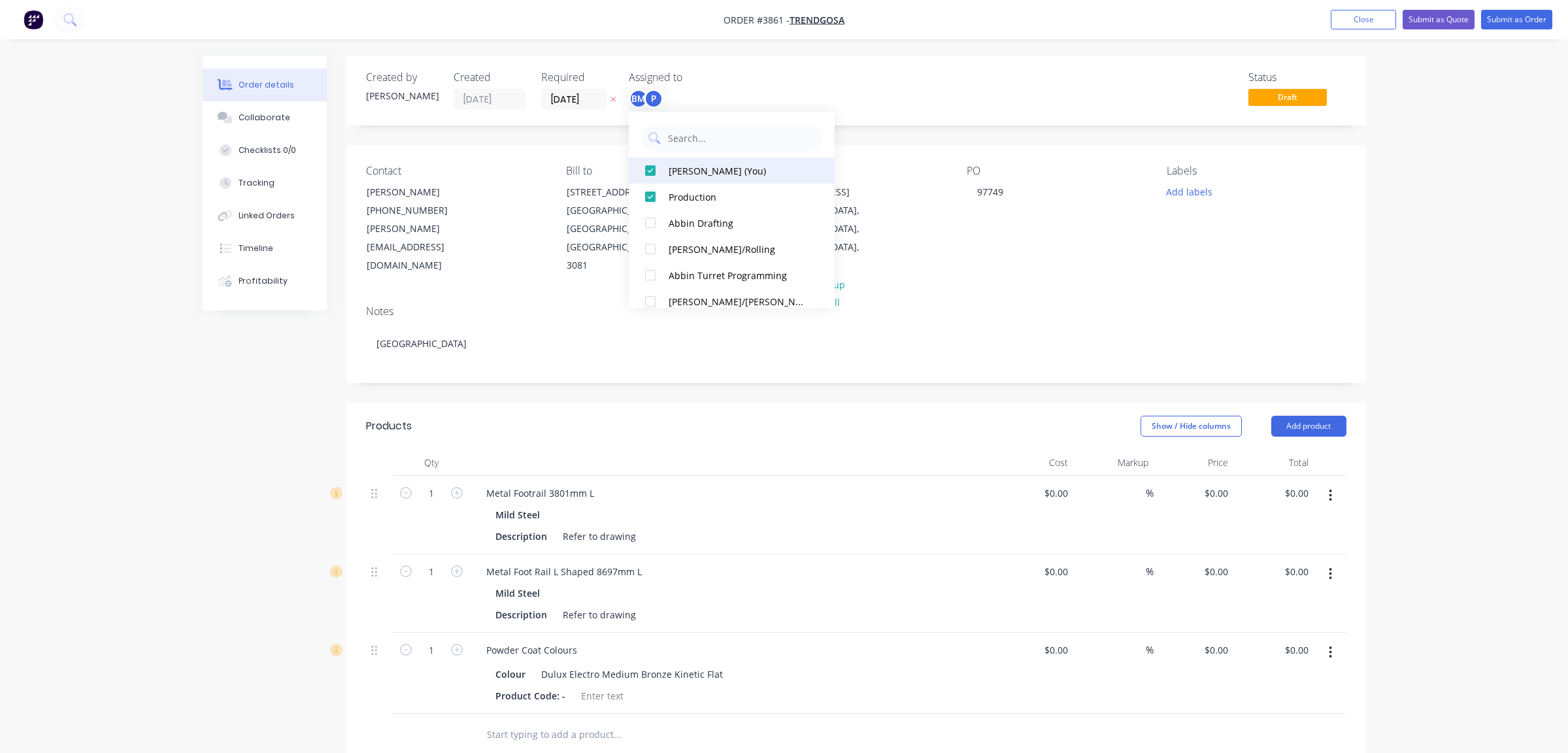
click at [697, 176] on div "[PERSON_NAME] (You)" at bounding box center [738, 171] width 139 height 14
click at [976, 57] on div "Created by [PERSON_NAME] Created [DATE] Required [DATE] Assigned to P Status Dr…" at bounding box center [856, 91] width 1020 height 70
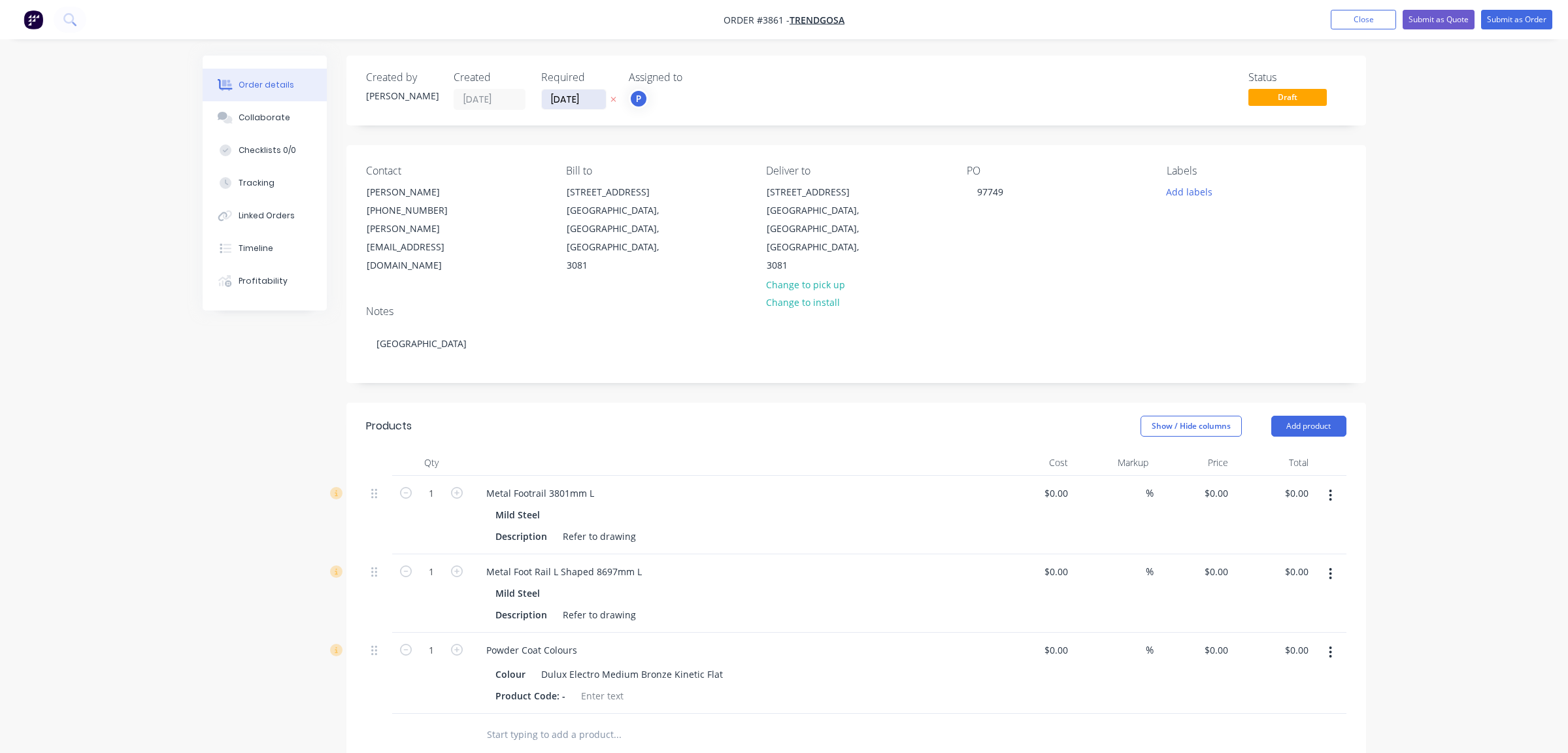
click at [591, 108] on input "[DATE]" at bounding box center [574, 99] width 64 height 20
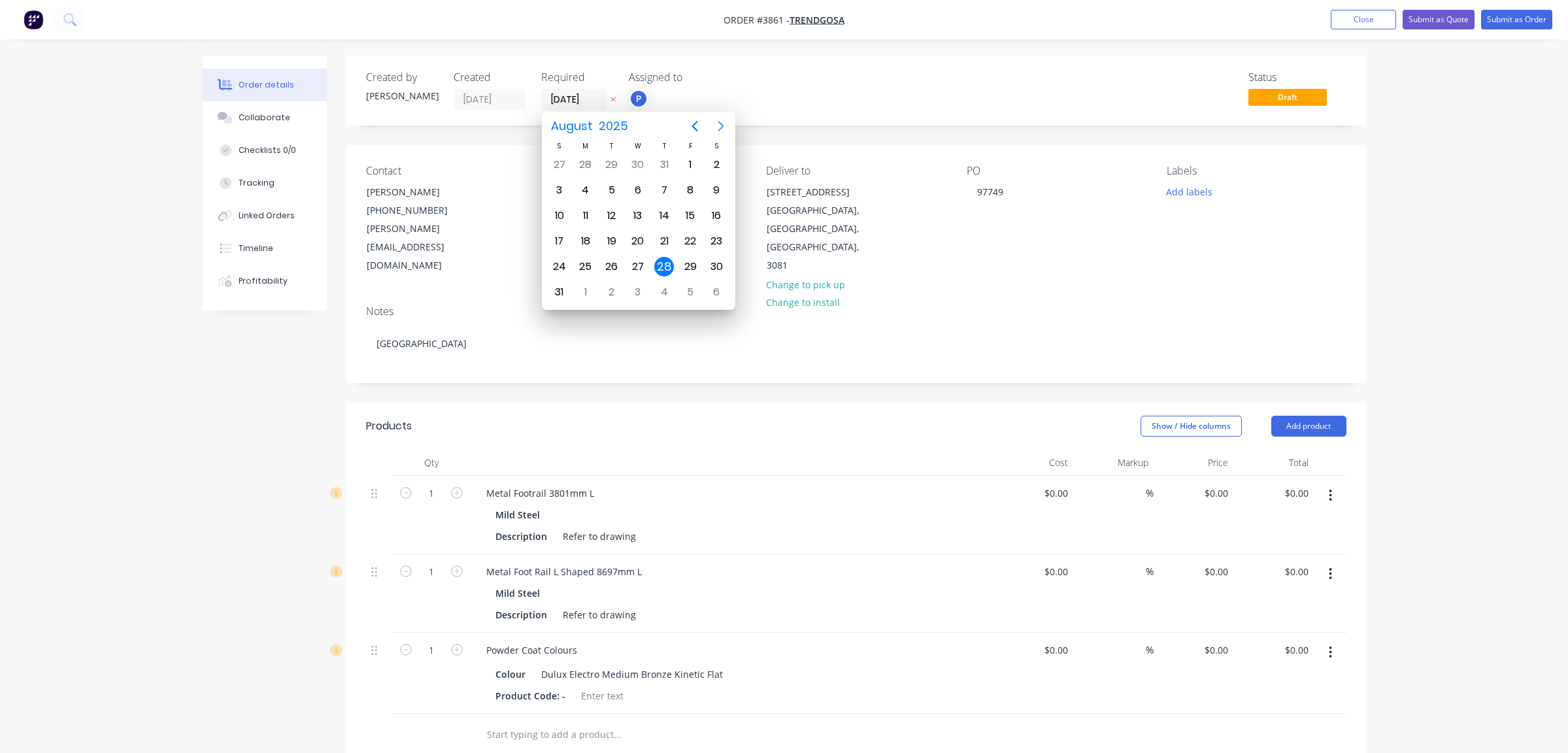
click at [721, 124] on icon "Next page" at bounding box center [720, 126] width 6 height 11
click at [608, 192] on div "9" at bounding box center [612, 190] width 20 height 20
type input "[DATE]"
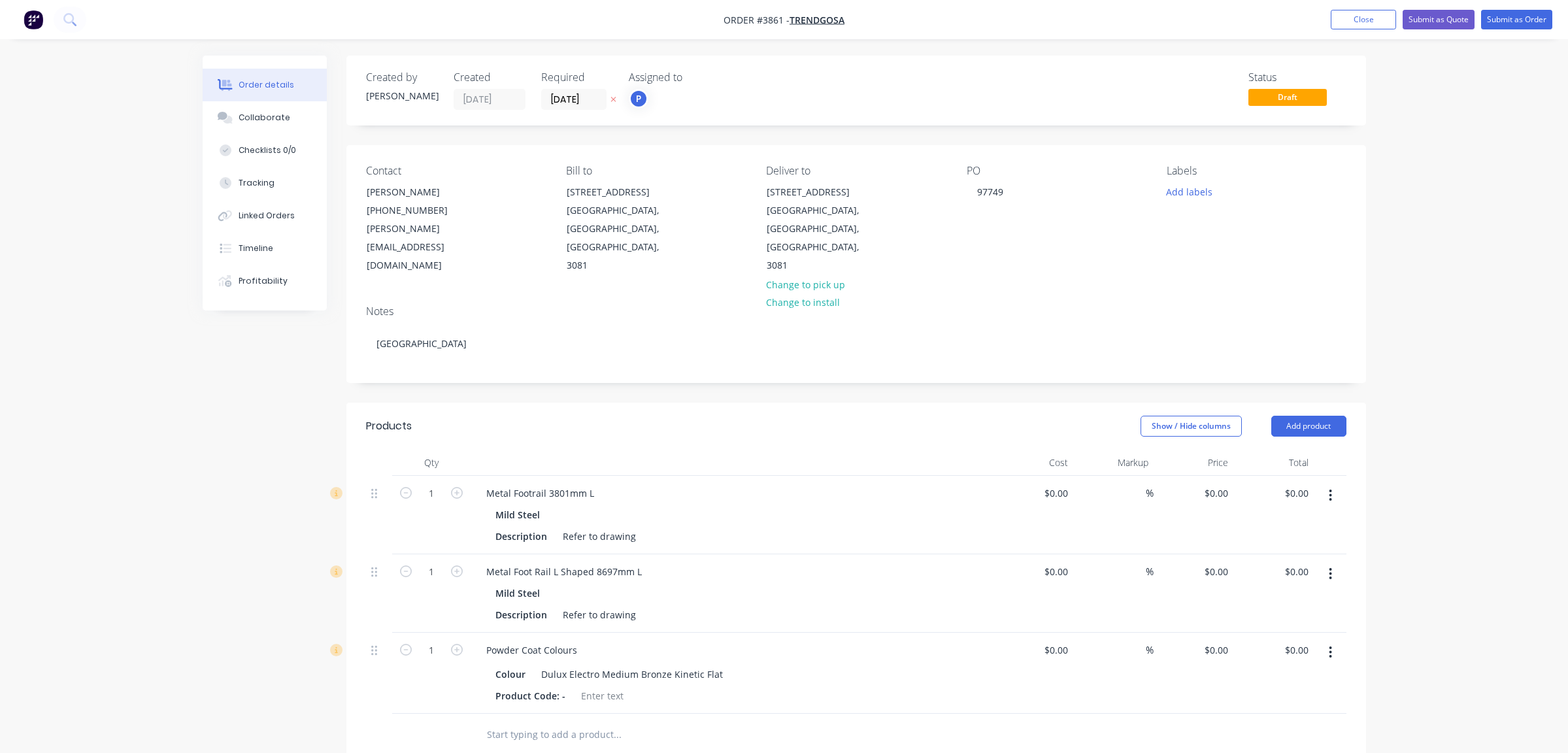
click at [808, 87] on div "Status Draft" at bounding box center [1053, 91] width 587 height 38
click at [1174, 196] on button "Add labels" at bounding box center [1190, 191] width 60 height 18
click at [1230, 333] on div "A1-Cutting (Saw)" at bounding box center [1239, 335] width 74 height 15
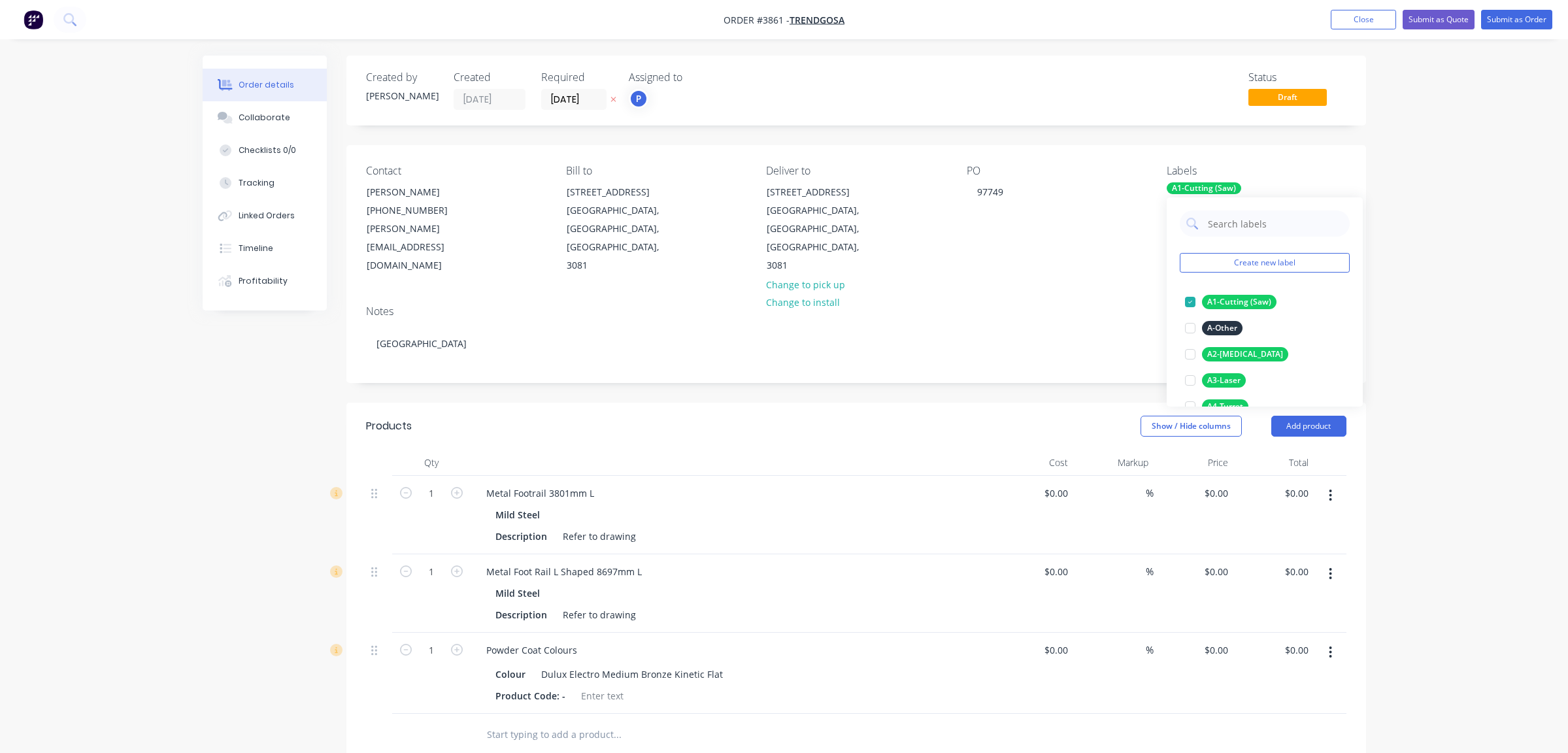
click at [792, 331] on div "Notes GCEC Hotel" at bounding box center [856, 339] width 1020 height 87
click at [1207, 190] on div "A1-Cutting (Saw)" at bounding box center [1204, 188] width 74 height 12
click at [1237, 382] on div "A3-Laser" at bounding box center [1224, 380] width 44 height 15
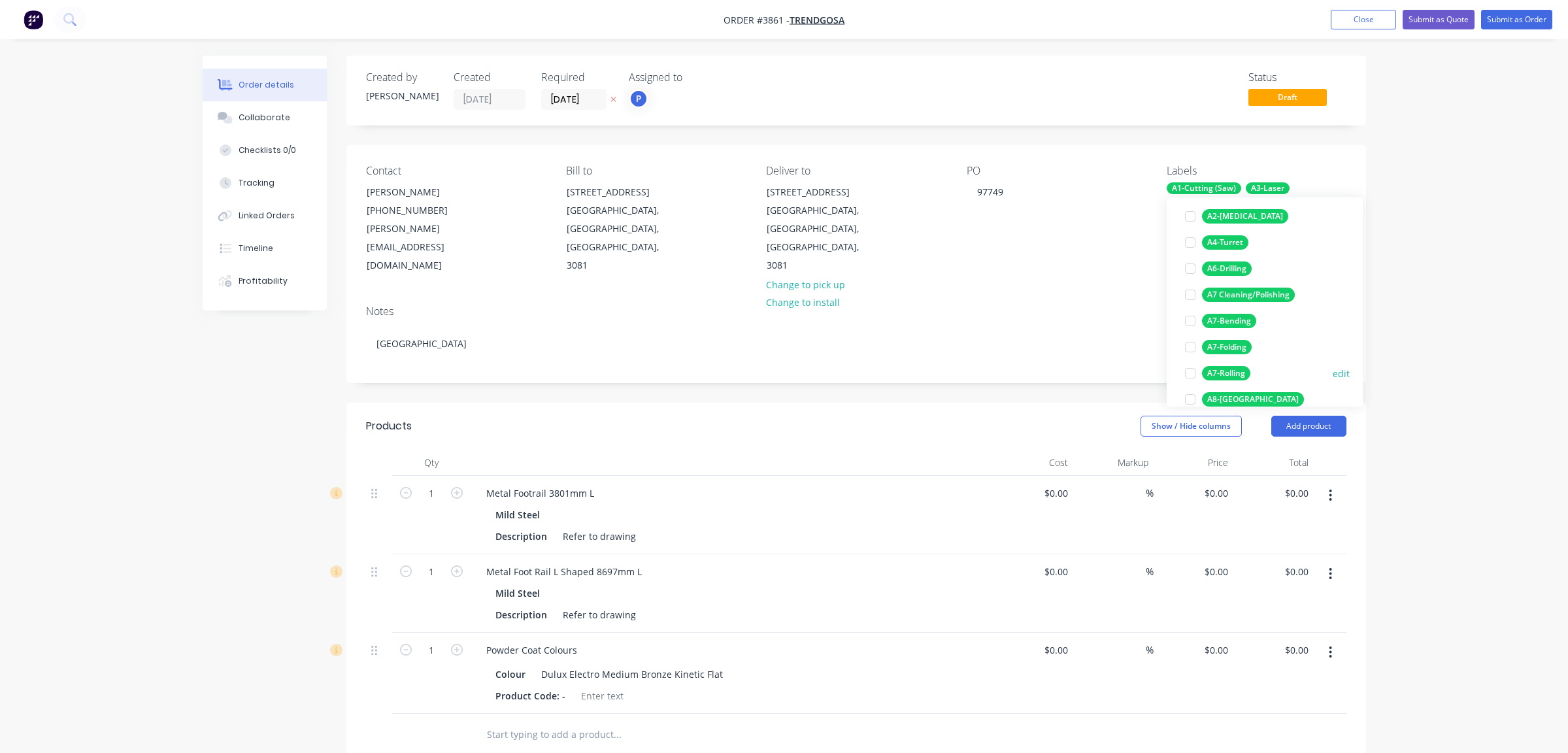
scroll to position [196, 0]
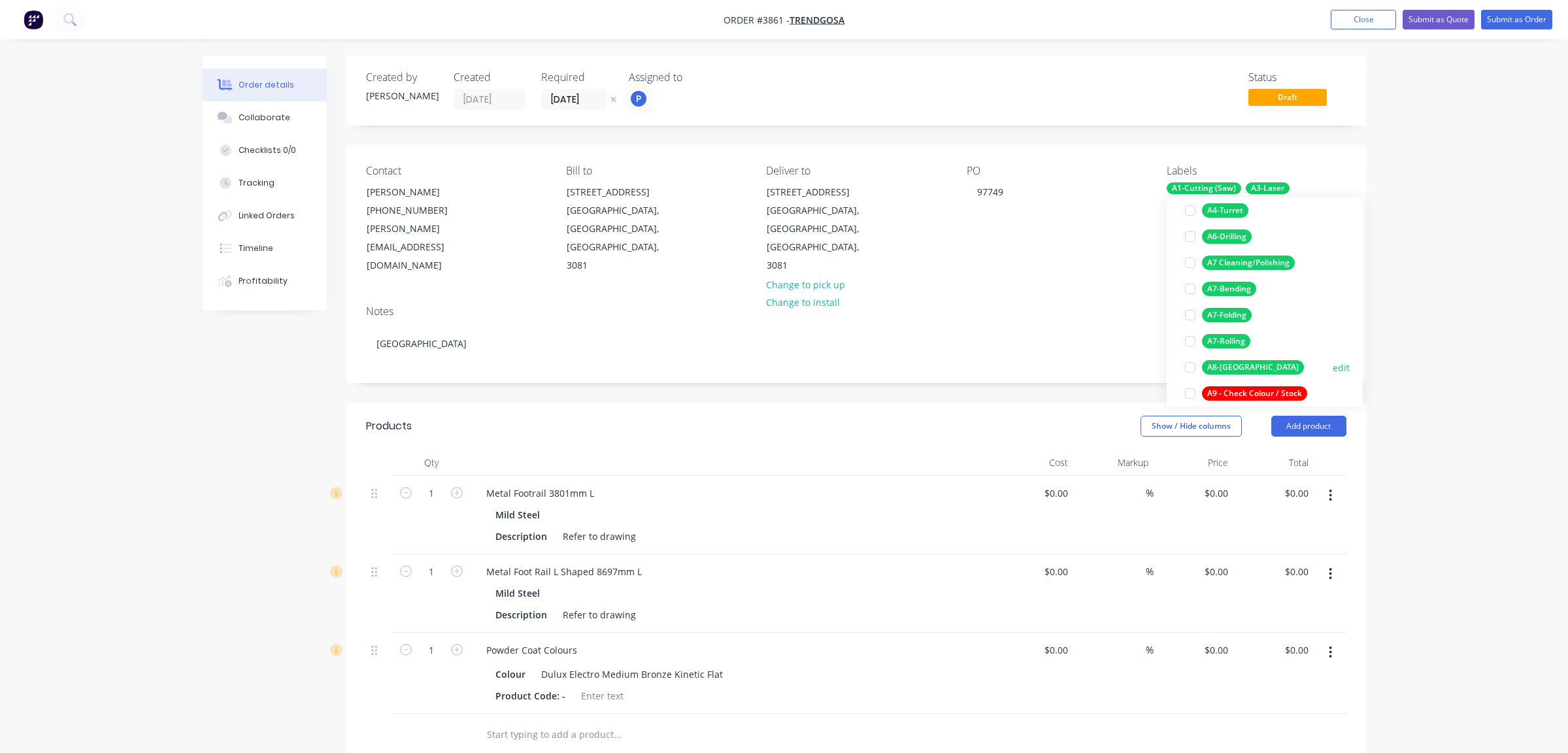
click at [1231, 368] on div "A8-[GEOGRAPHIC_DATA]" at bounding box center [1253, 368] width 102 height 15
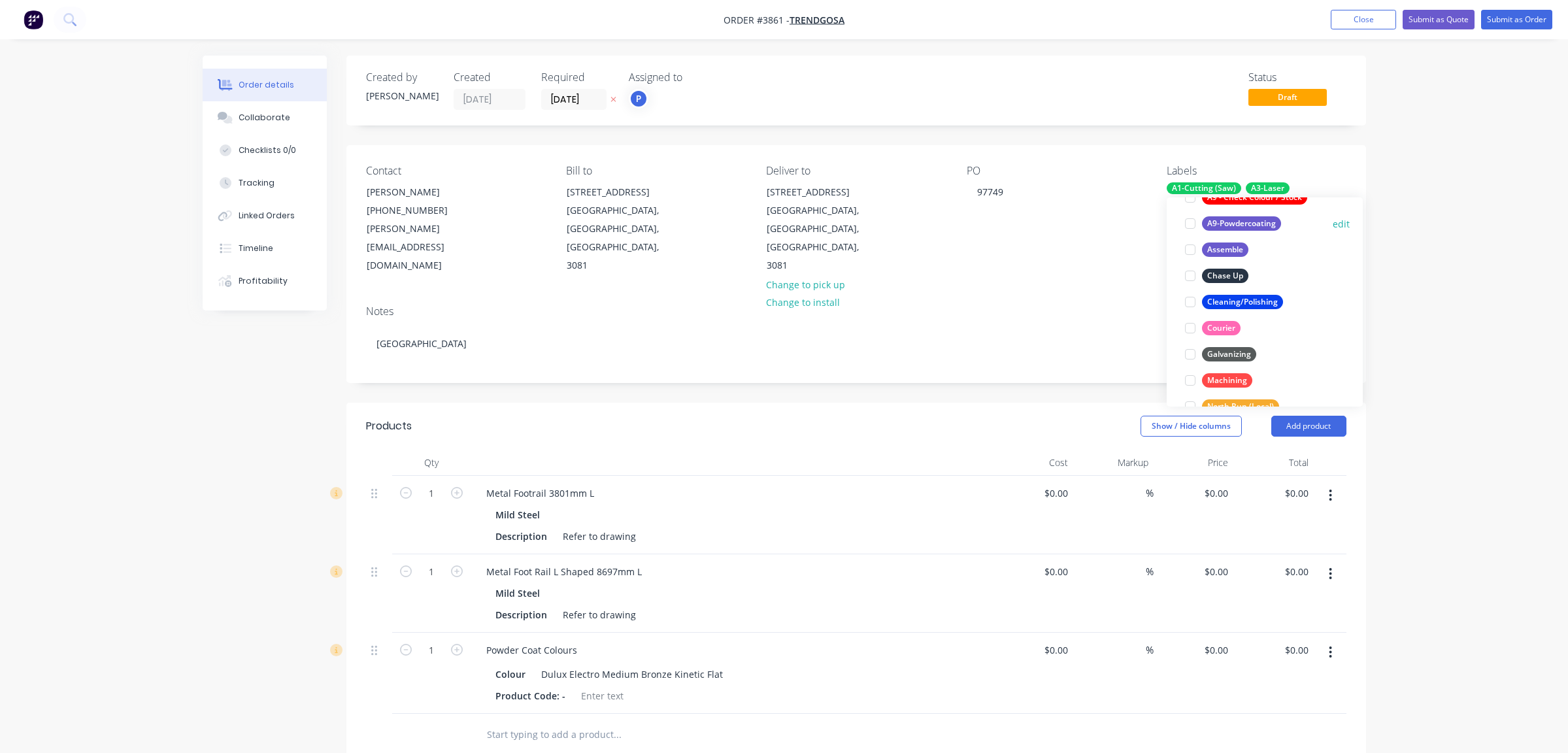
click at [1246, 217] on div "A9-Powdercoating" at bounding box center [1241, 224] width 79 height 15
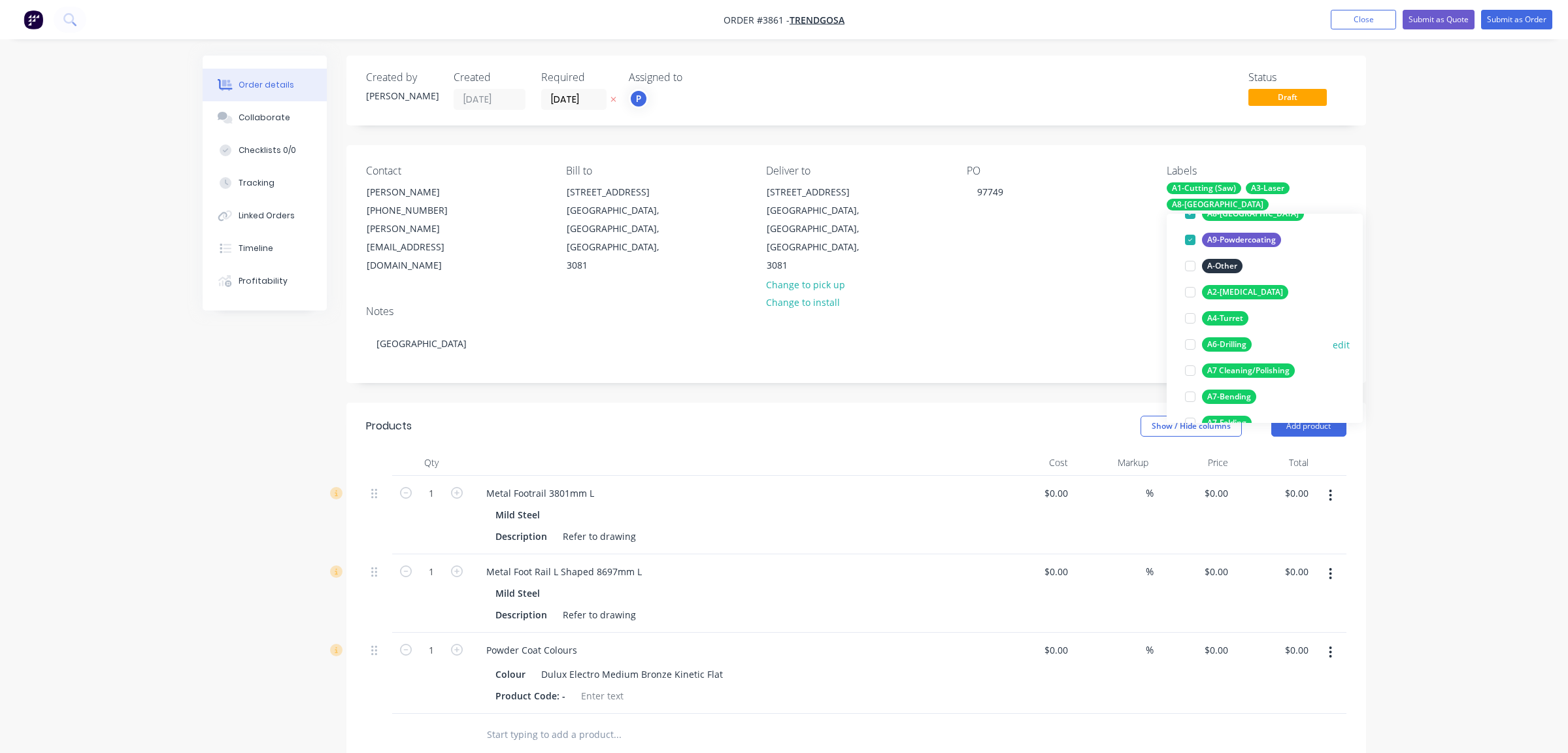
scroll to position [91, 0]
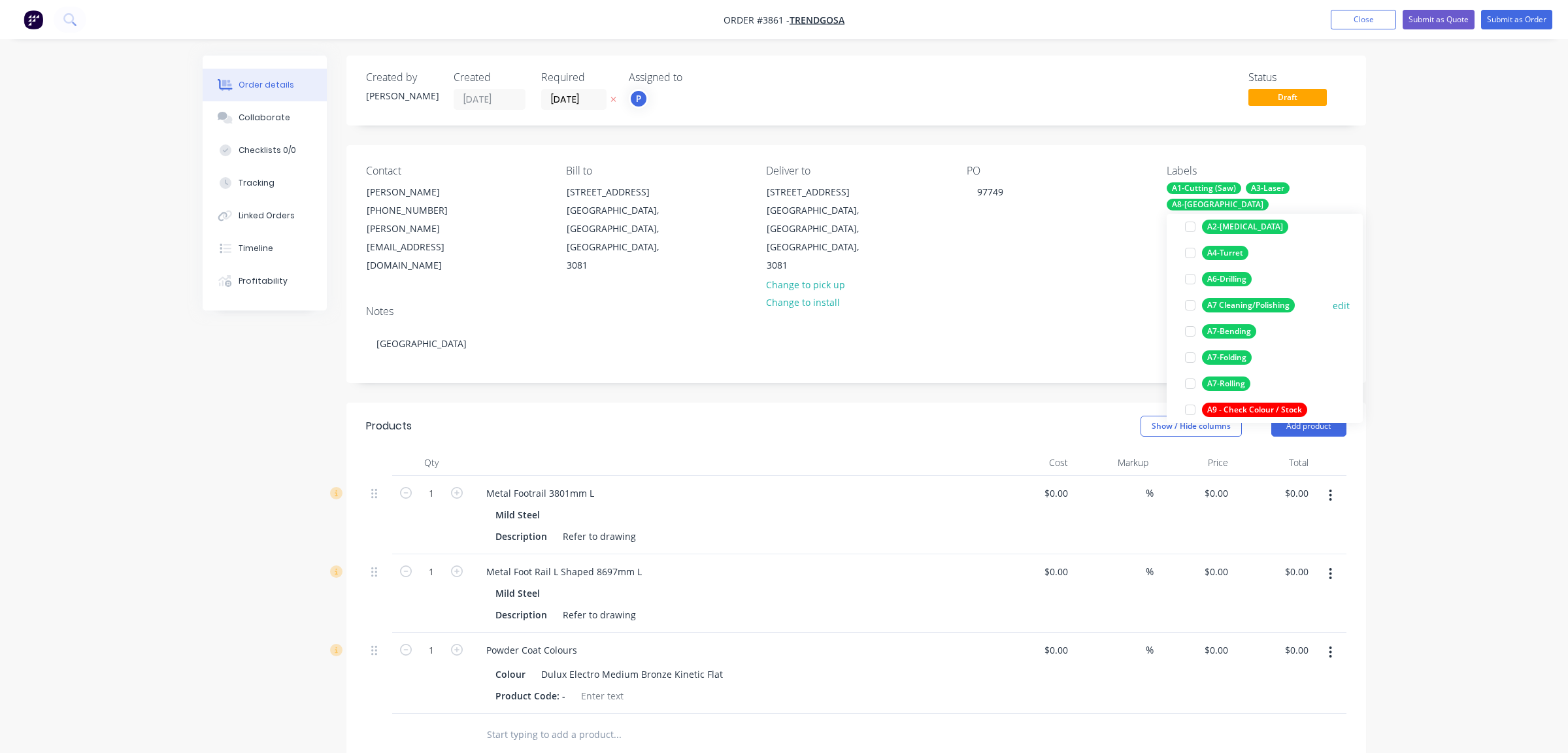
click at [1246, 302] on div "A7 Cleaning/Polishing" at bounding box center [1249, 306] width 93 height 15
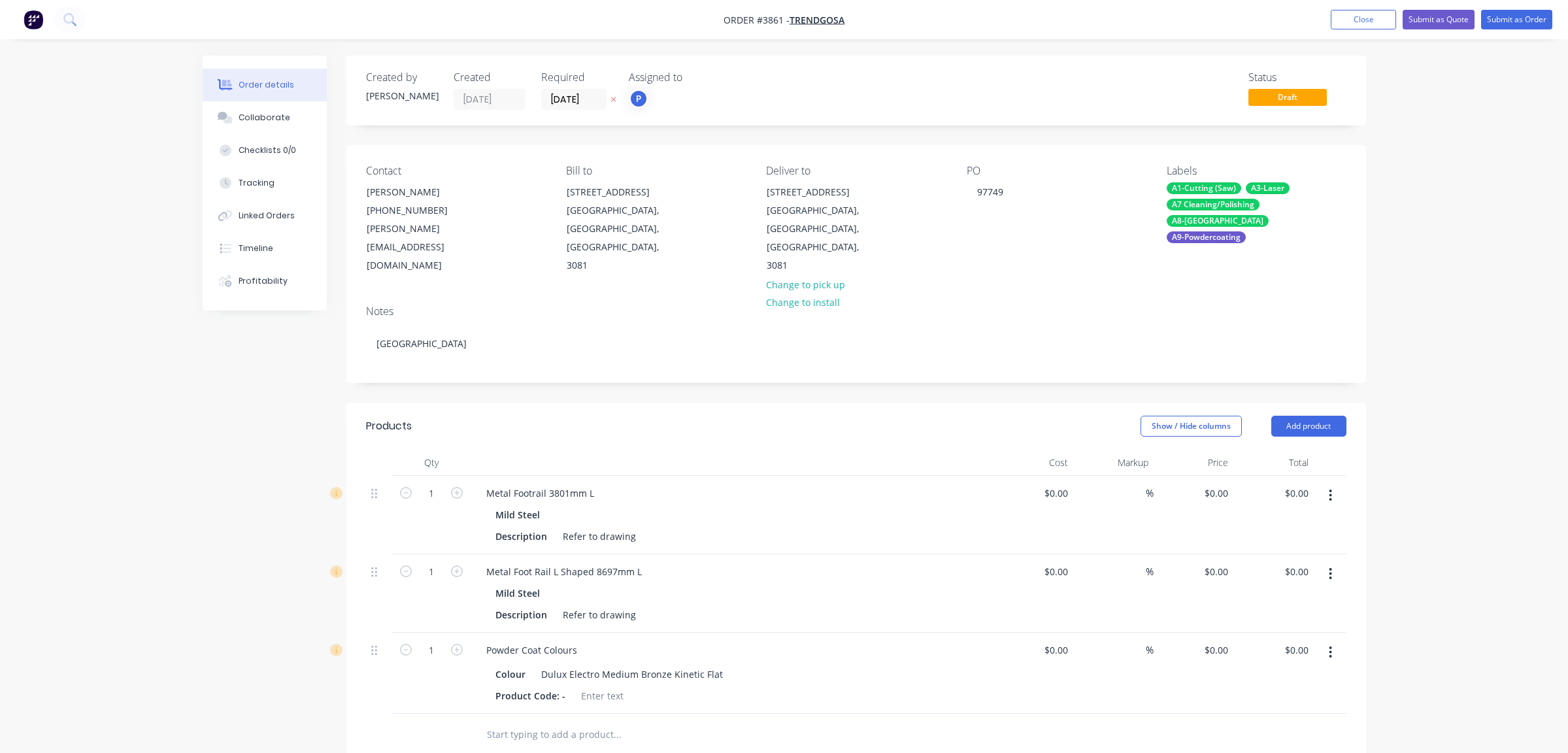
click at [1434, 309] on div "Order details Collaborate Checklists 0/0 Tracking Linked Orders Timeline Profit…" at bounding box center [784, 545] width 1568 height 1090
click at [1249, 200] on div "A7 Cleaning/Polishing" at bounding box center [1213, 205] width 93 height 12
click at [1468, 213] on div "Order details Collaborate Checklists 0/0 Tracking Linked Orders Timeline Profit…" at bounding box center [784, 545] width 1568 height 1090
click at [1517, 7] on nav "Order #3861 - Trendgosa Add product Close Submit as Quote Submit as Order" at bounding box center [784, 19] width 1568 height 39
click at [1510, 31] on nav "Order #3861 - Trendgosa Add product Close Submit as Quote Submit as Order" at bounding box center [784, 19] width 1568 height 39
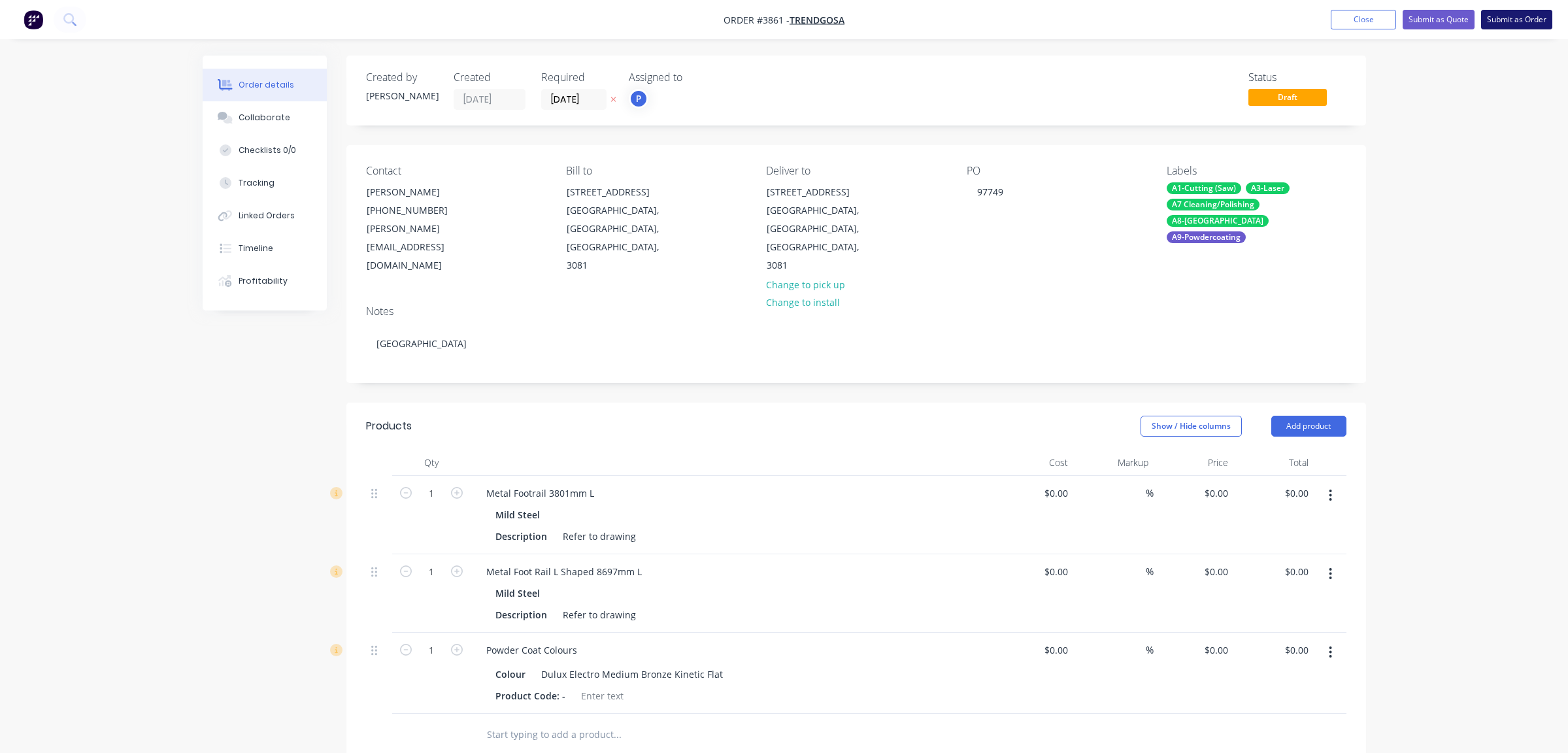
click at [1509, 25] on button "Submit as Order" at bounding box center [1517, 20] width 72 height 20
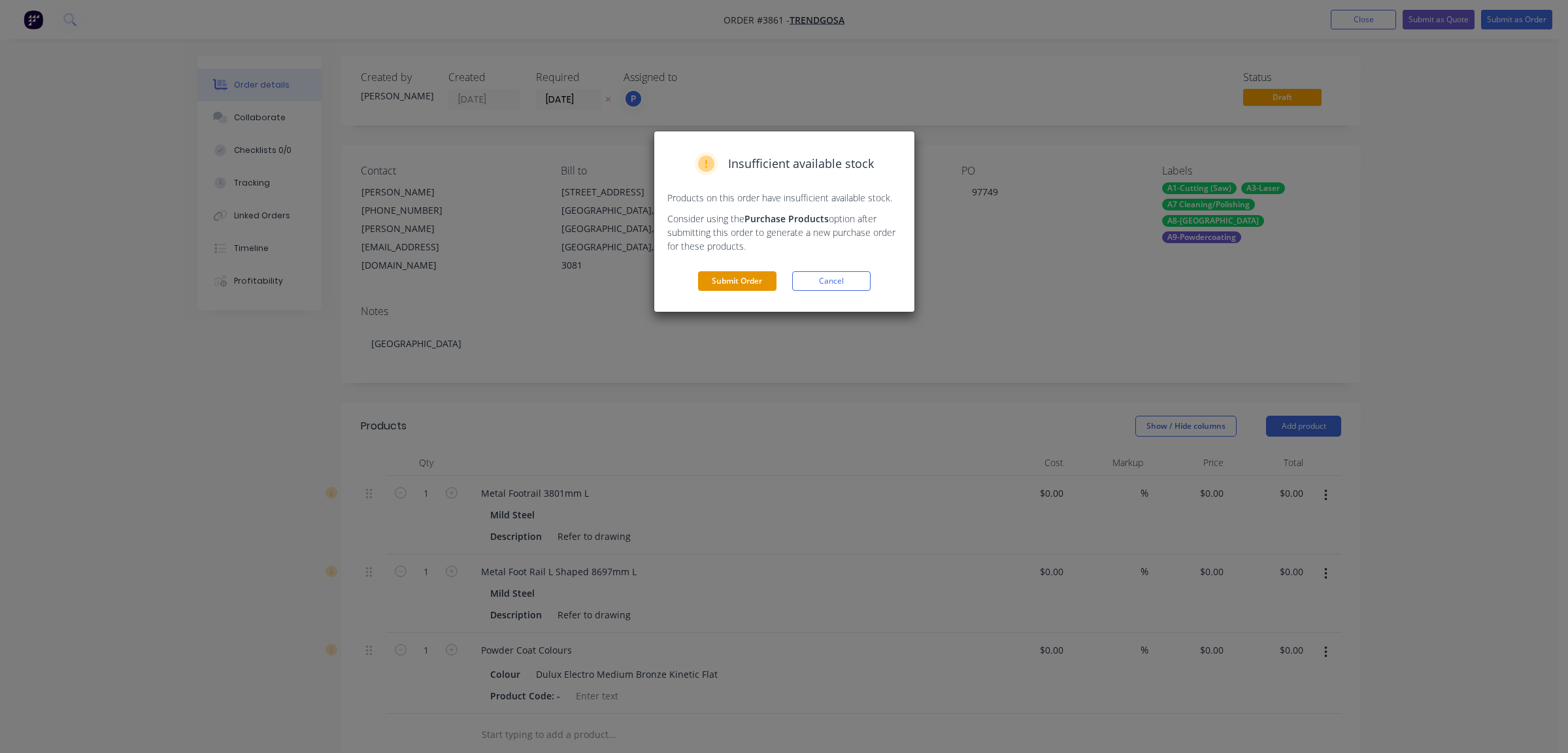
click at [731, 276] on button "Submit Order" at bounding box center [737, 281] width 78 height 20
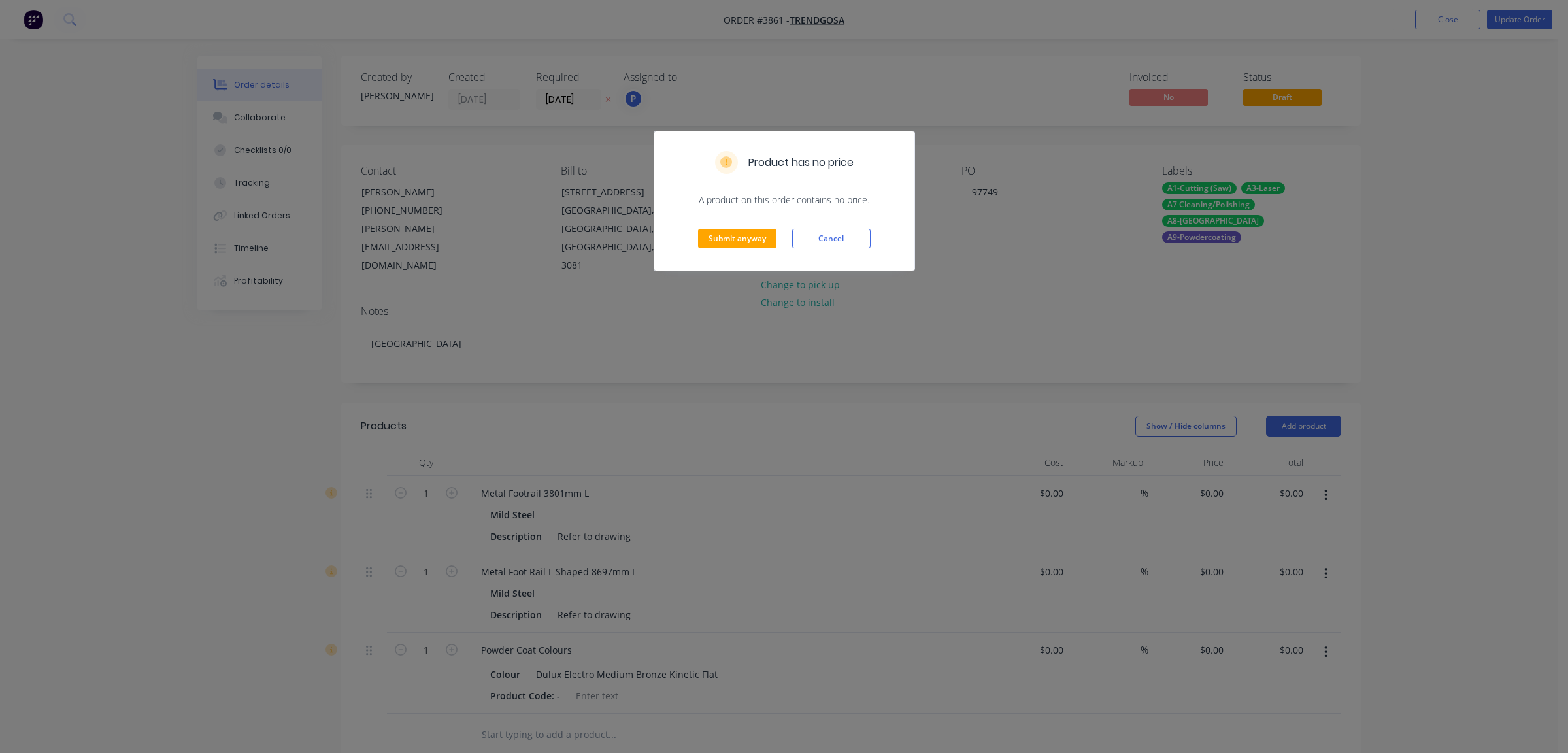
click at [724, 224] on div "Submit anyway Cancel" at bounding box center [784, 239] width 260 height 64
click at [718, 241] on button "Submit anyway" at bounding box center [737, 239] width 78 height 20
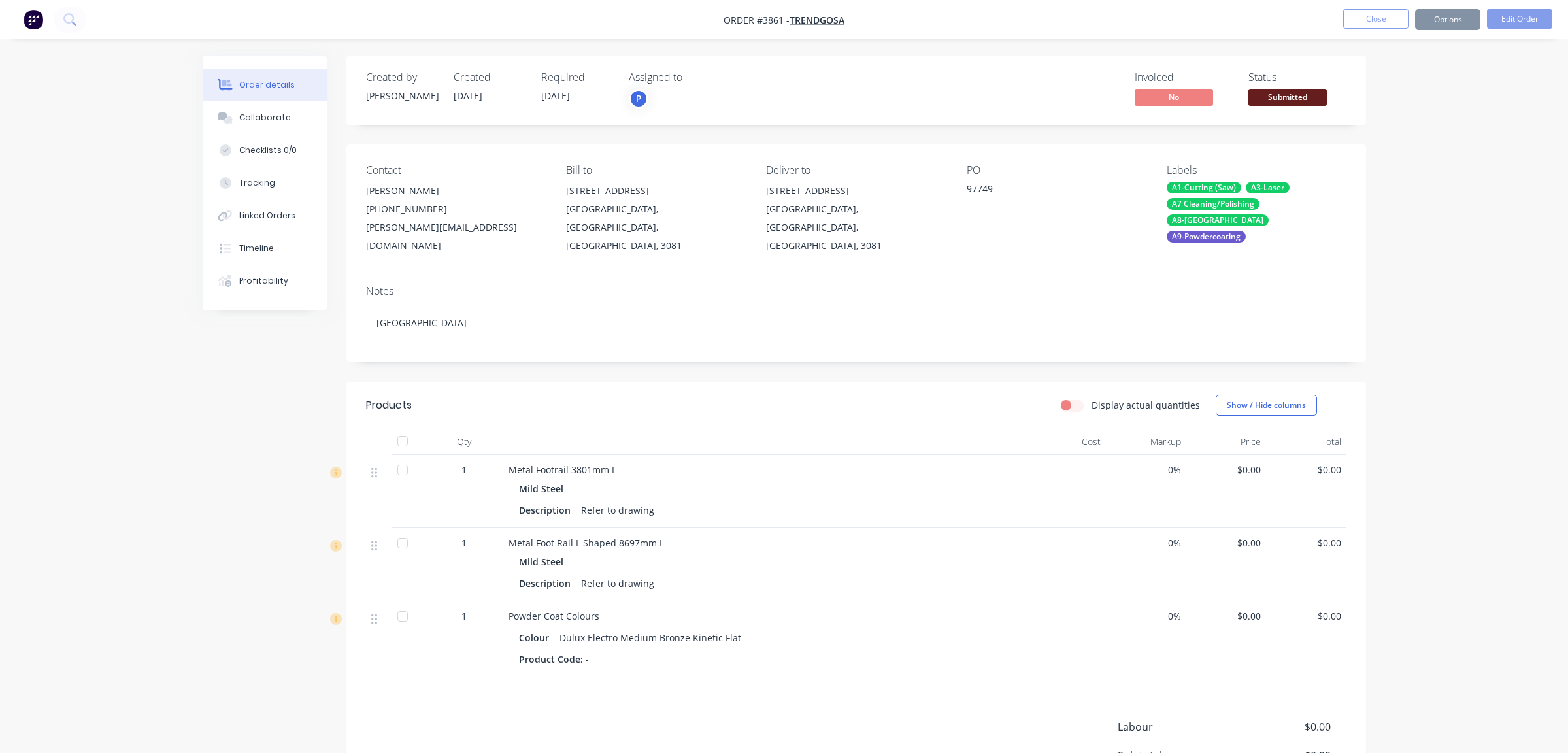
click at [1446, 116] on div "Order details Collaborate Checklists 0/0 Tracking Linked Orders Timeline Profit…" at bounding box center [784, 455] width 1568 height 910
click at [1284, 91] on span "Submitted" at bounding box center [1288, 97] width 78 height 17
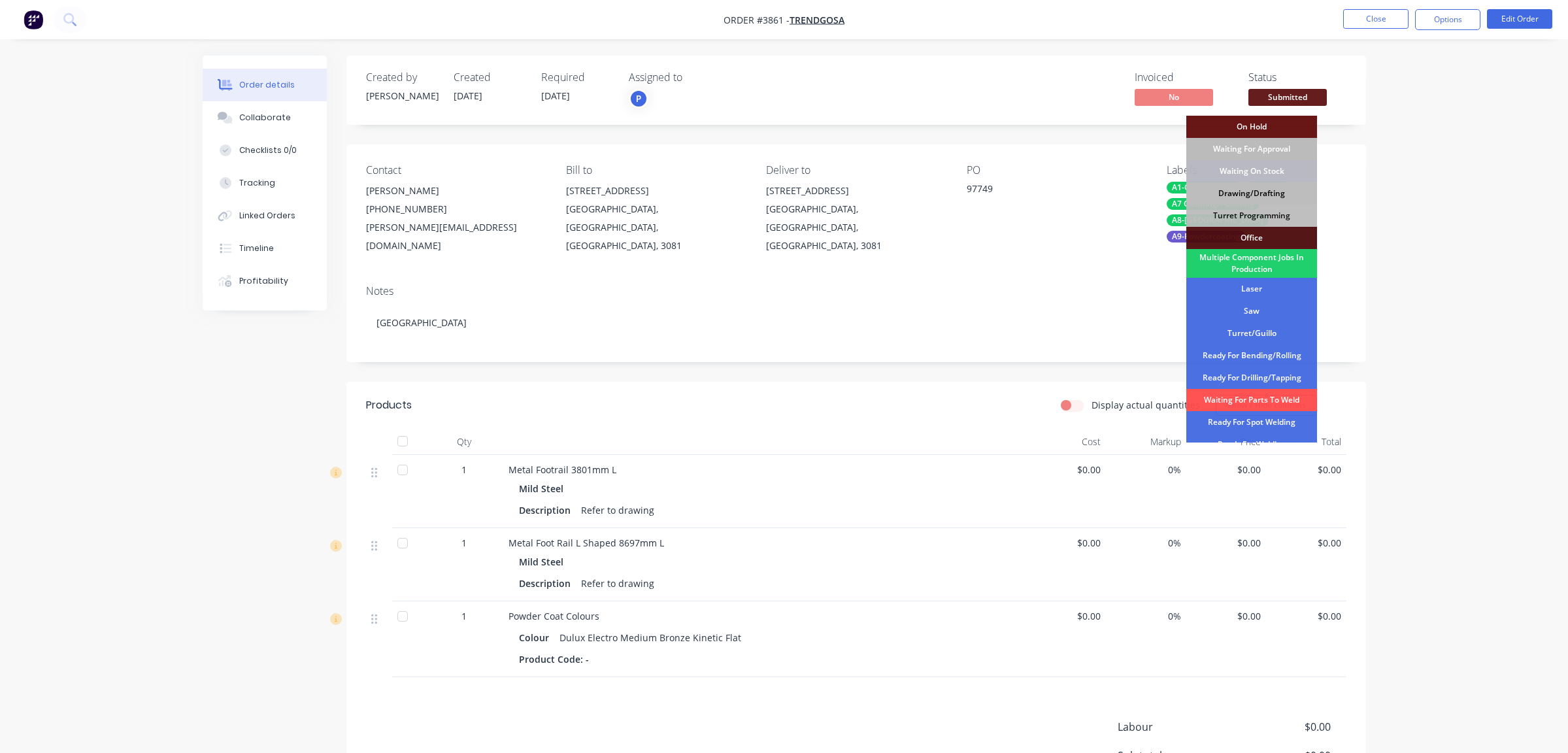
click at [1262, 194] on div "Drawing/Drafting" at bounding box center [1251, 194] width 131 height 23
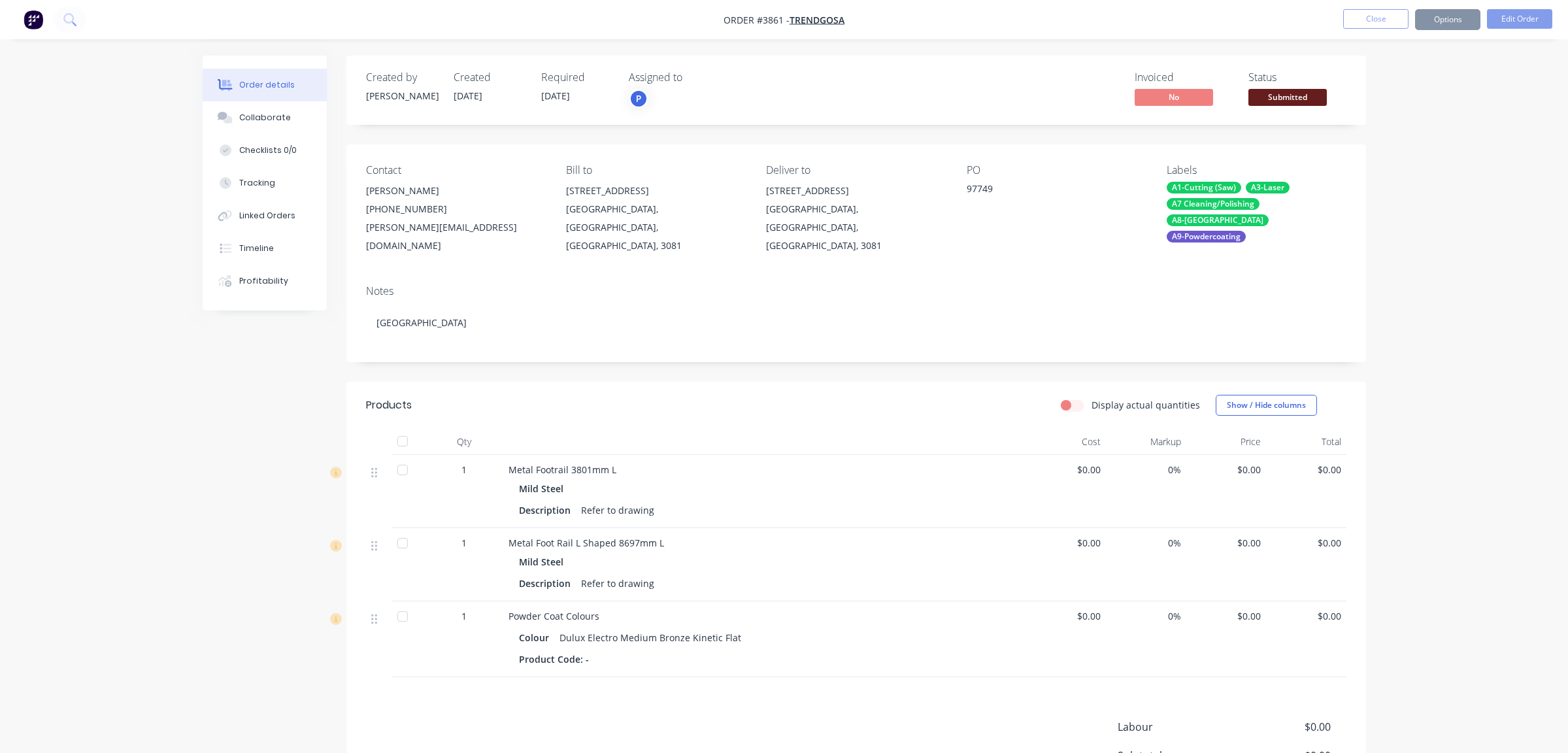
click at [1414, 146] on div "Order details Collaborate Checklists 0/0 Tracking Linked Orders Timeline Profit…" at bounding box center [784, 455] width 1568 height 910
click at [1456, 34] on nav "Order #3861 - Trendgosa Close Options Edit Order" at bounding box center [784, 19] width 1568 height 39
click at [1455, 27] on button "Options" at bounding box center [1448, 20] width 66 height 21
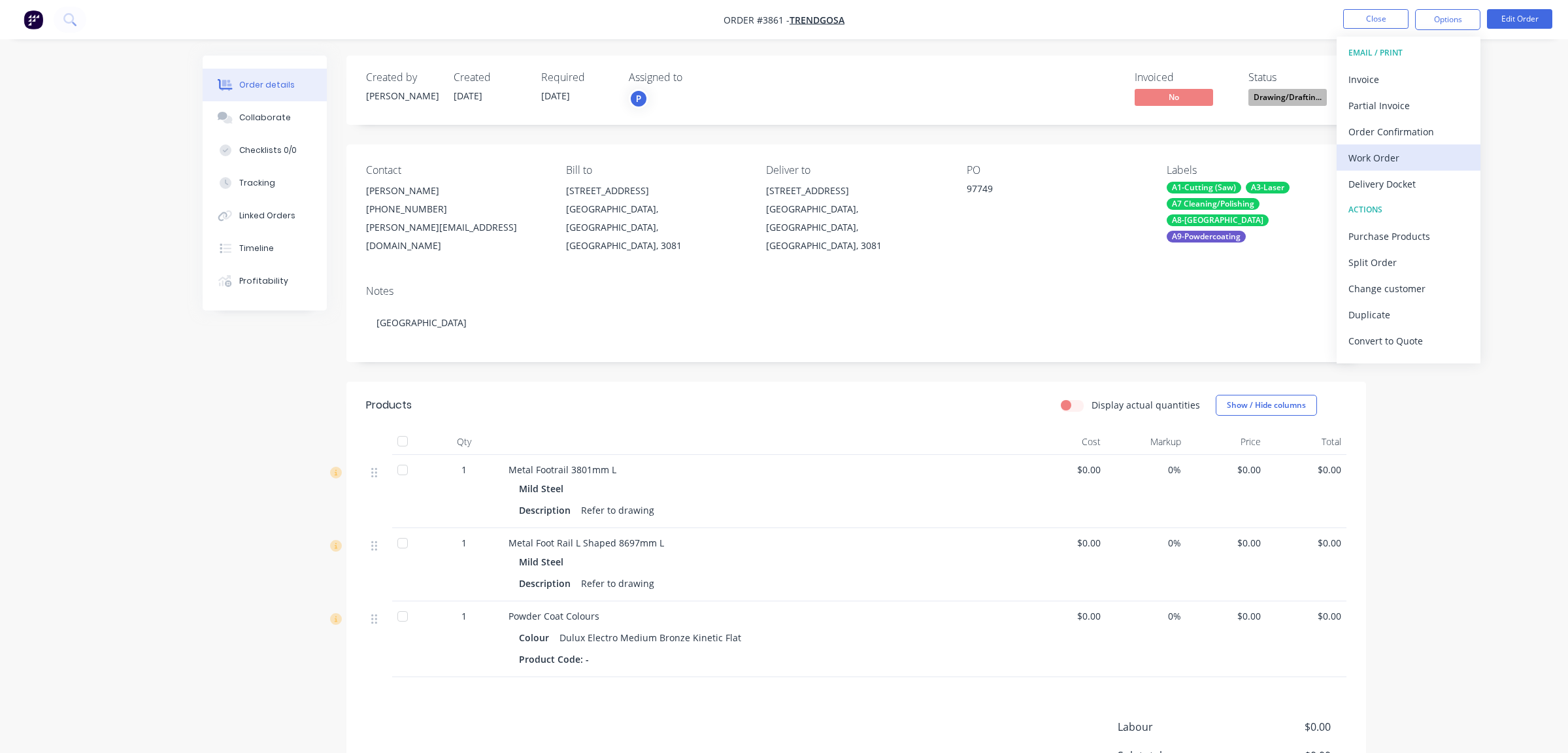
click at [1433, 159] on div "Work Order" at bounding box center [1409, 158] width 121 height 19
click at [1438, 129] on div "Without pricing" at bounding box center [1409, 131] width 121 height 19
click at [129, 335] on div "Order details Collaborate Checklists 0/0 Tracking Linked Orders Timeline Profit…" at bounding box center [784, 455] width 1568 height 910
click at [1371, 21] on button "Close" at bounding box center [1376, 19] width 66 height 20
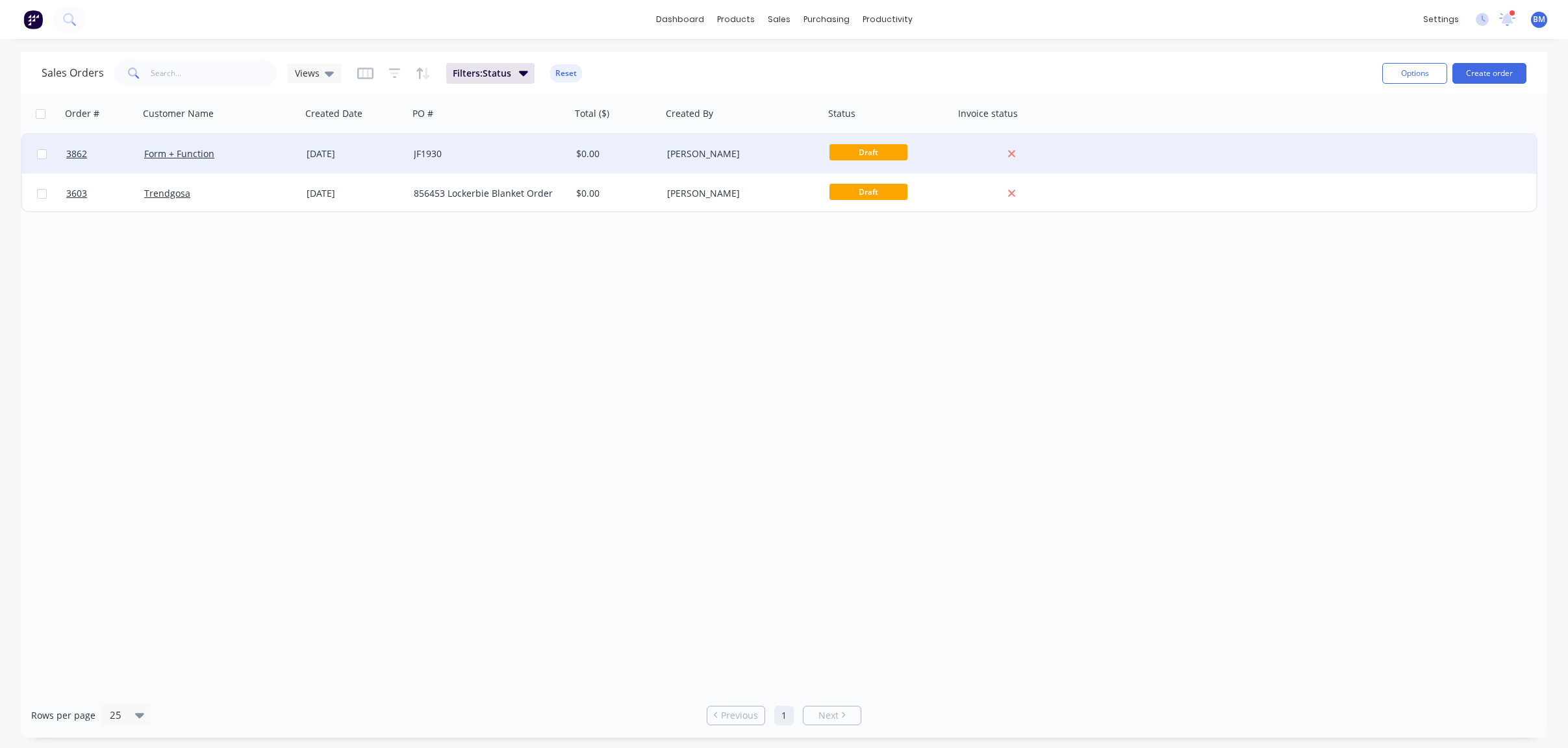
click at [234, 147] on div "Form + Function" at bounding box center [220, 153] width 163 height 39
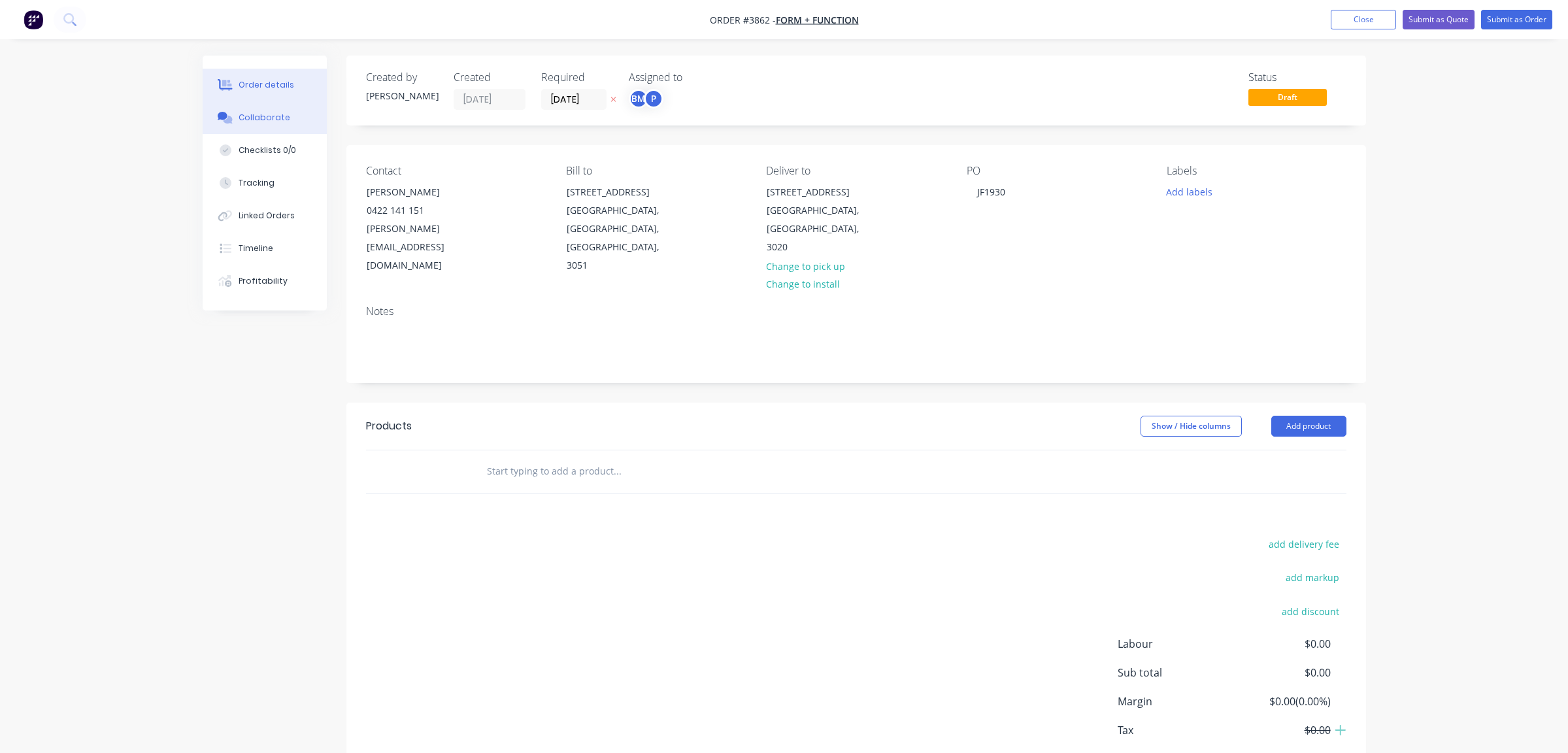
click at [267, 119] on div "Collaborate" at bounding box center [264, 118] width 52 height 12
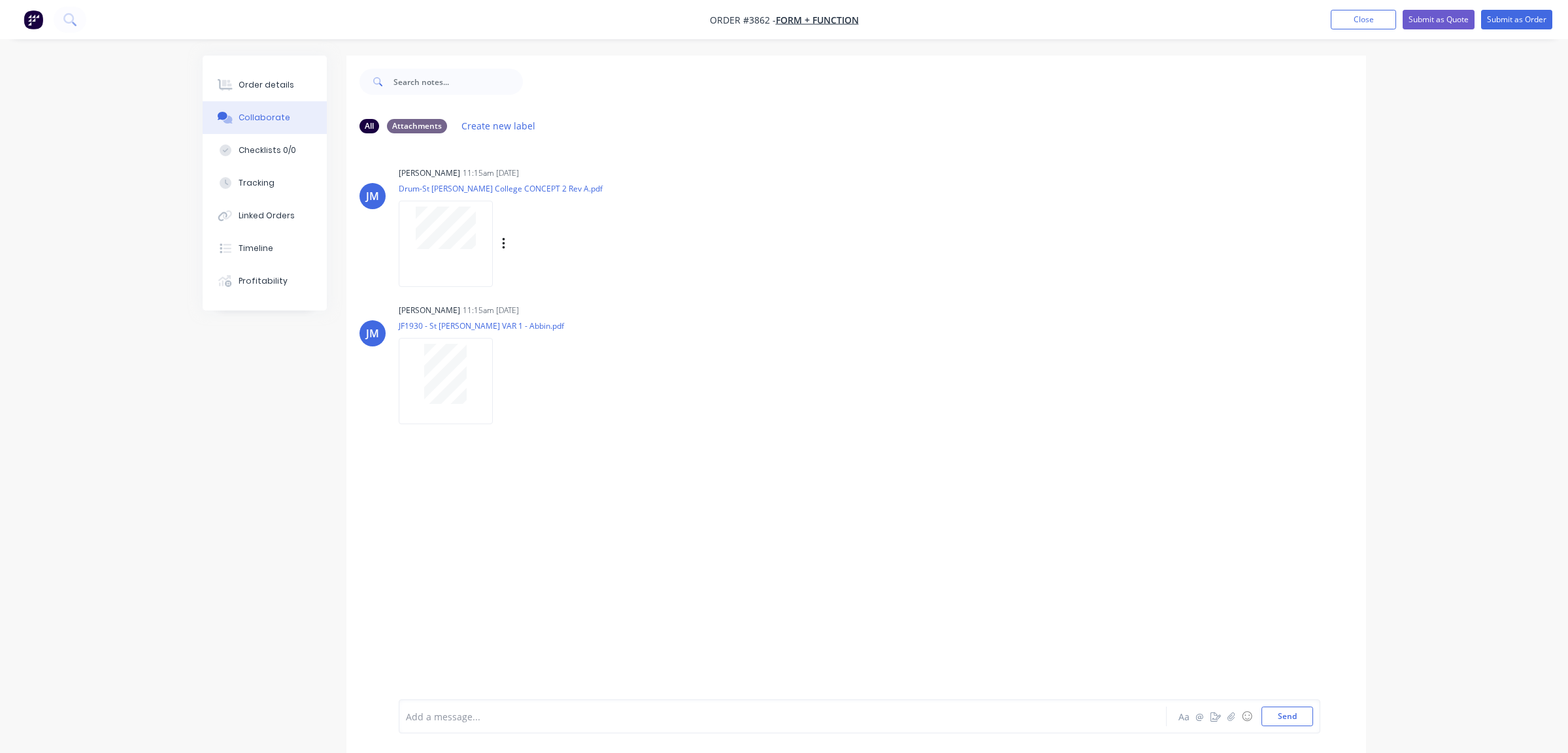
click at [473, 258] on div at bounding box center [446, 243] width 94 height 86
click at [1376, 12] on button "Close" at bounding box center [1363, 20] width 66 height 20
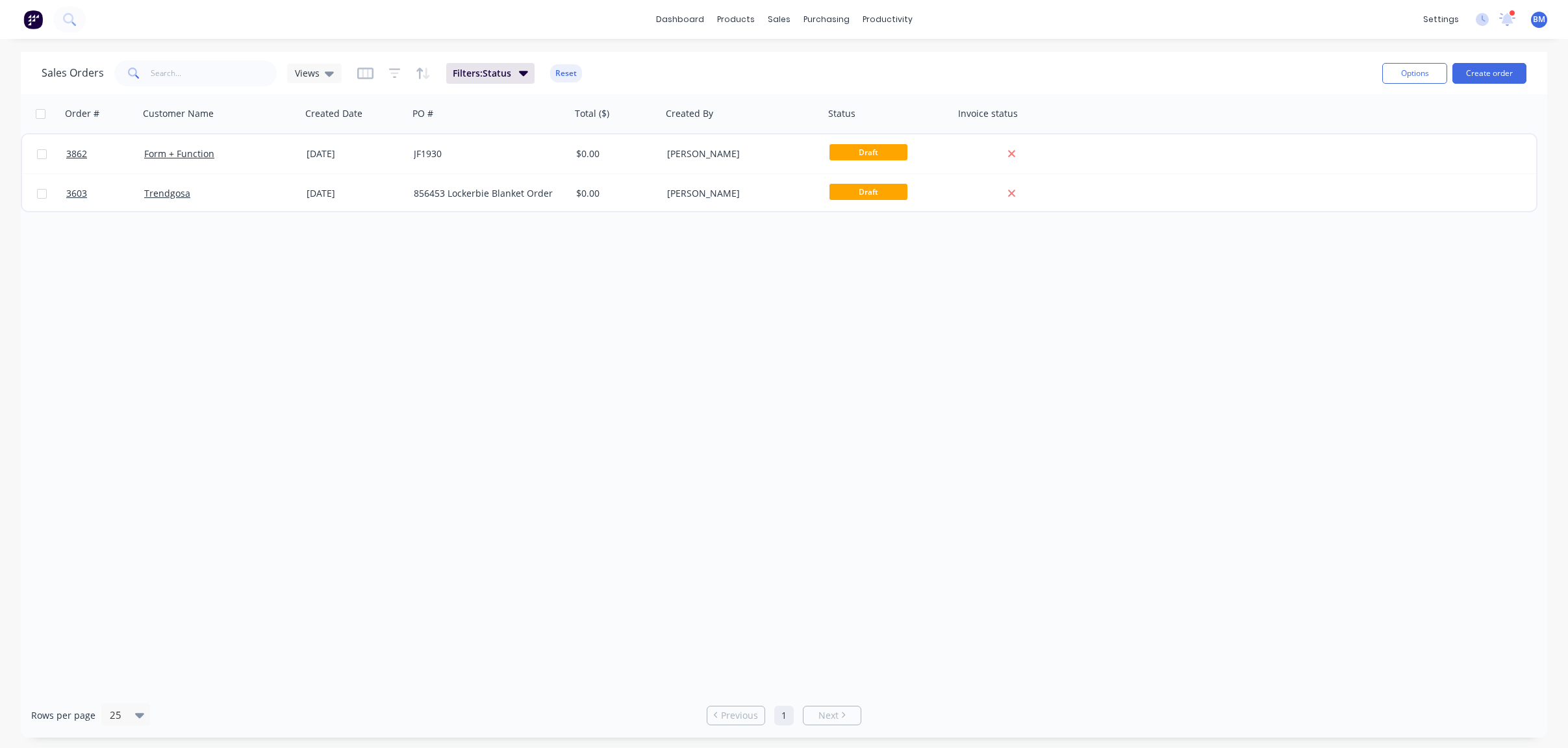
click at [32, 13] on img at bounding box center [34, 20] width 20 height 20
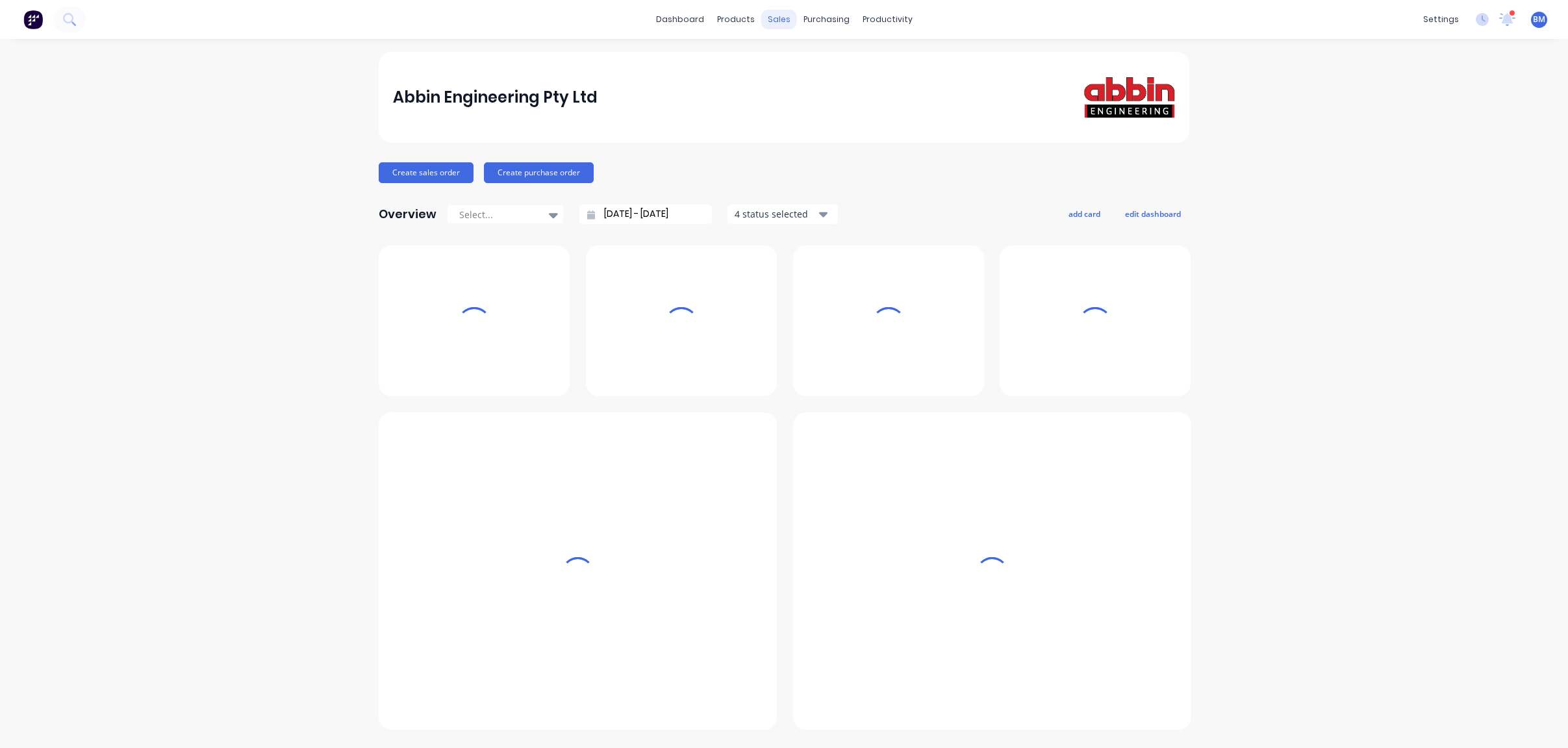
click at [786, 10] on div "sales" at bounding box center [779, 20] width 36 height 20
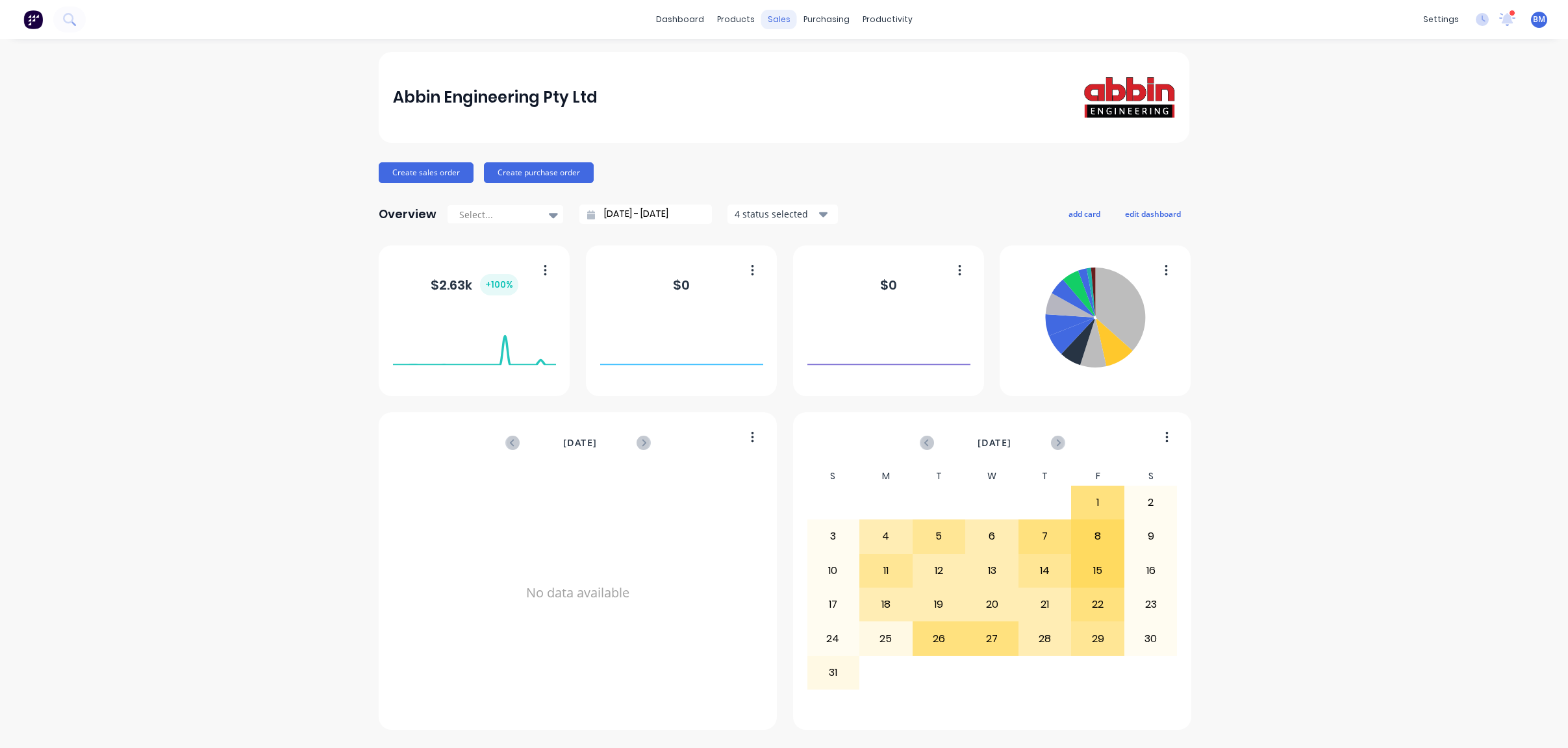
click at [781, 24] on div "sales" at bounding box center [779, 20] width 36 height 20
click at [790, 63] on div at bounding box center [787, 63] width 20 height 12
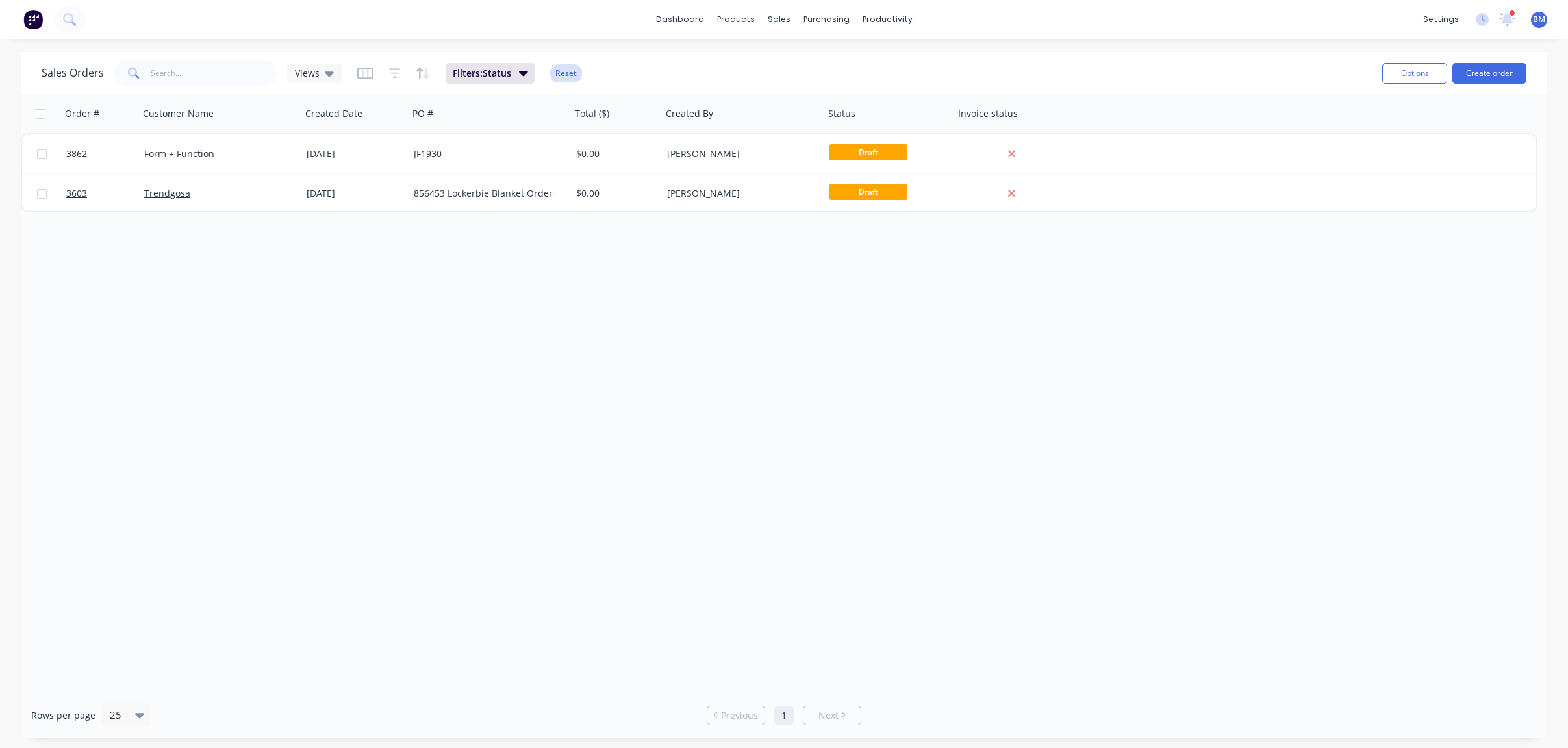
click at [568, 72] on button "Reset" at bounding box center [566, 74] width 32 height 18
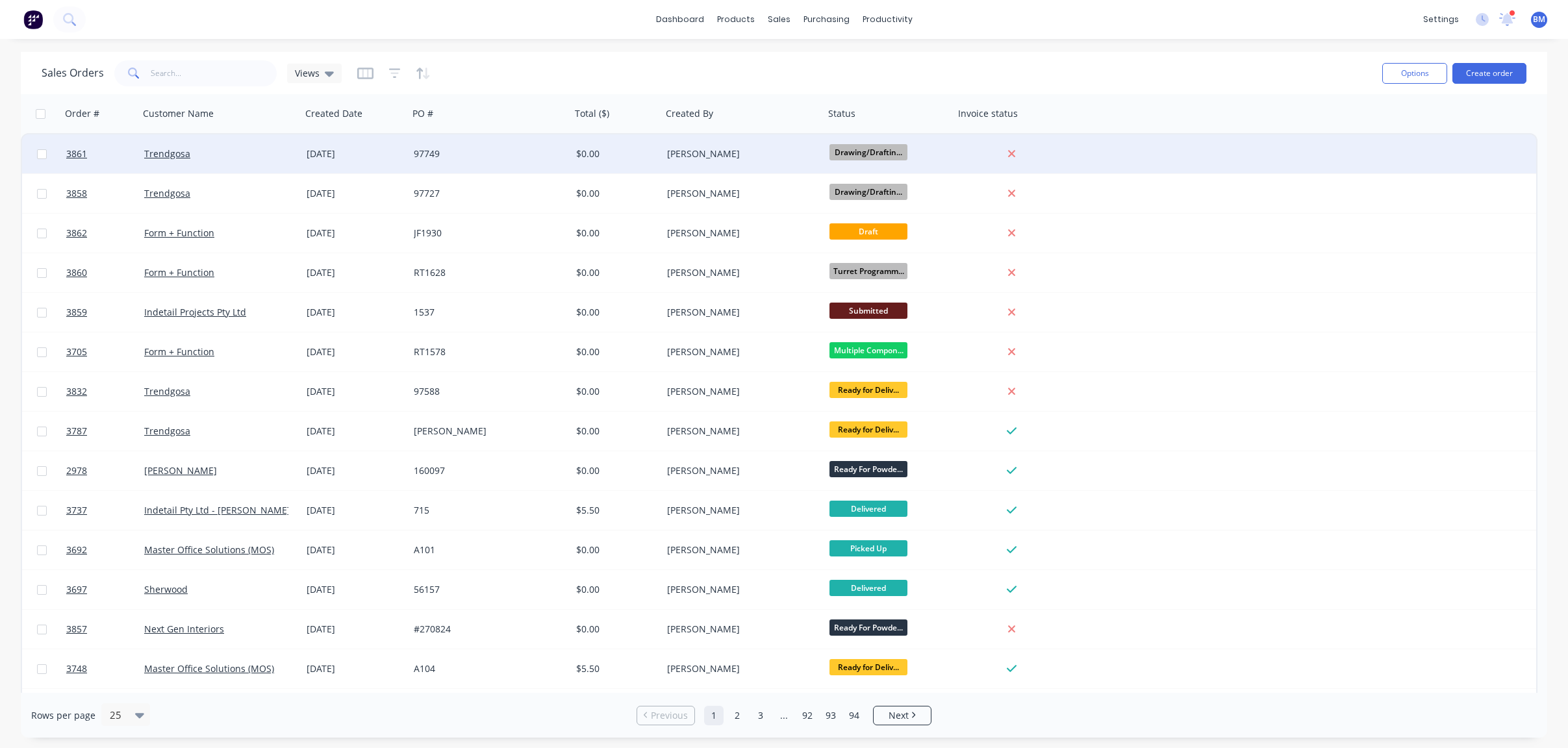
click at [264, 155] on div "Trendgosa" at bounding box center [216, 154] width 144 height 13
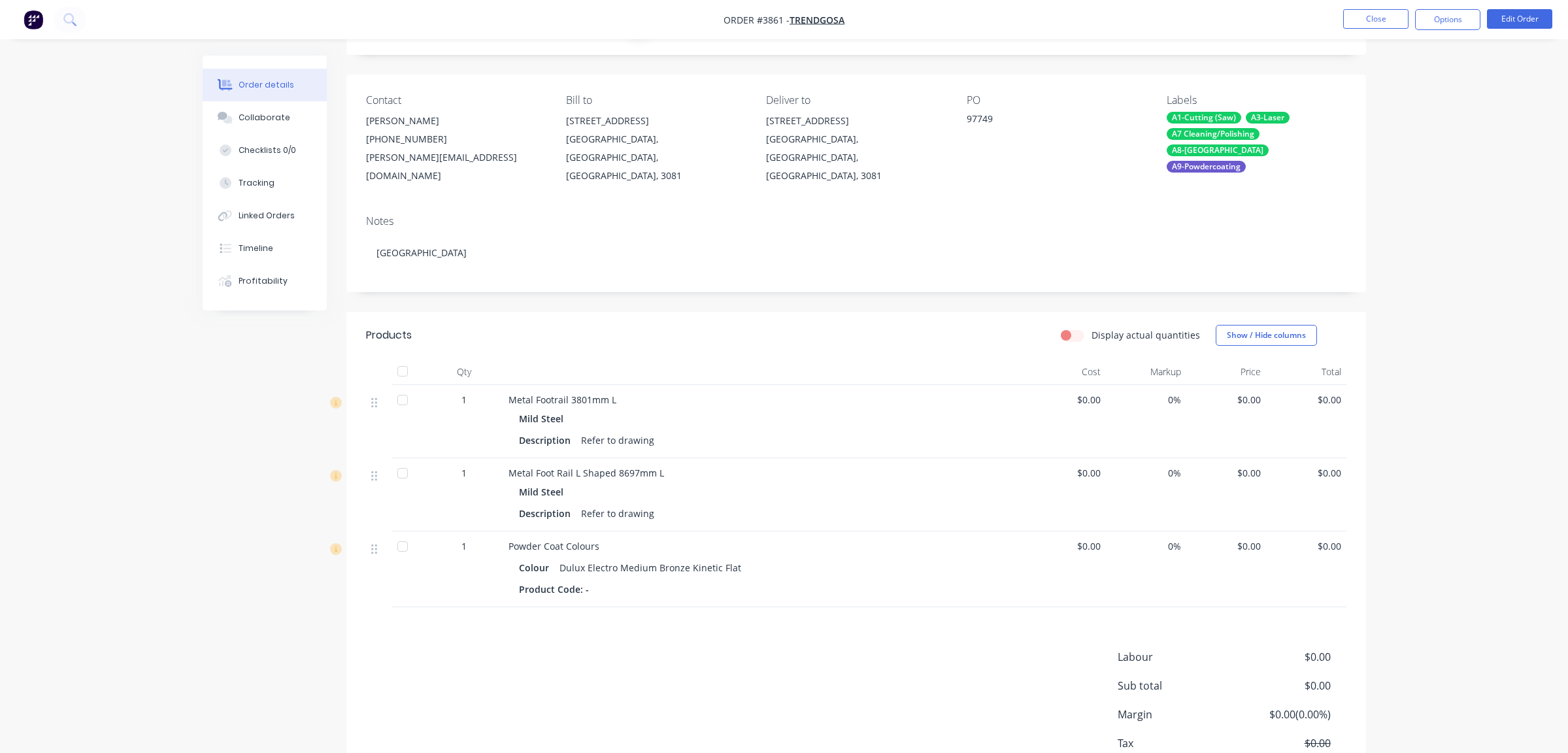
scroll to position [139, 0]
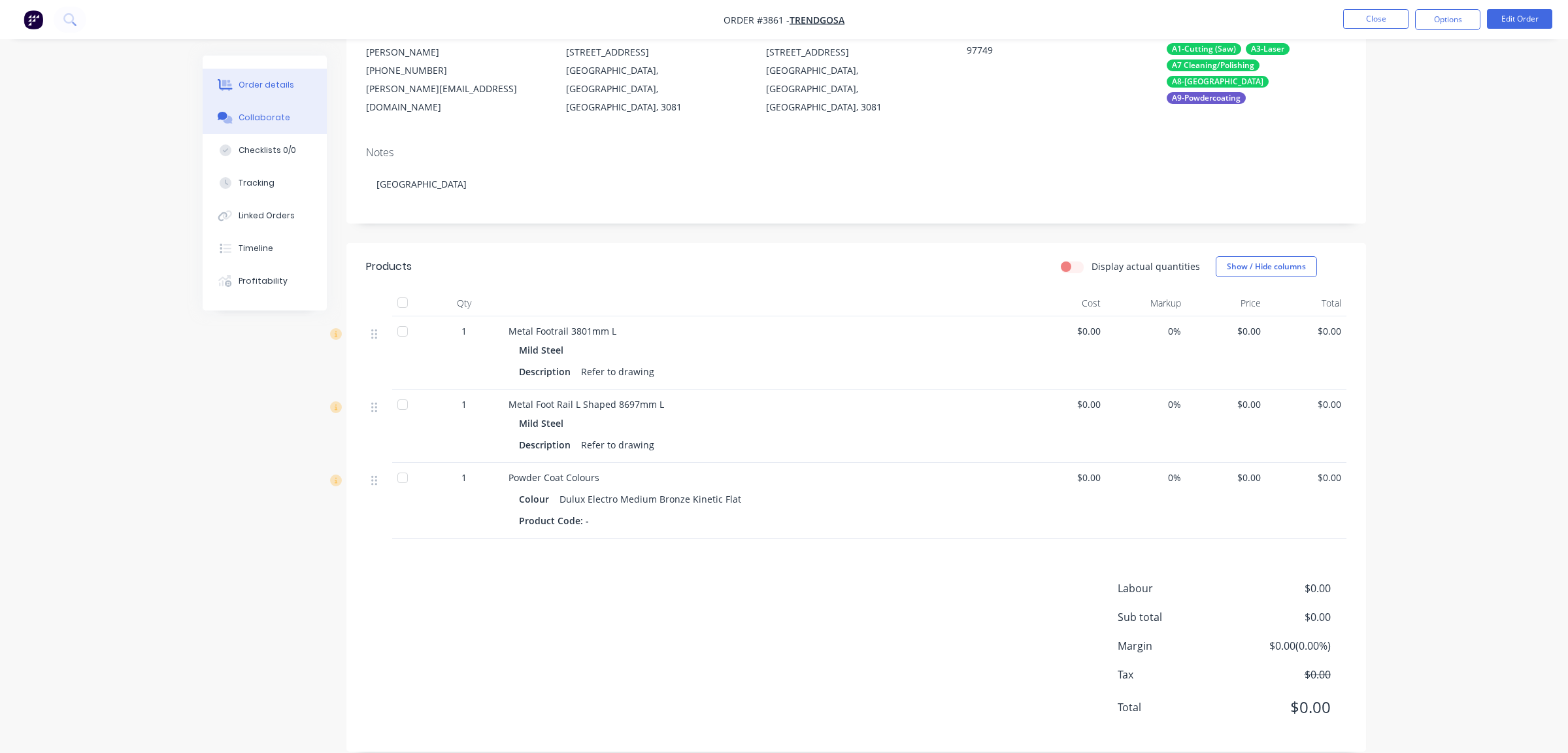
click at [249, 129] on button "Collaborate" at bounding box center [264, 117] width 124 height 32
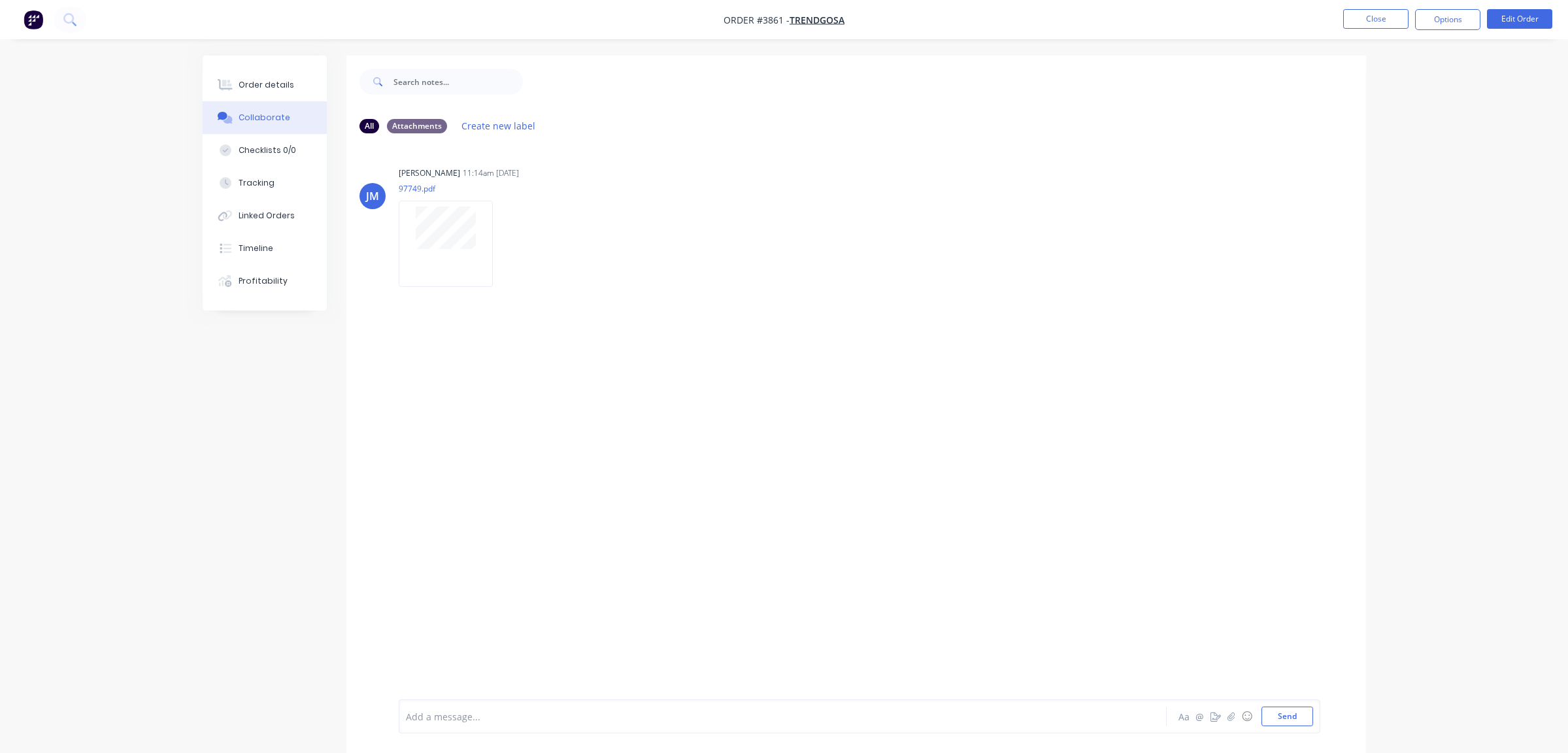
click at [1411, 14] on ul "Close Options Edit Order" at bounding box center [1447, 20] width 241 height 21
click at [1386, 21] on button "Close" at bounding box center [1376, 19] width 66 height 20
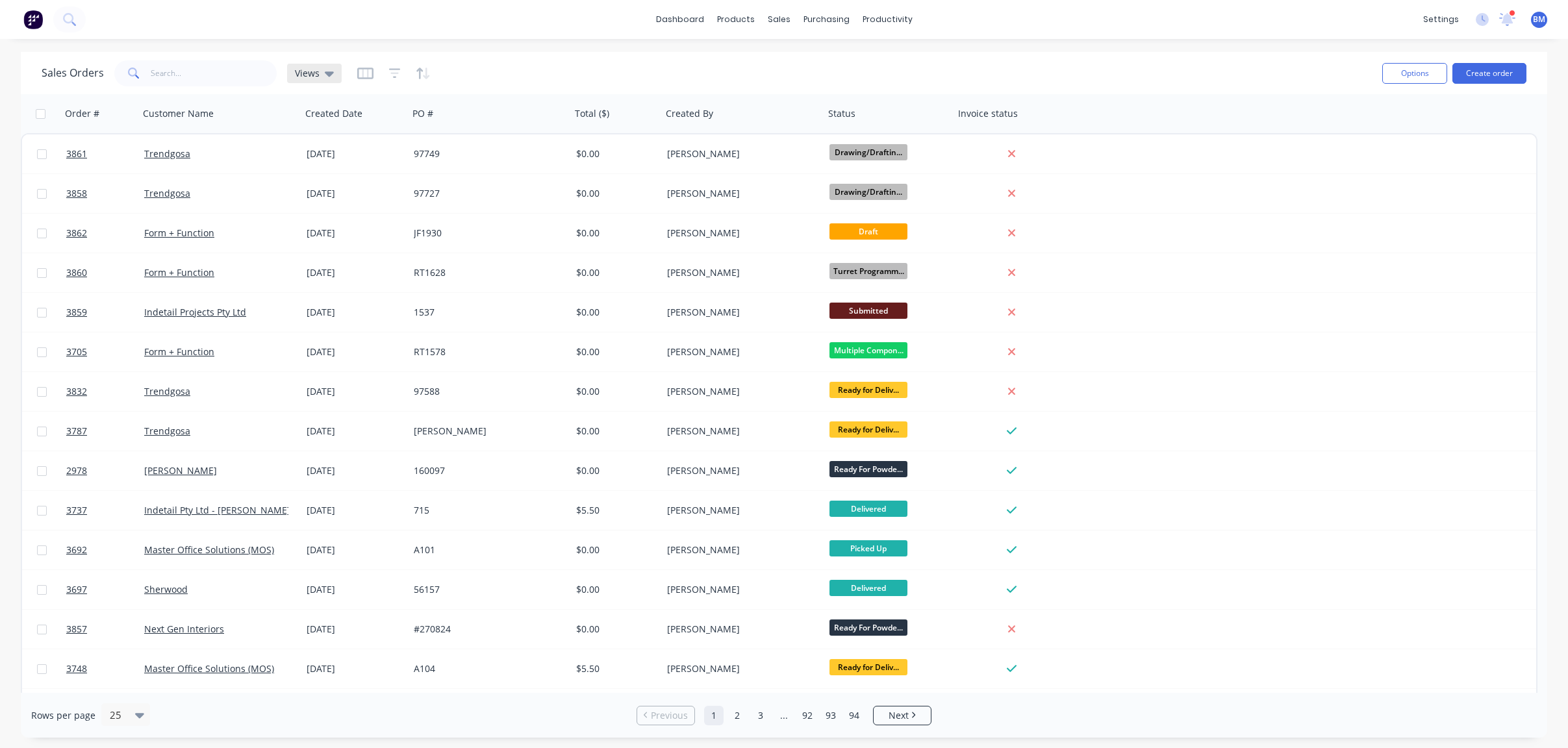
click at [323, 82] on div "Views" at bounding box center [314, 74] width 55 height 20
click at [321, 211] on button "drafts" at bounding box center [365, 210] width 148 height 15
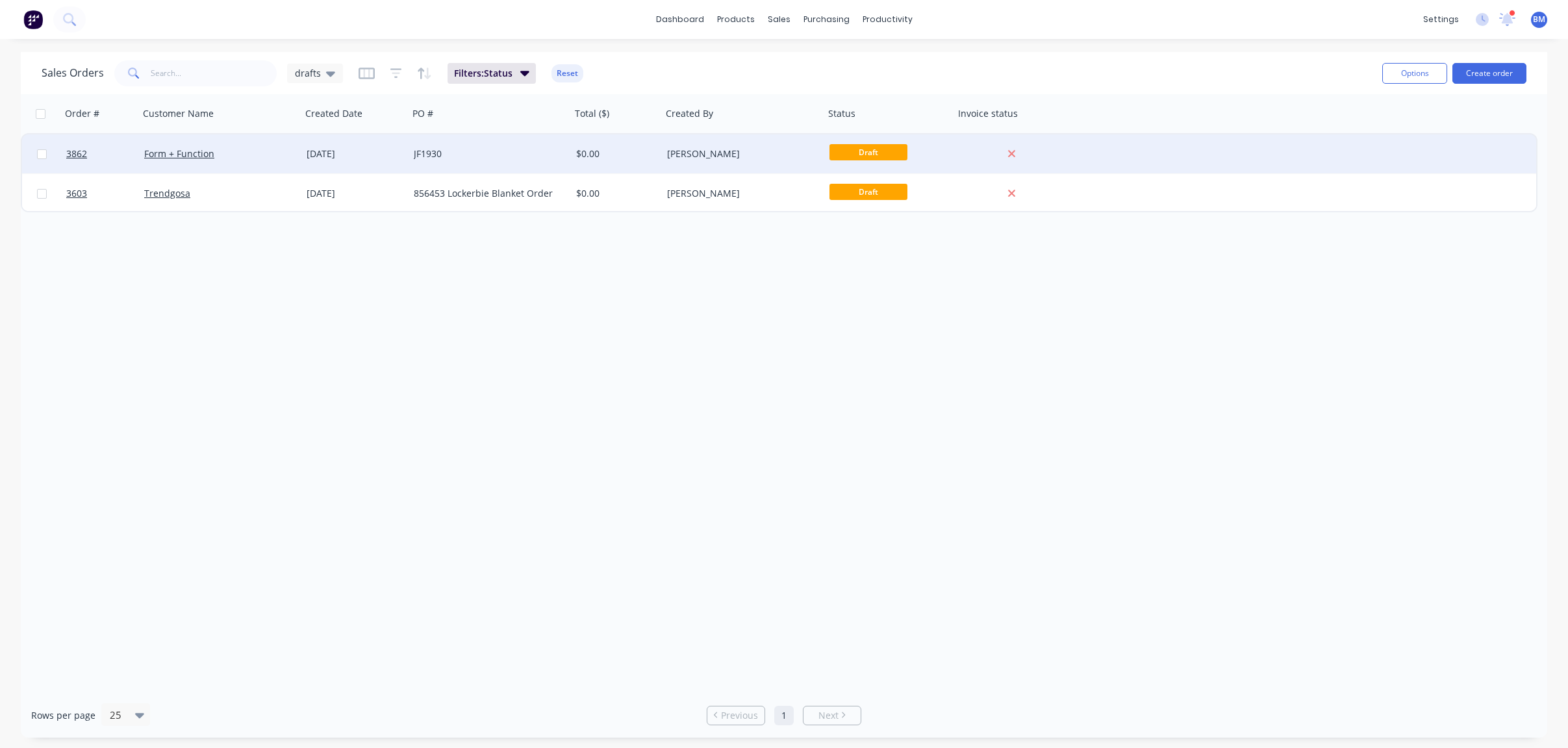
click at [250, 153] on div "Form + Function" at bounding box center [216, 154] width 144 height 13
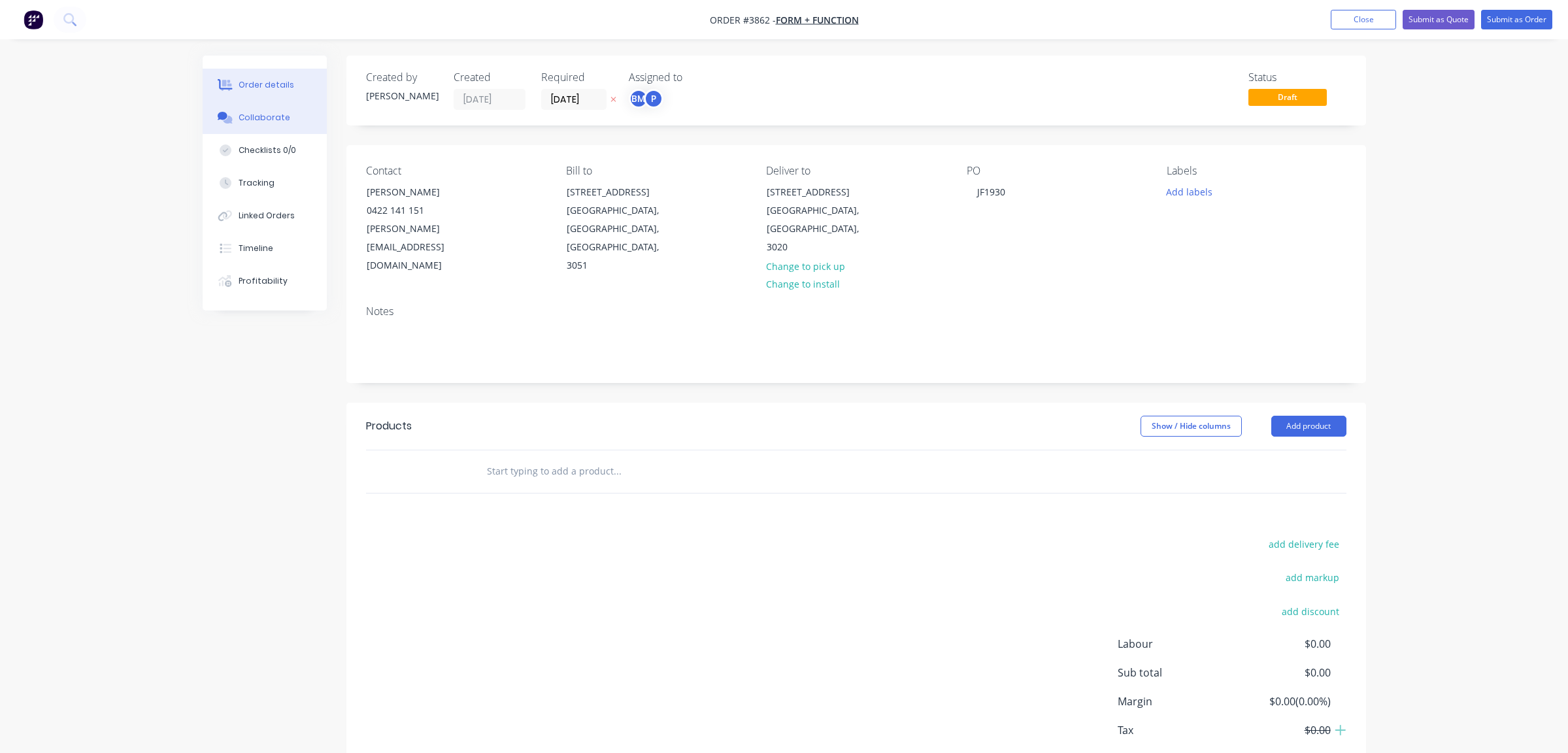
click at [281, 121] on div "Collaborate" at bounding box center [264, 118] width 52 height 12
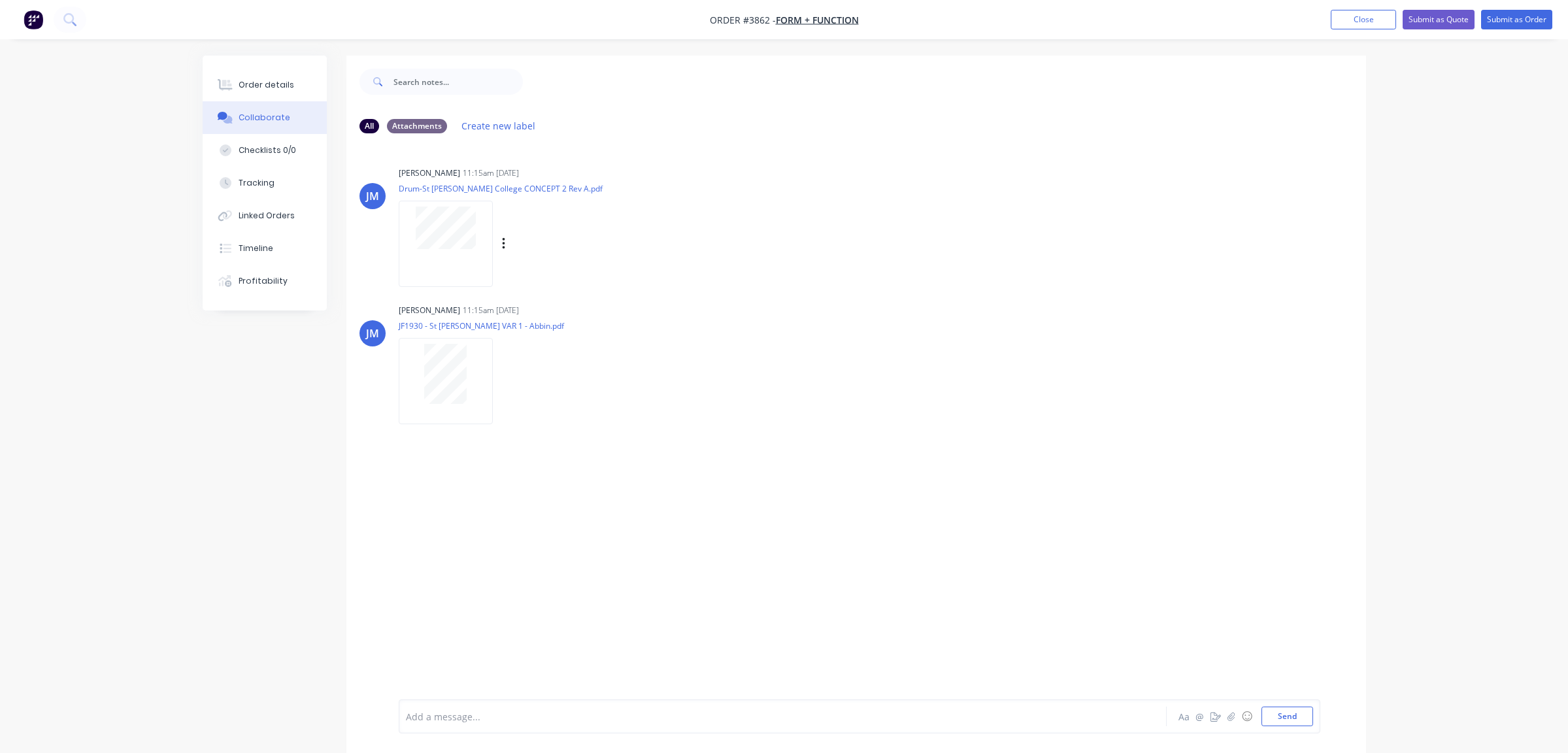
click at [412, 233] on div at bounding box center [446, 228] width 82 height 42
click at [305, 101] on button "Order details" at bounding box center [264, 85] width 124 height 32
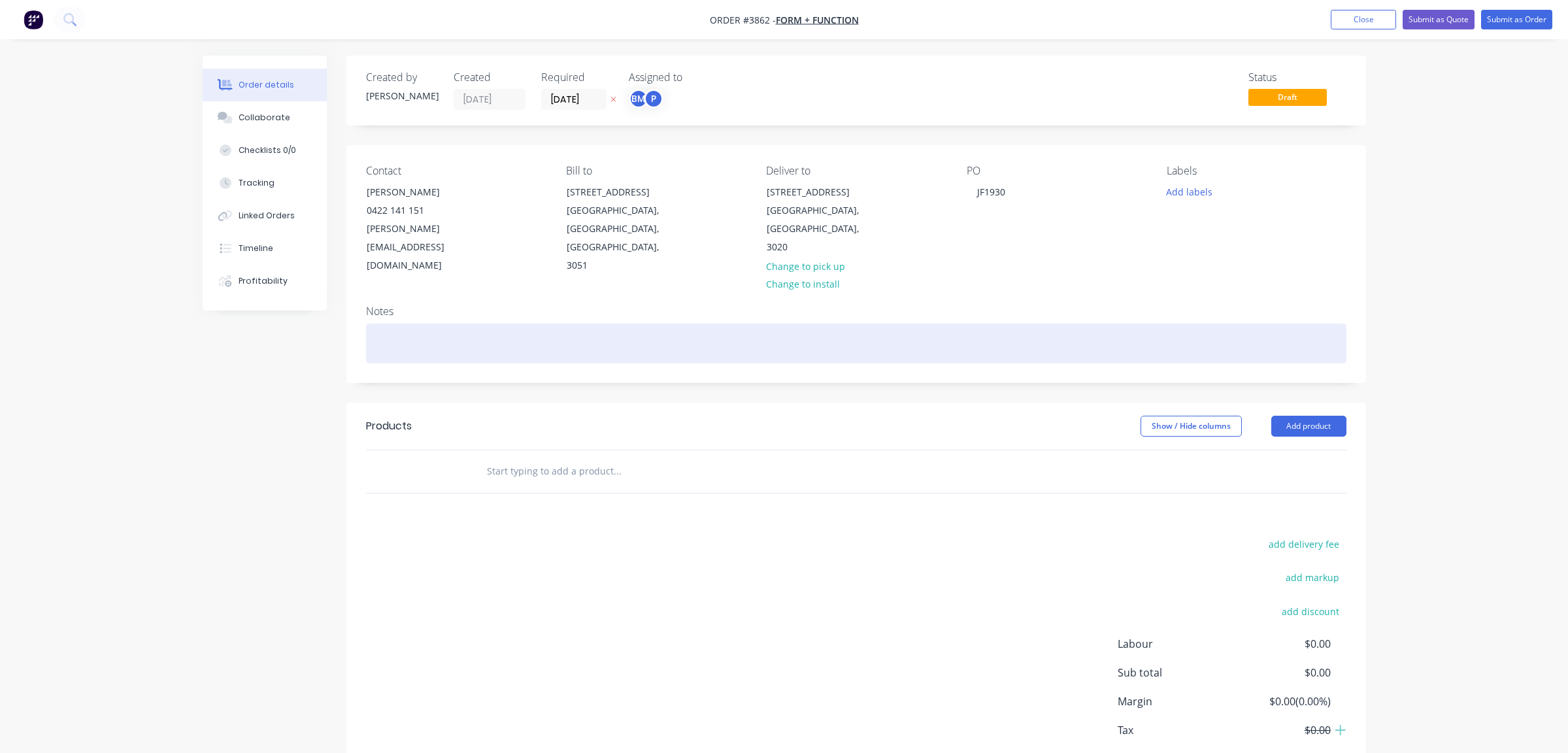
click at [535, 323] on div at bounding box center [856, 343] width 981 height 40
paste div
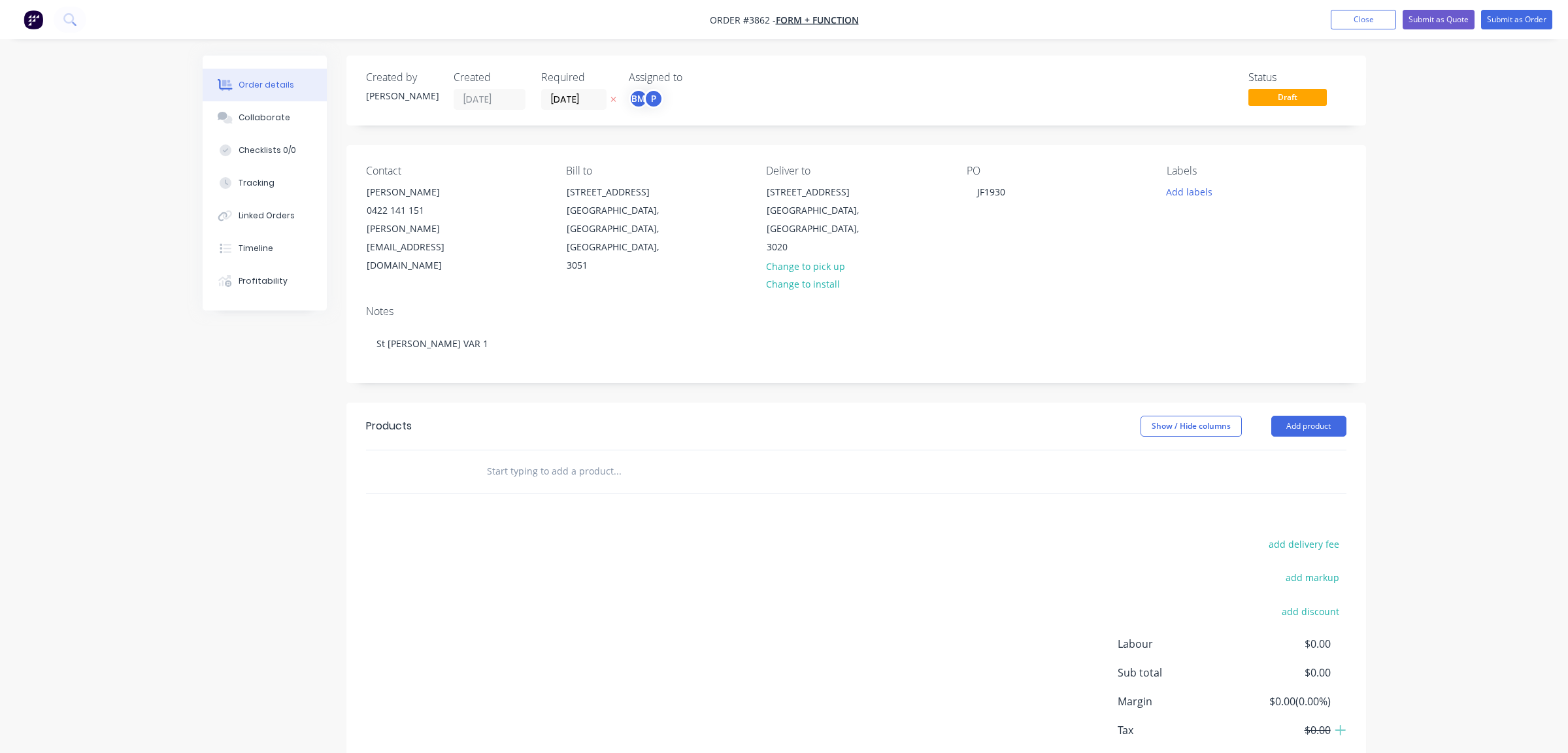
click at [324, 534] on div "Created by [PERSON_NAME] Created [DATE] Required [DATE] Assigned to BM P Status…" at bounding box center [785, 441] width 1164 height 772
click at [616, 87] on div "Created by [PERSON_NAME] Created [DATE] Required [DATE] Assigned to BM P" at bounding box center [563, 91] width 394 height 38
click at [579, 98] on input "[DATE]" at bounding box center [574, 99] width 64 height 20
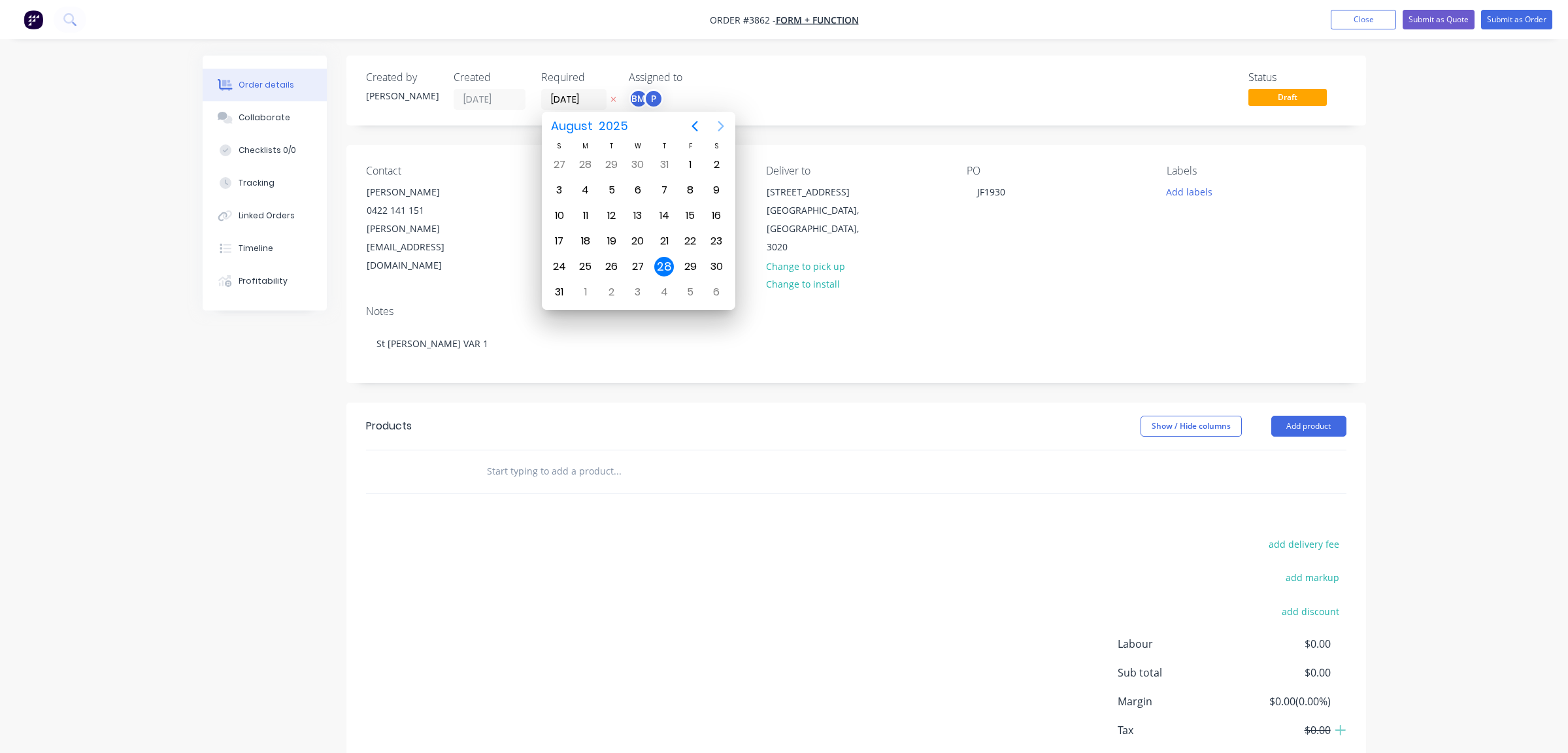
click at [723, 127] on icon "Next page" at bounding box center [721, 127] width 16 height 16
click at [629, 166] on div "1" at bounding box center [638, 165] width 20 height 20
type input "[DATE]"
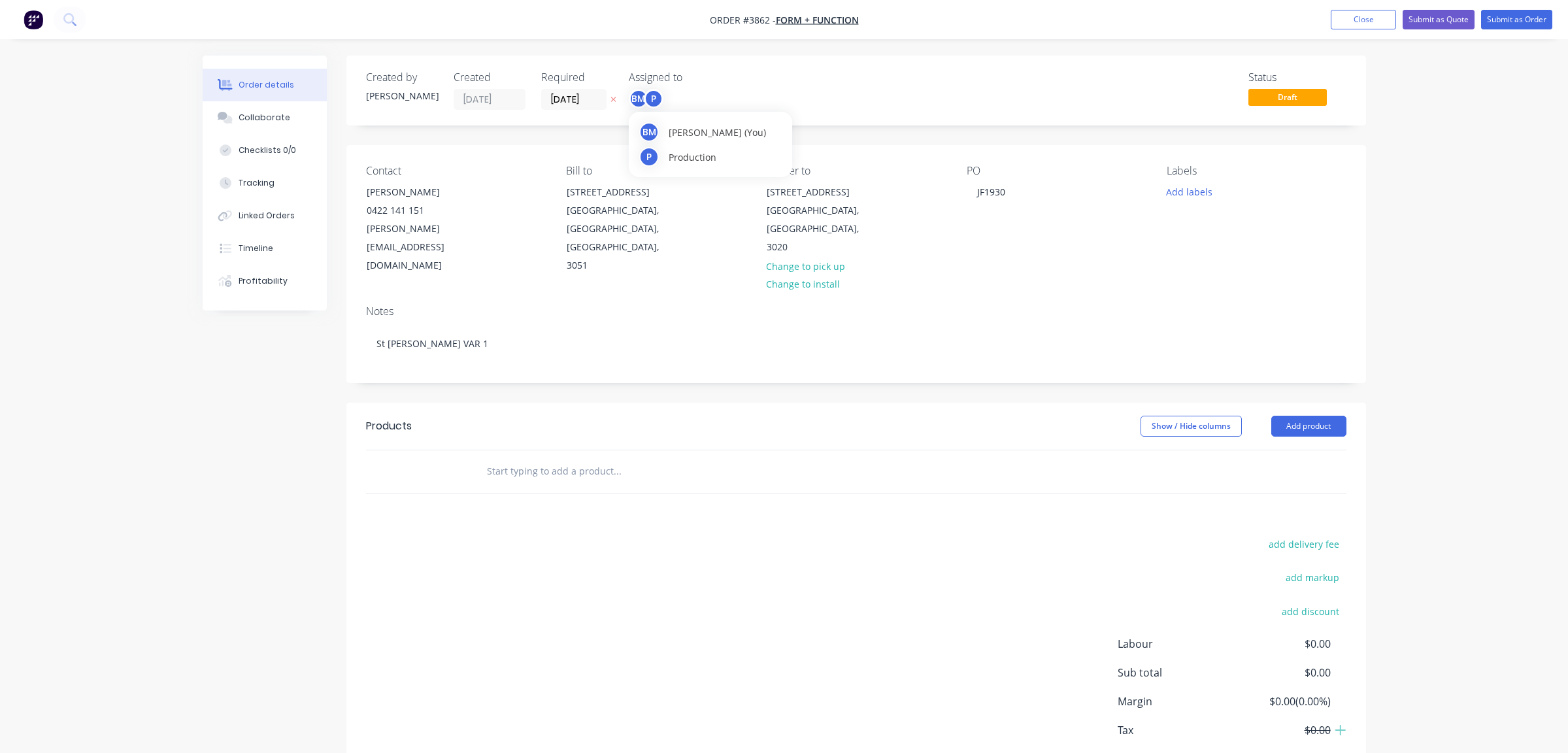
click at [651, 96] on div "P" at bounding box center [654, 99] width 20 height 20
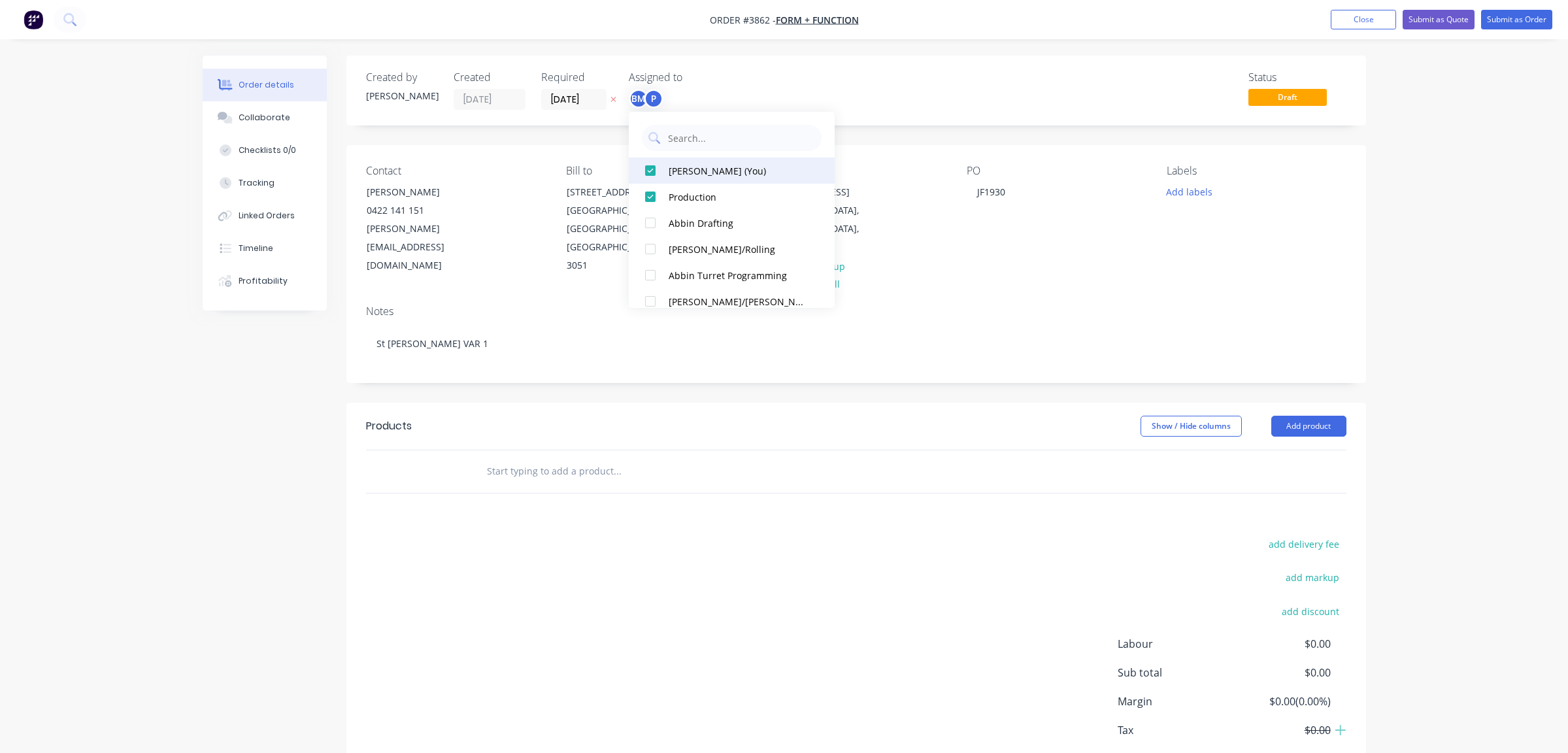
click at [672, 172] on div "[PERSON_NAME] (You)" at bounding box center [738, 171] width 139 height 14
click at [816, 111] on div "Created by [PERSON_NAME] Created [DATE] Required [DATE] Assigned to P Status Dr…" at bounding box center [856, 91] width 1020 height 70
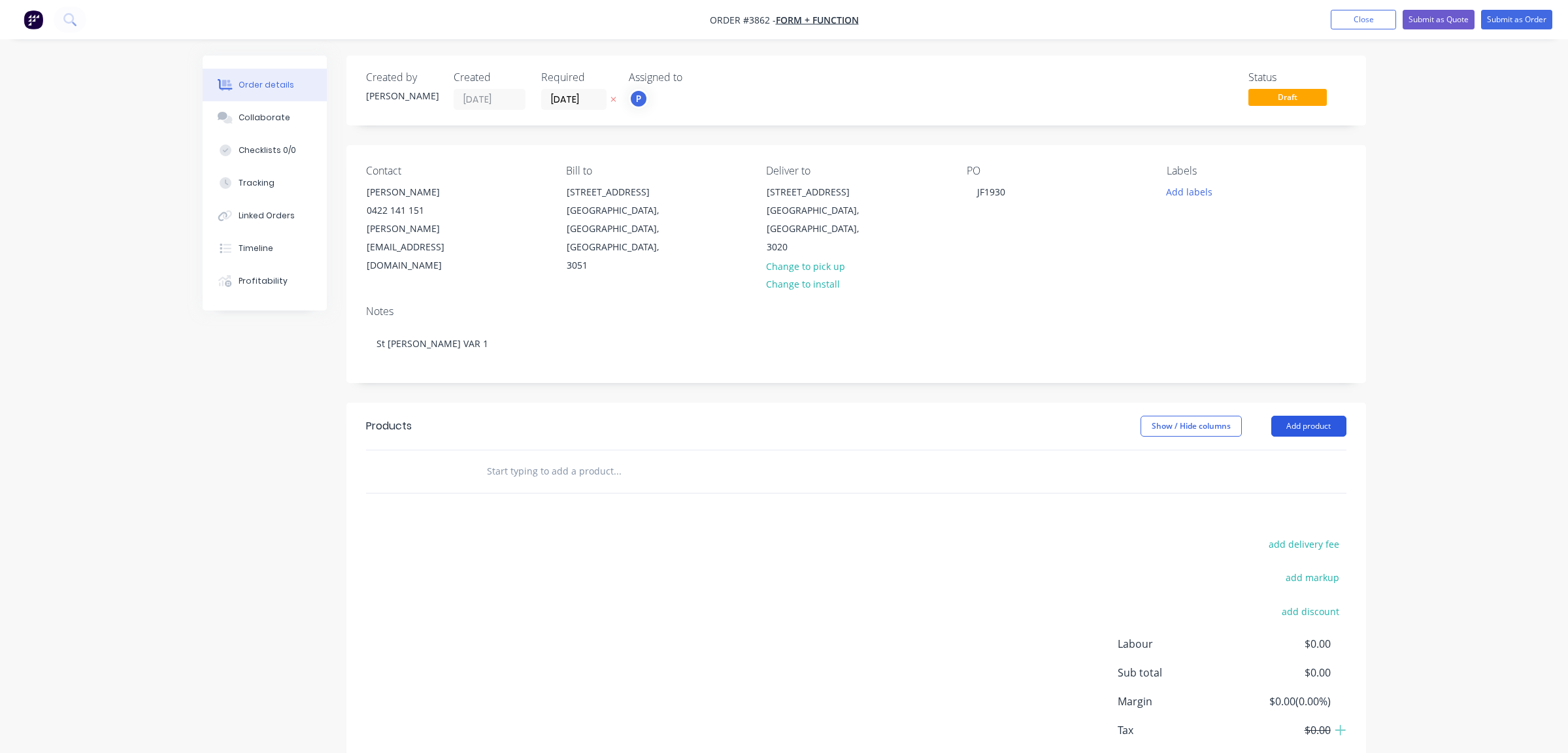
click at [1292, 416] on button "Add product" at bounding box center [1309, 426] width 75 height 21
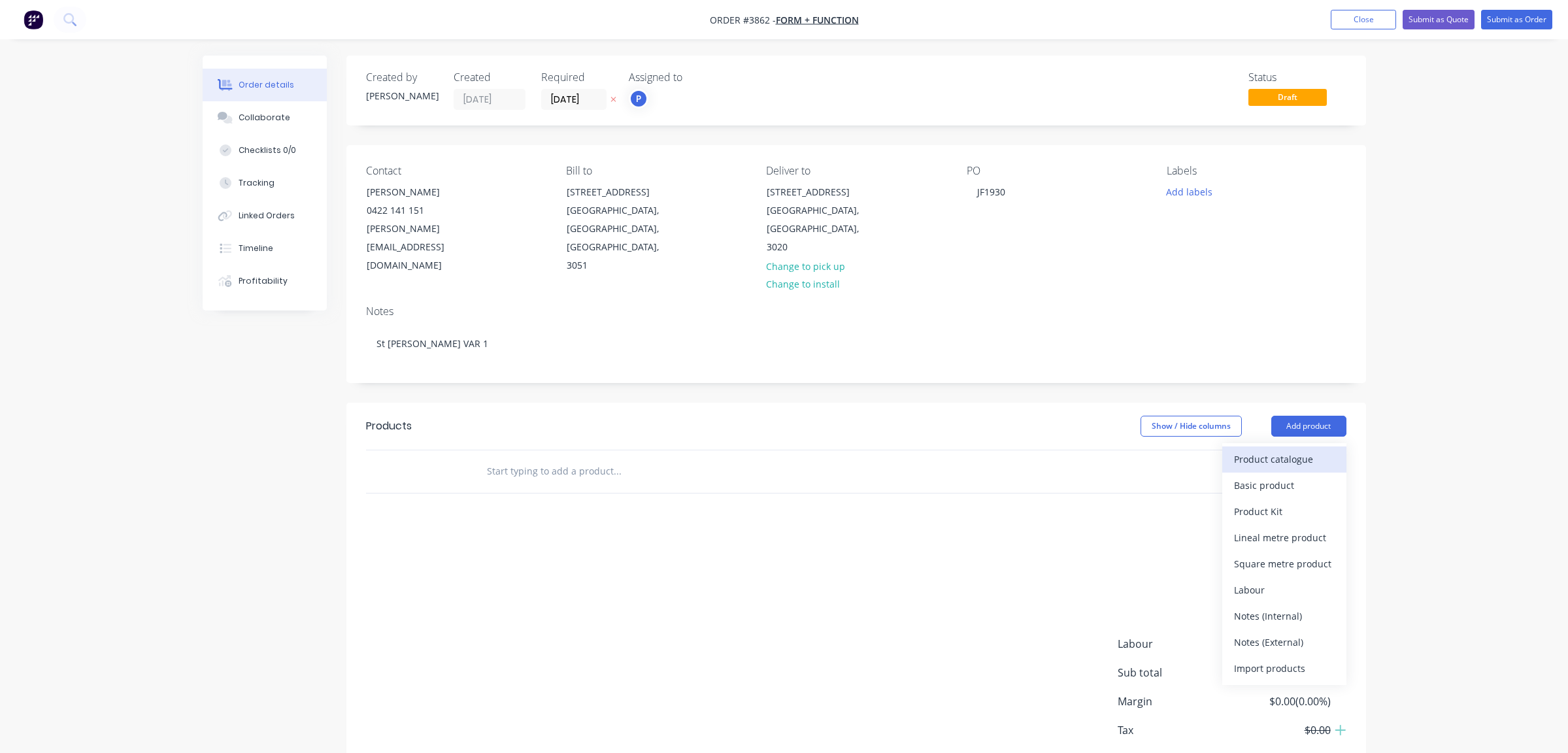
click at [1292, 450] on div "Product catalogue" at bounding box center [1284, 459] width 101 height 19
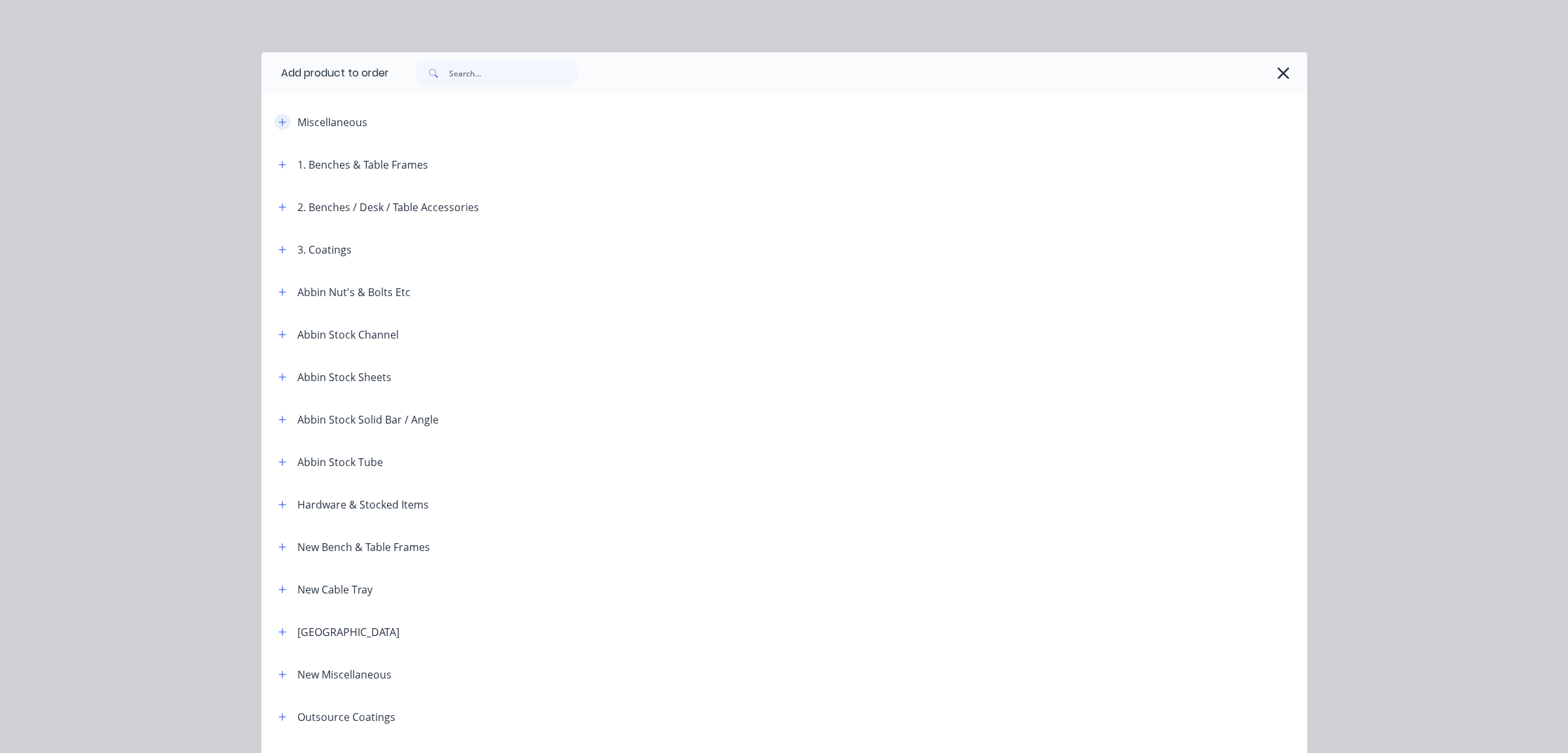
click at [279, 122] on icon "button" at bounding box center [282, 122] width 7 height 7
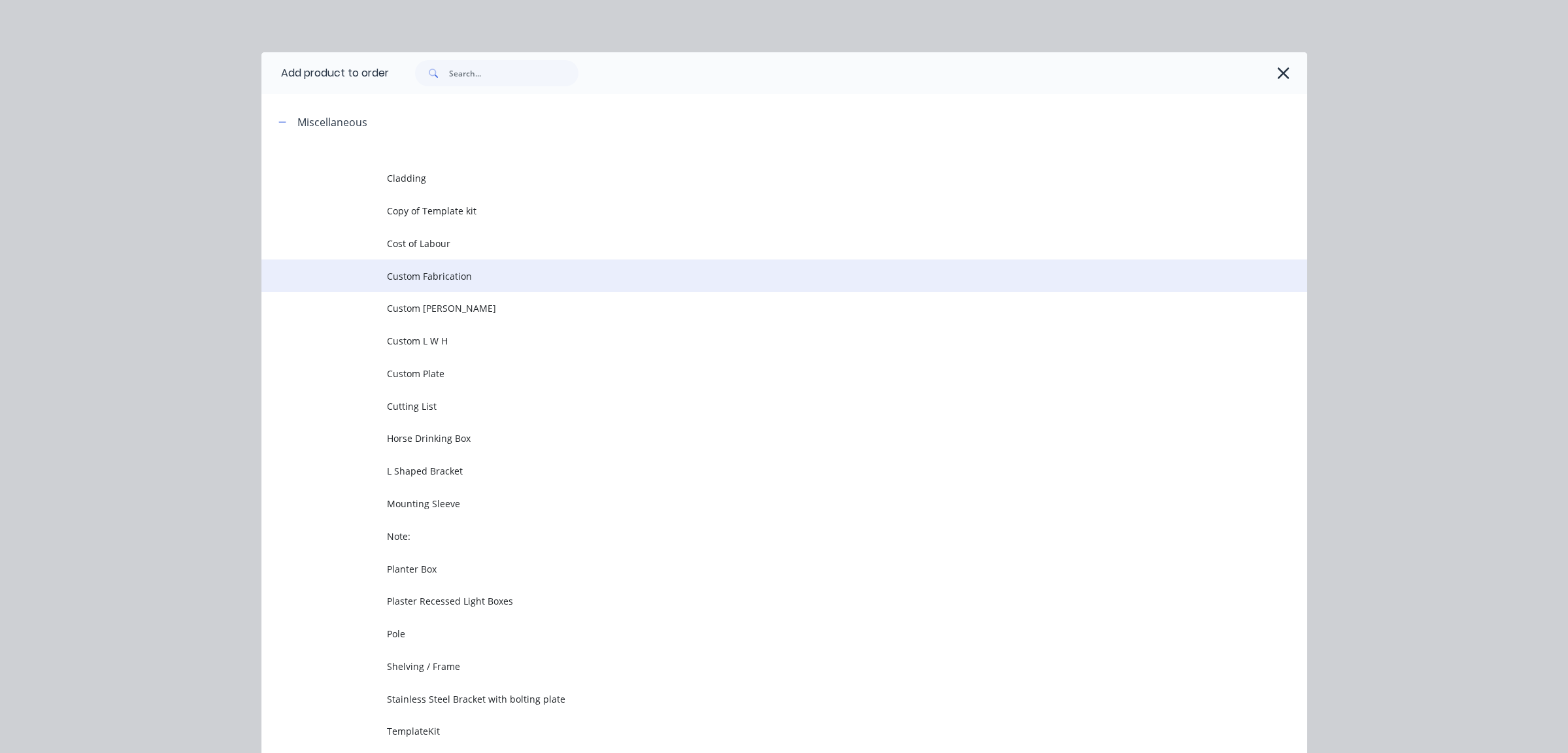
click at [522, 289] on td "Custom Fabrication" at bounding box center [847, 276] width 921 height 32
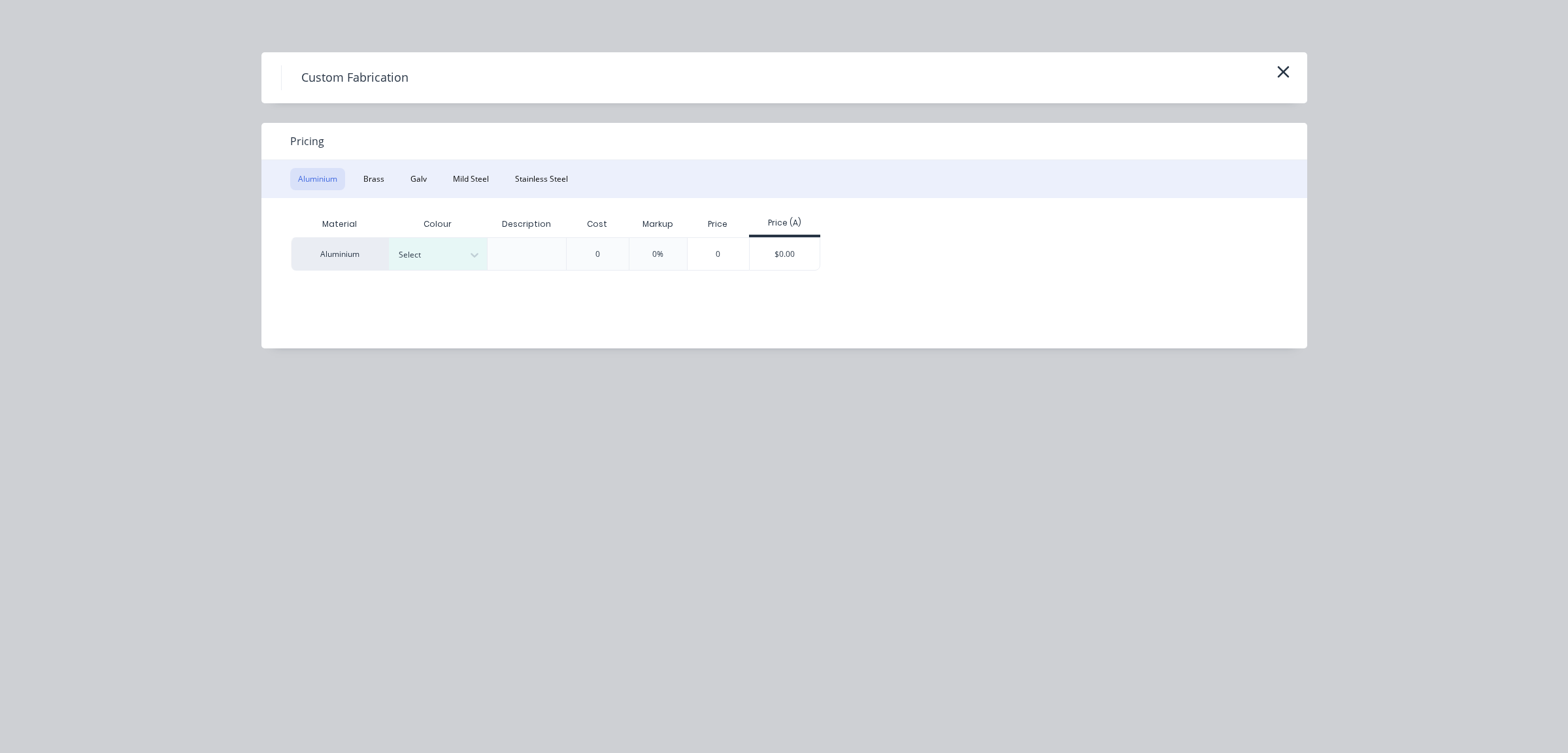
click at [463, 166] on div "Aluminium Brass Galv Mild Steel Stainless Steel" at bounding box center [785, 179] width 1046 height 38
click at [465, 188] on button "Mild Steel" at bounding box center [471, 180] width 52 height 23
click at [708, 264] on div "$0.00" at bounding box center [687, 253] width 70 height 31
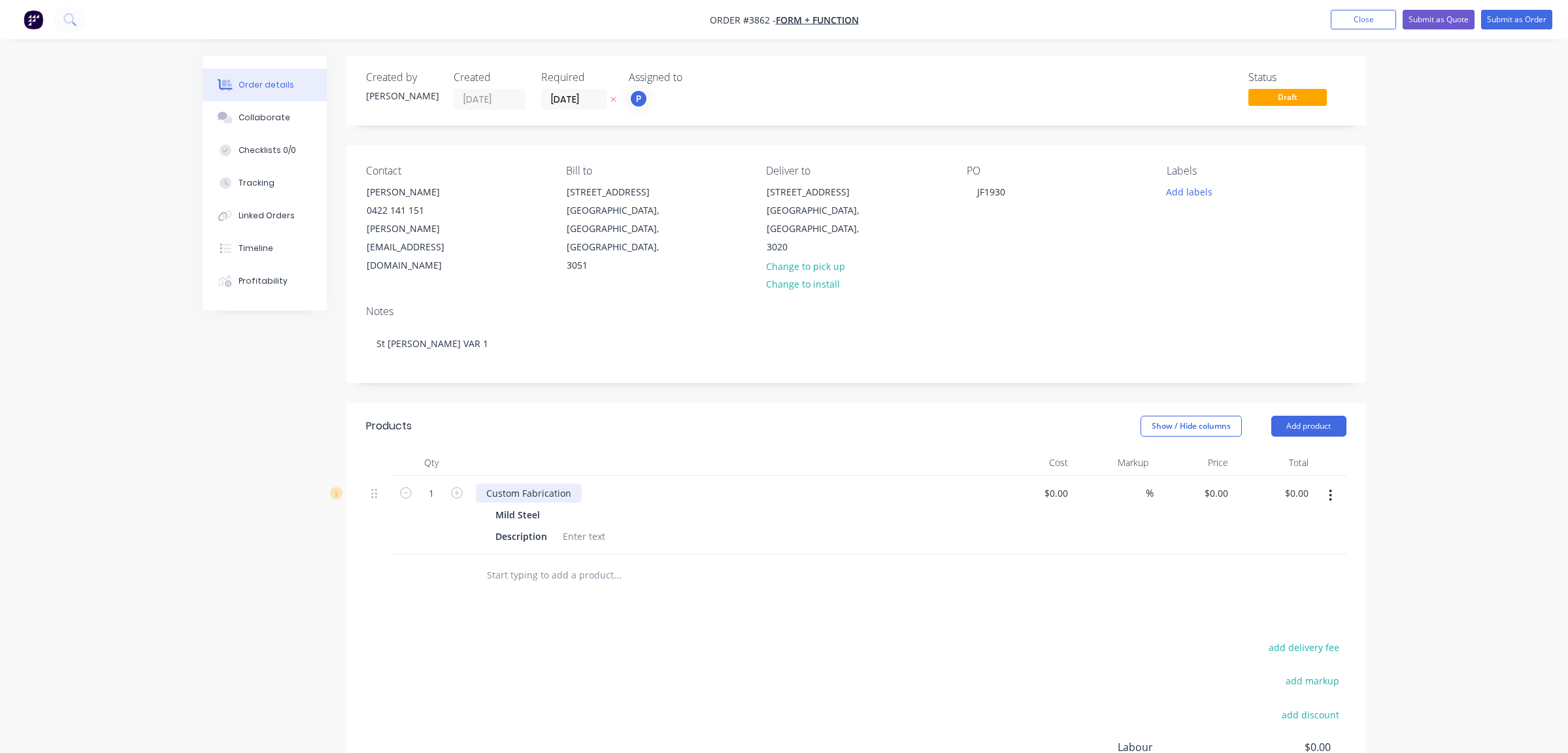
click at [528, 484] on div "Custom Fabrication" at bounding box center [529, 493] width 106 height 19
drag, startPoint x: 574, startPoint y: 476, endPoint x: 348, endPoint y: 420, distance: 232.8
click at [348, 420] on div "Products Show / Hide columns Add product Qty Cost Markup Price Total 1 Custom F…" at bounding box center [856, 500] width 1020 height 194
paste div
drag, startPoint x: 596, startPoint y: 540, endPoint x: 619, endPoint y: 524, distance: 28.0
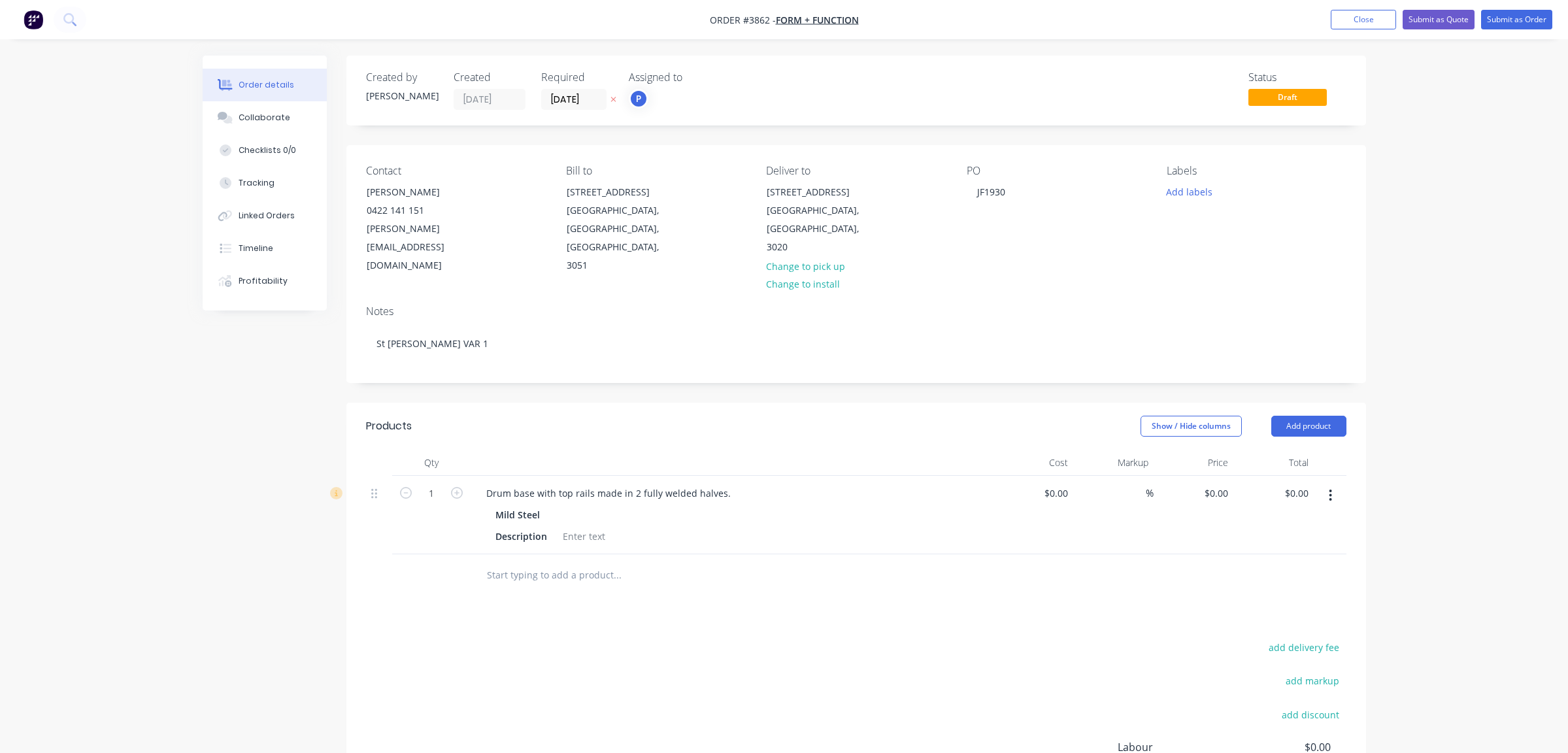
drag, startPoint x: 619, startPoint y: 524, endPoint x: 546, endPoint y: 441, distance: 110.5
click at [522, 416] on div "Products" at bounding box center [470, 426] width 209 height 21
click at [585, 527] on div at bounding box center [584, 536] width 53 height 19
drag, startPoint x: 839, startPoint y: 645, endPoint x: 749, endPoint y: 582, distance: 109.9
click at [838, 645] on div "add delivery fee add markup add discount Labour $0.00 Sub total $0.00 Margin $0…" at bounding box center [856, 765] width 981 height 253
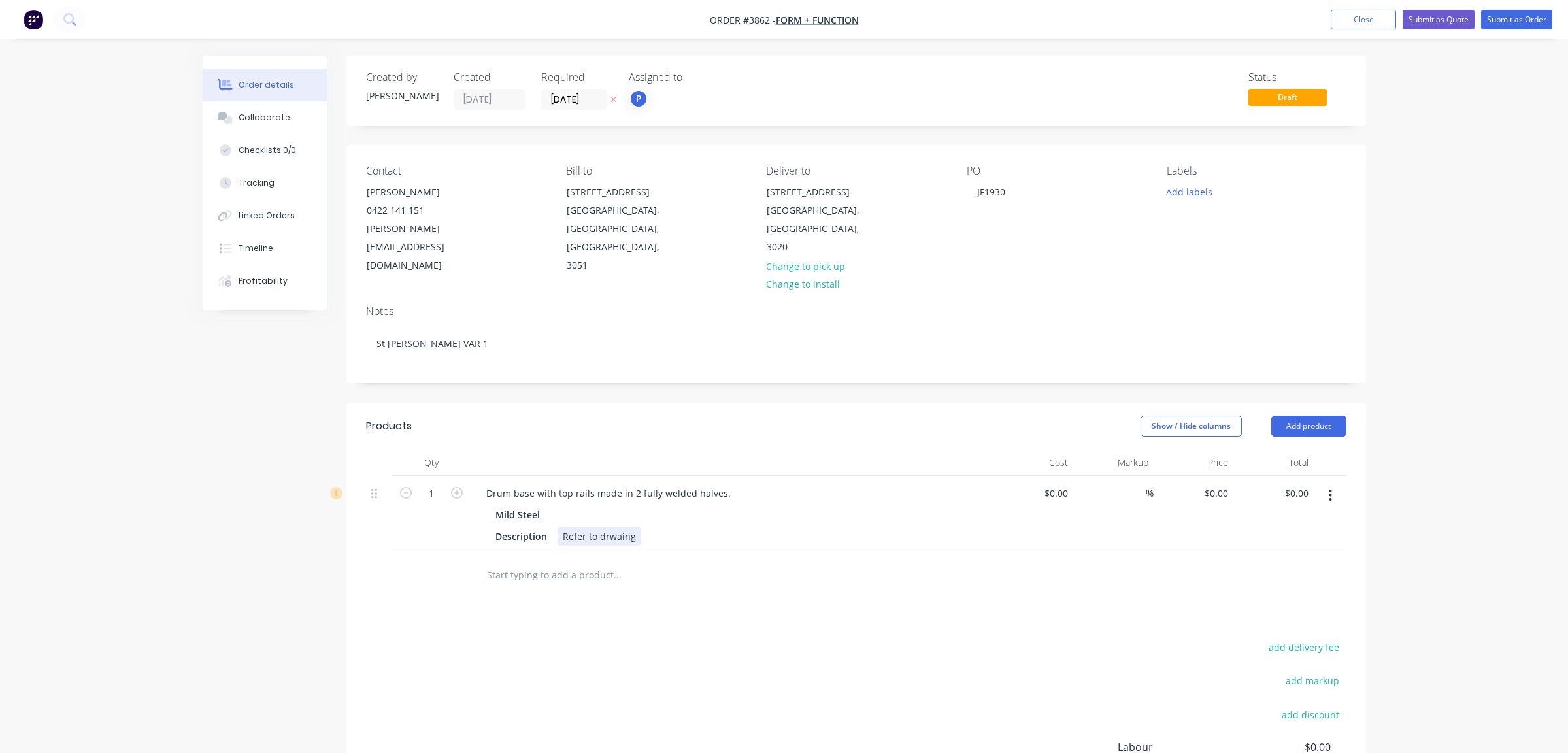
click at [614, 527] on div "Refer to drwaing" at bounding box center [599, 536] width 84 height 19
click at [971, 517] on div "Mild Steel Description Refer to drawing" at bounding box center [732, 525] width 512 height 40
click at [854, 597] on div "Products Show / Hide columns Add product Qty Cost Markup Price Total 1 Drum bas…" at bounding box center [856, 657] width 1020 height 508
click at [728, 484] on div "Drum base with top rails made in 2 fully welded halves." at bounding box center [608, 493] width 265 height 19
click at [588, 590] on div "Products Show / Hide columns Add product Qty Cost Markup Price Total 1 Drum bas…" at bounding box center [856, 657] width 1020 height 508
